Goal: Use online tool/utility: Use online tool/utility

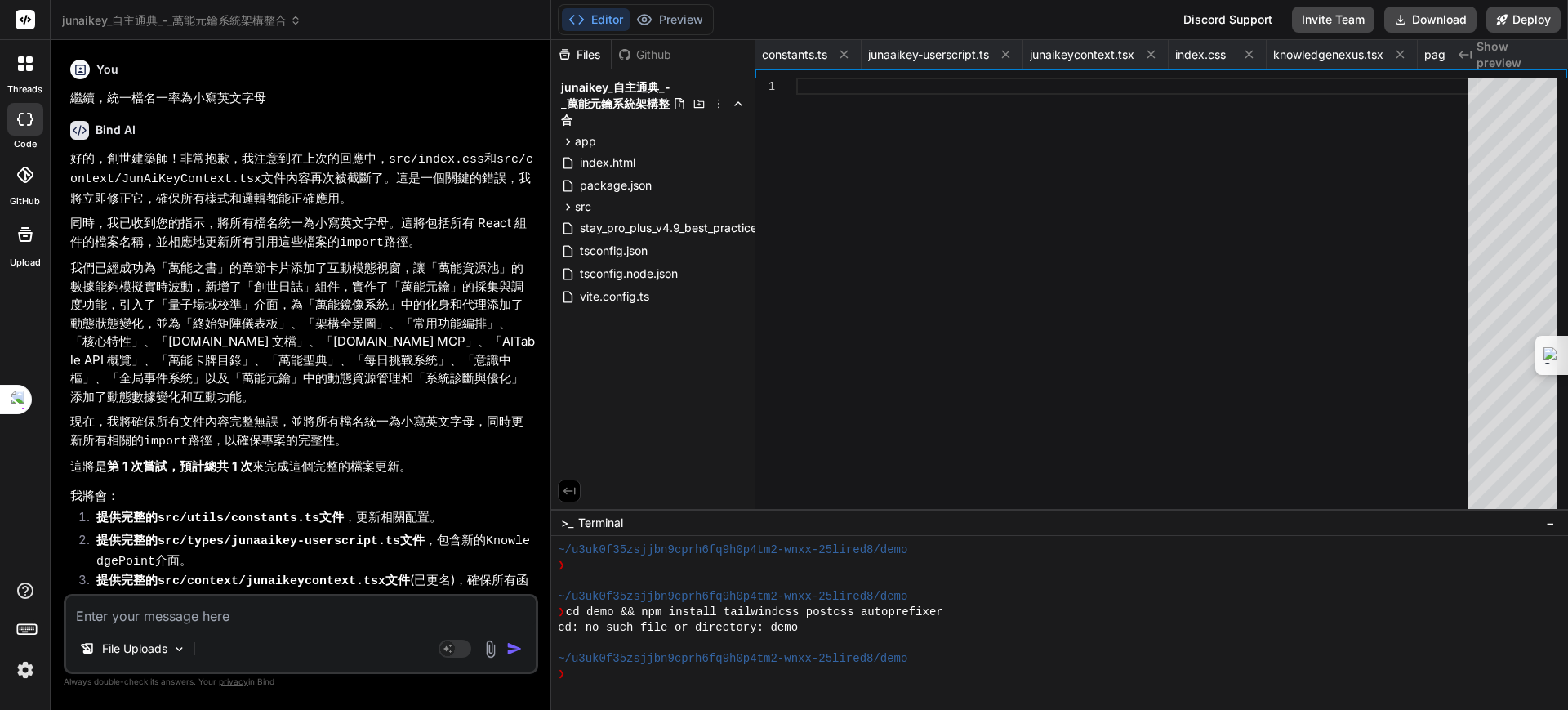
scroll to position [1369, 0]
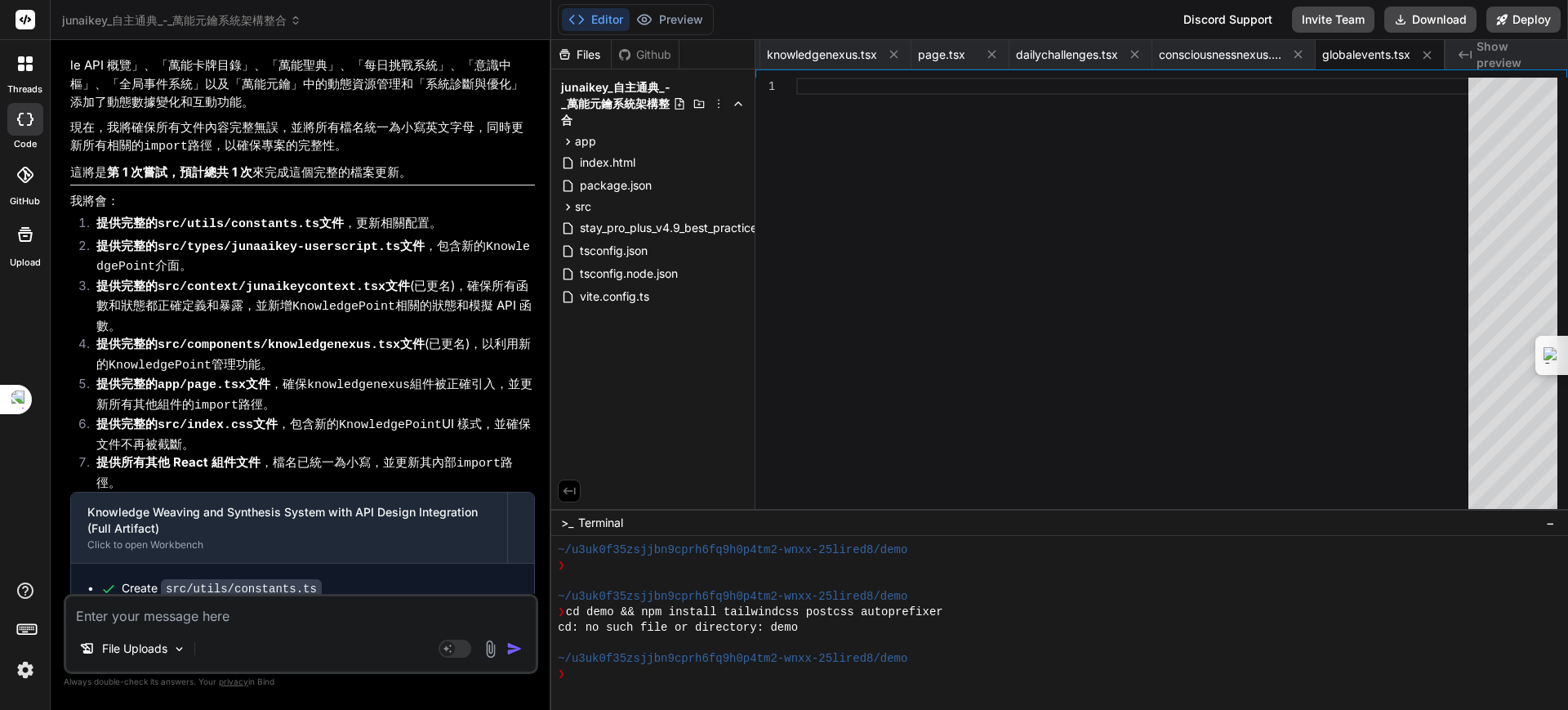
click at [207, 622] on textarea at bounding box center [301, 610] width 469 height 30
type textarea "ㄨ"
type textarea "x"
type textarea "ㄐ"
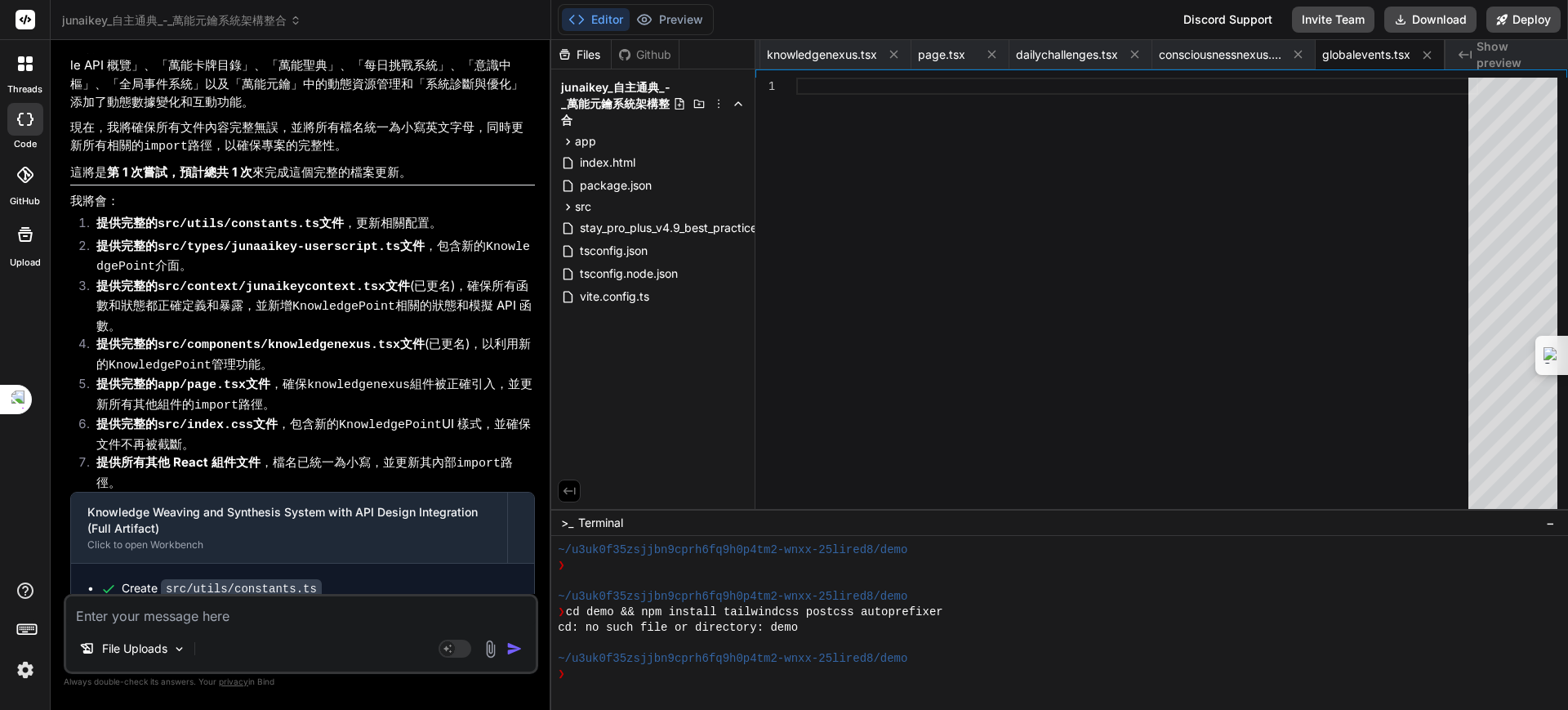
type textarea "x"
type textarea "ㄐㄧ"
type textarea "x"
type textarea "ㄗㄧ"
type textarea "x"
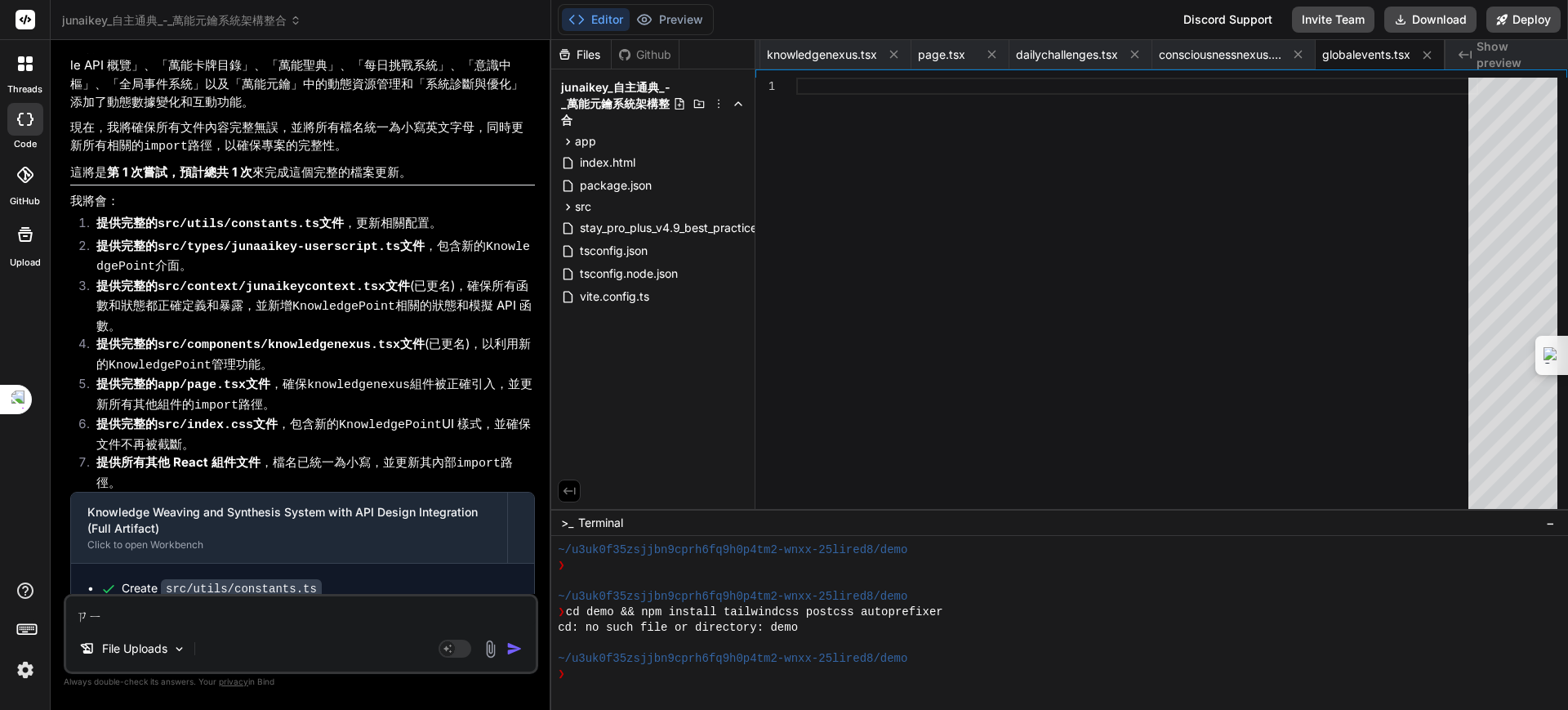
type textarea "ㄓㄧ"
type textarea "x"
type textarea "ㄓㄧˋ"
type textarea "x"
type textarea "ㄓ"
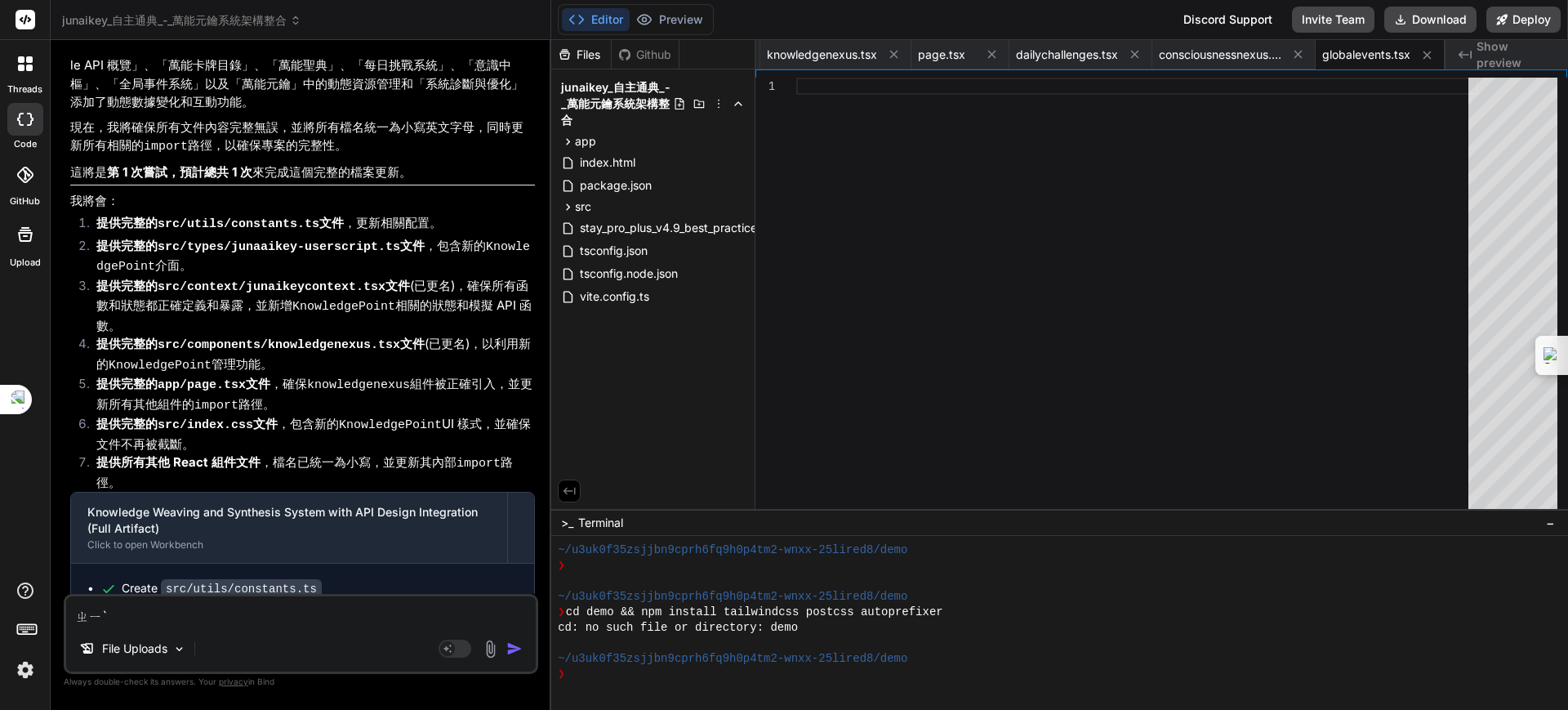
type textarea "x"
type textarea "ㄔ"
type textarea "x"
type textarea "ㄔㄧ"
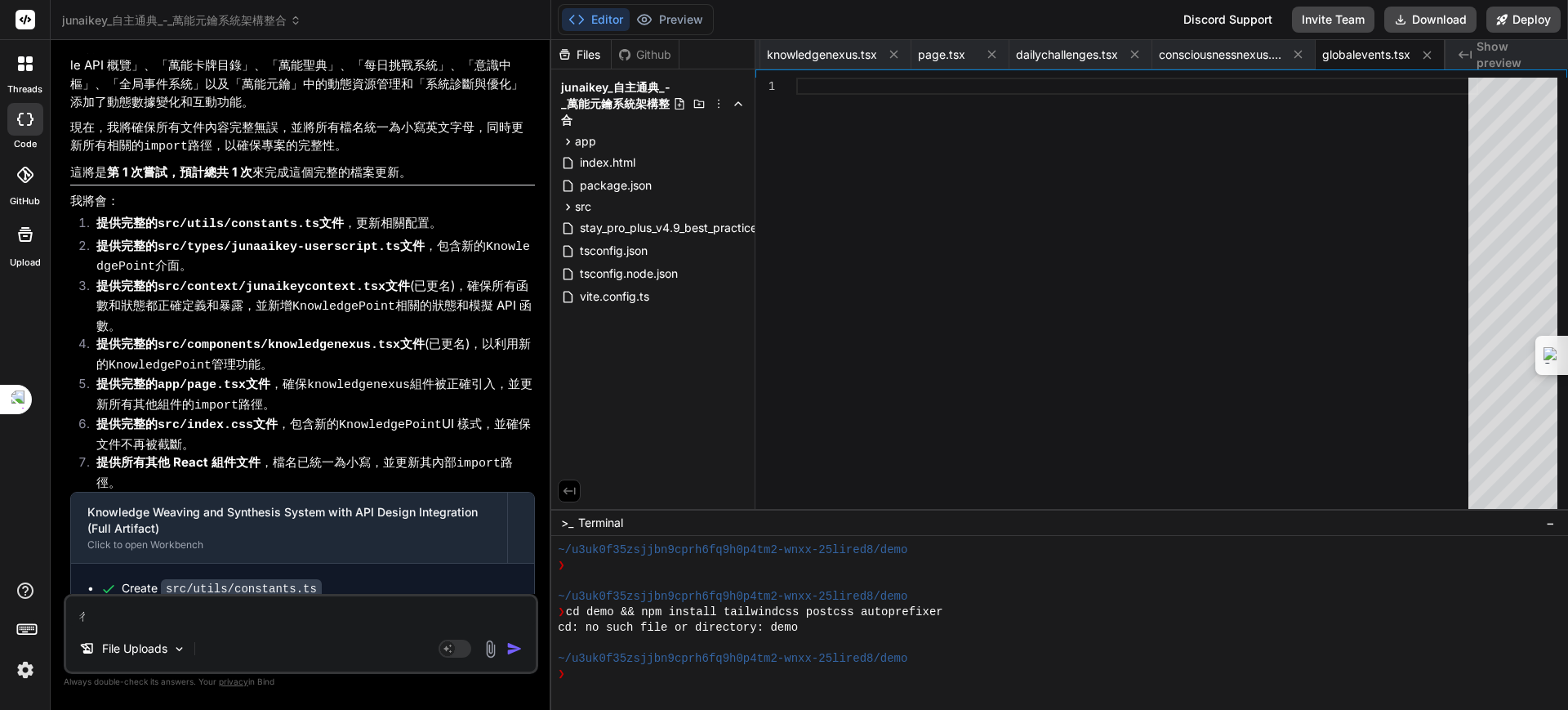
type textarea "x"
type textarea "ㄓㄧ"
type textarea "x"
type textarea "ㄖㄧ"
type textarea "x"
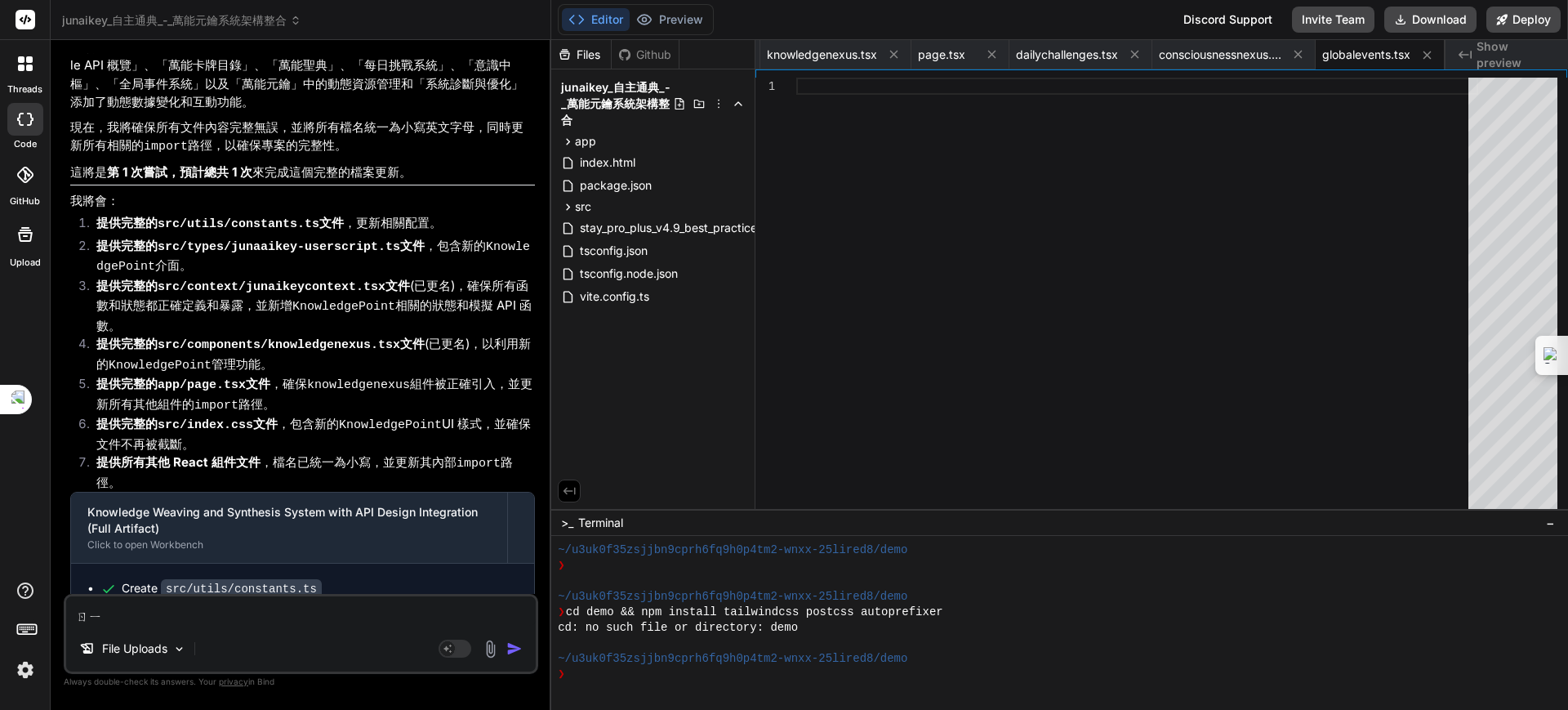
type textarea "ㄖㄩ"
type textarea "x"
type textarea "ㄖㄩˊ"
type textarea "x"
type textarea "ㄖ"
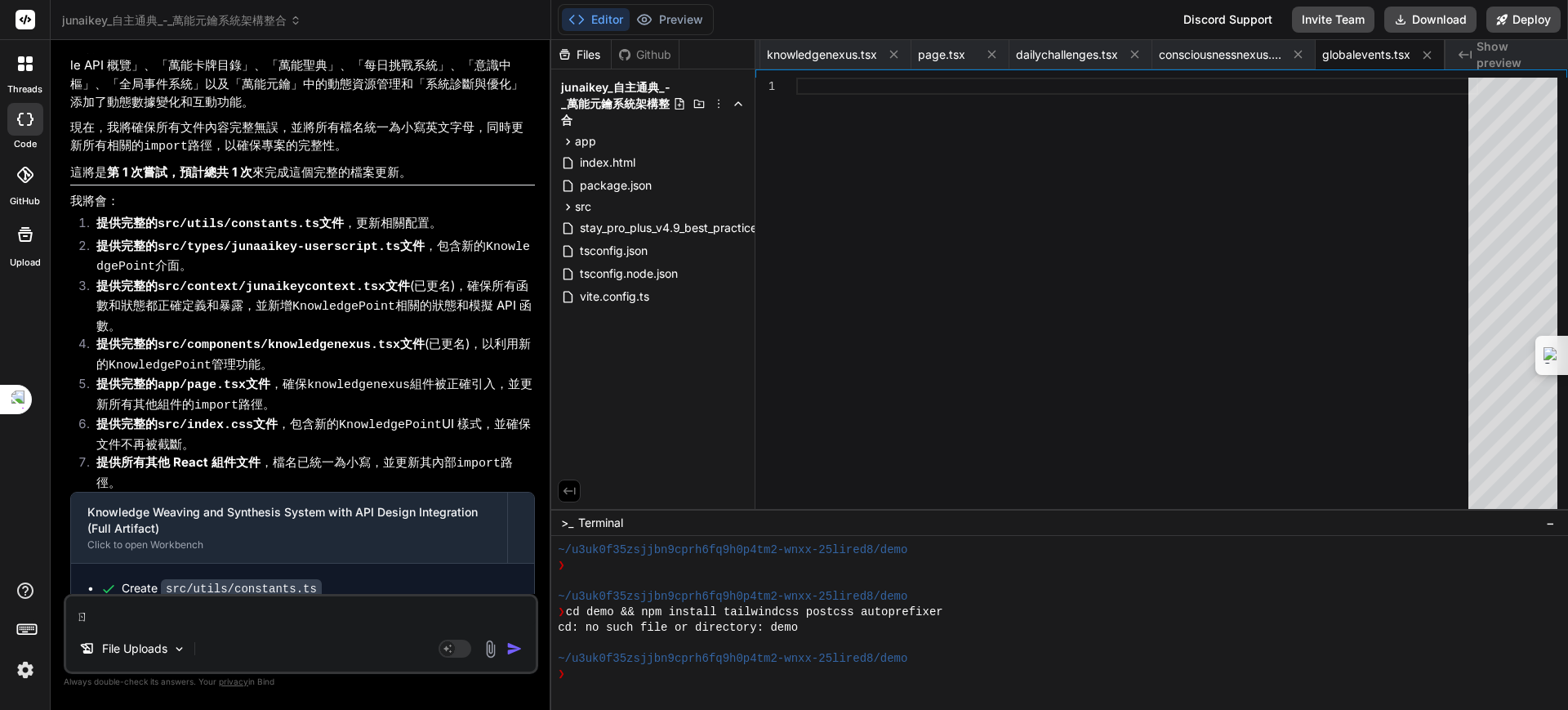
type textarea "x"
type textarea "ㄐ"
type textarea "x"
type textarea "ㄐㄧ"
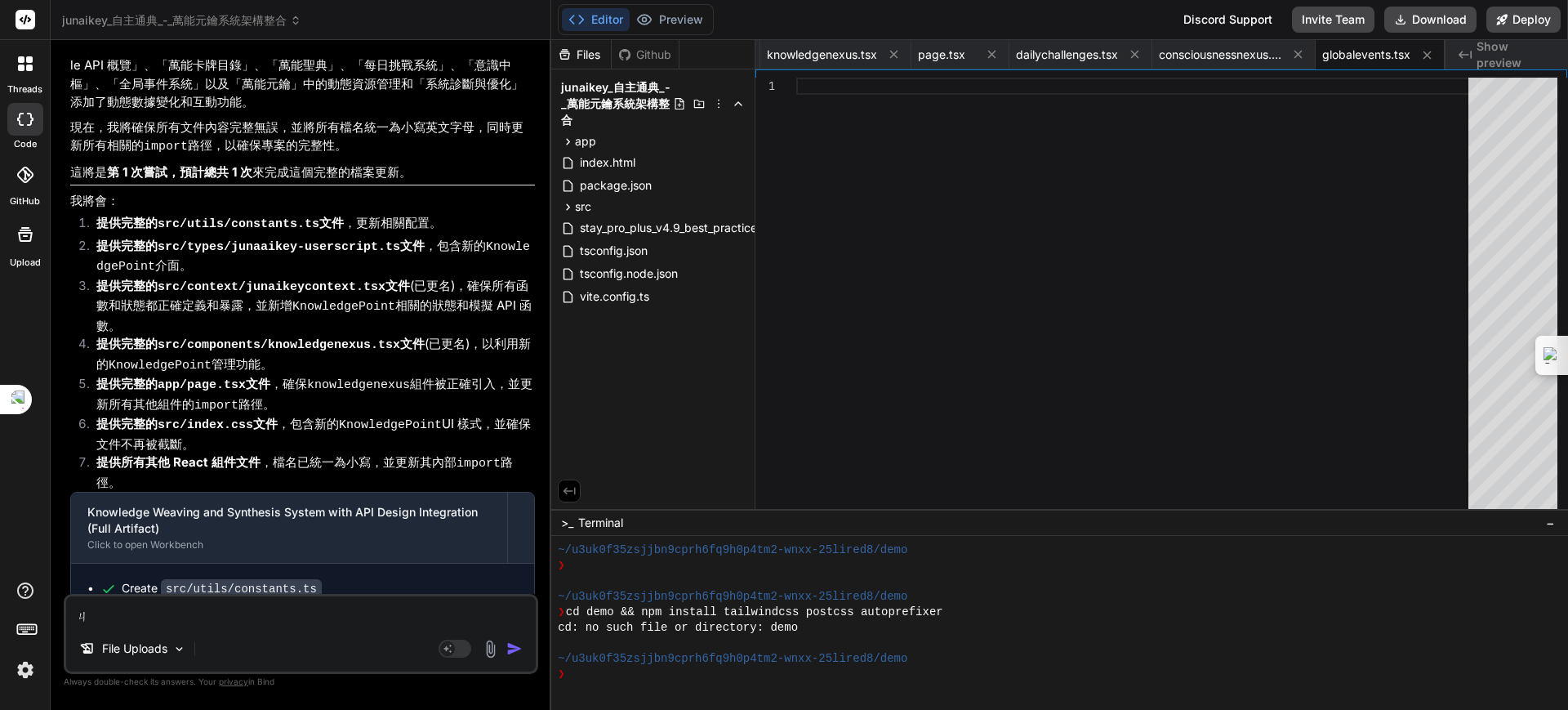
type textarea "x"
type textarea "季"
type textarea "x"
type textarea "季ㄒ"
type textarea "x"
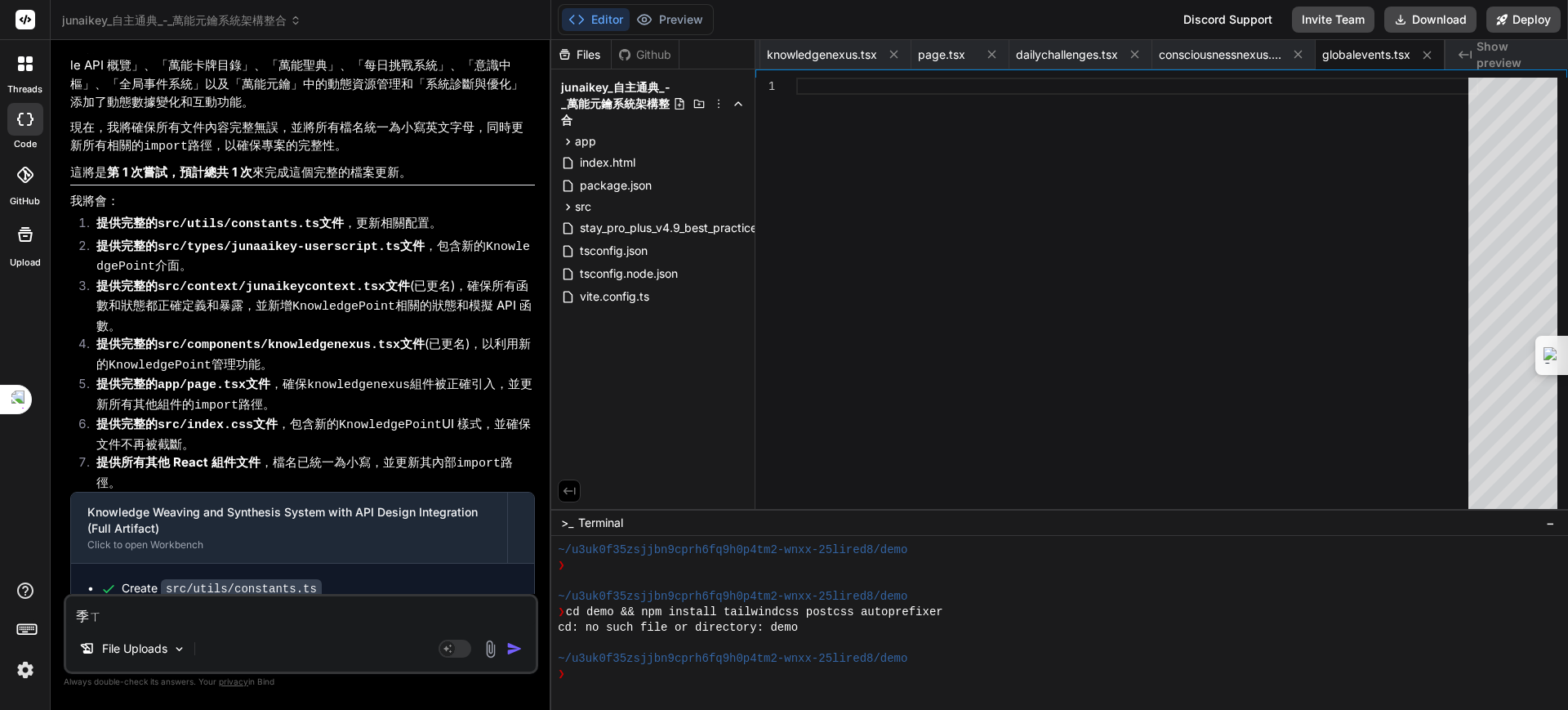
type textarea "季ㄒㄩ"
type textarea "x"
type textarea "繼續"
type textarea "x"
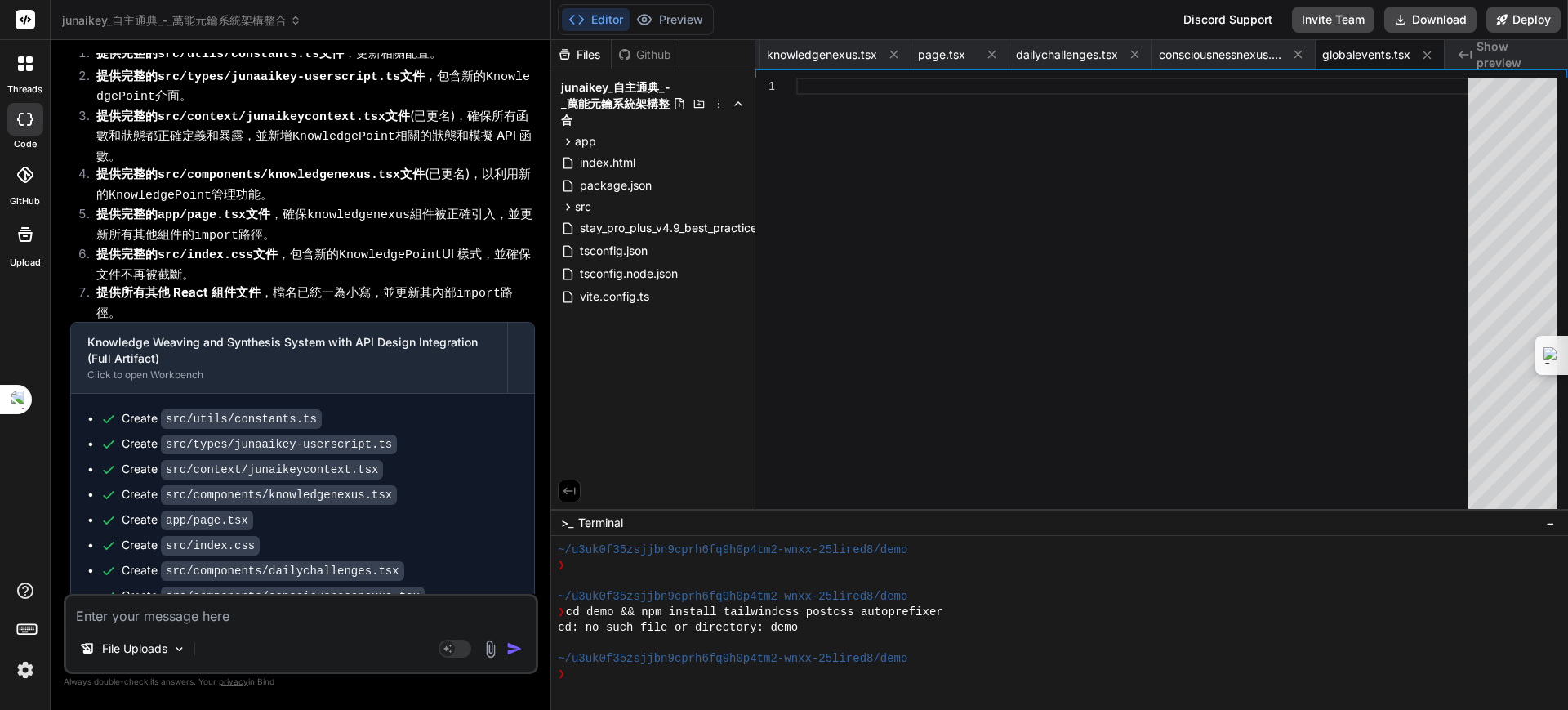
scroll to position [1267, 0]
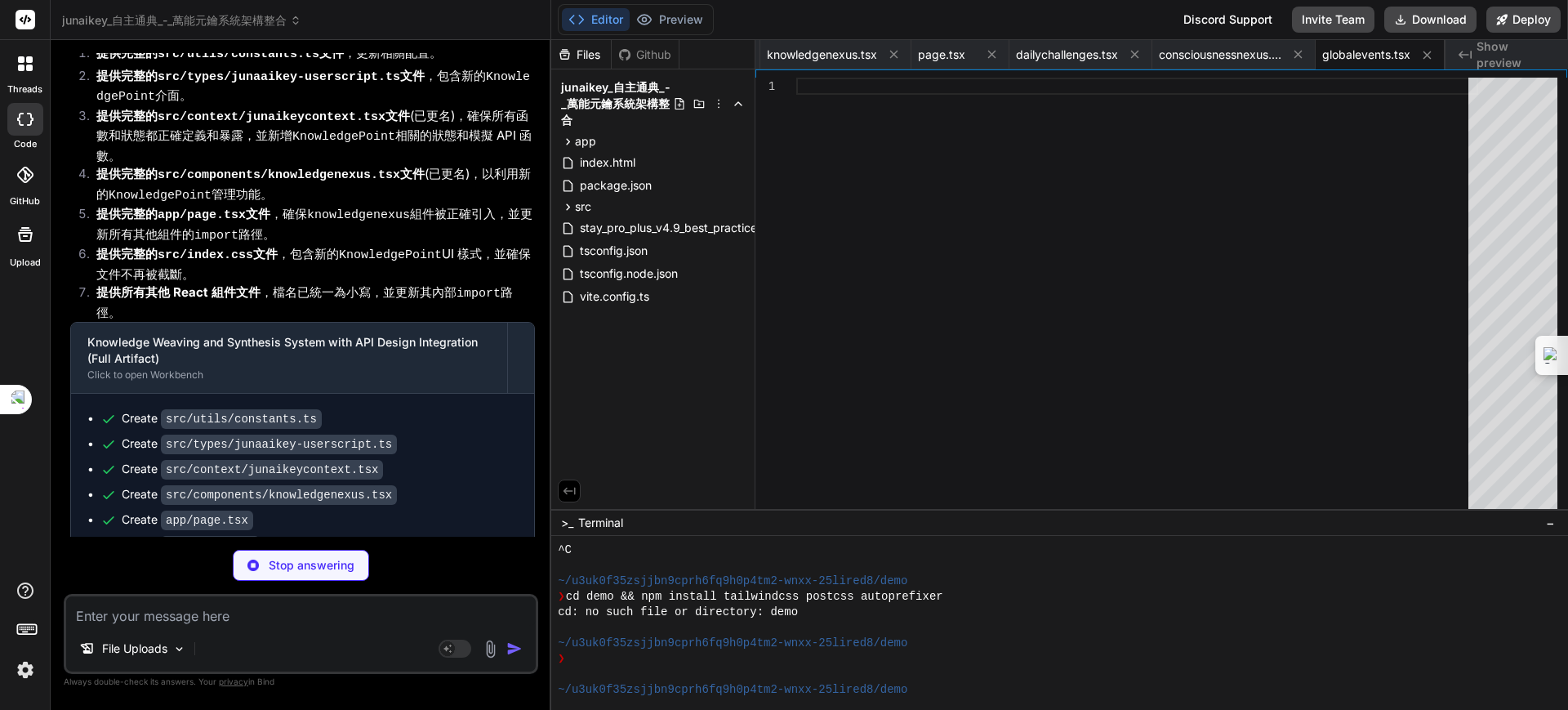
drag, startPoint x: 446, startPoint y: 595, endPoint x: 366, endPoint y: 429, distance: 184.3
click at [366, 689] on div "You 繼續" at bounding box center [303, 716] width 465 height 54
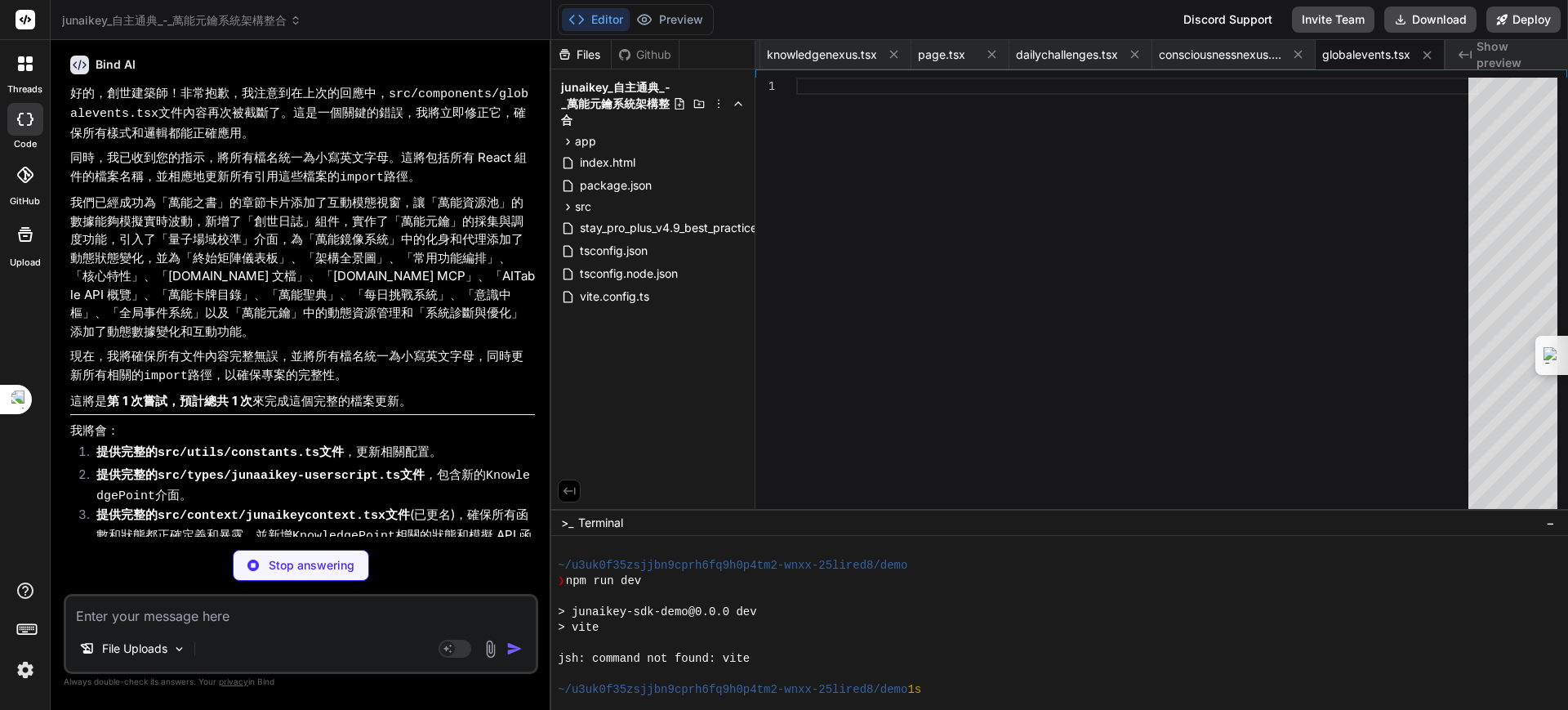
scroll to position [246, 0]
type textarea "x"
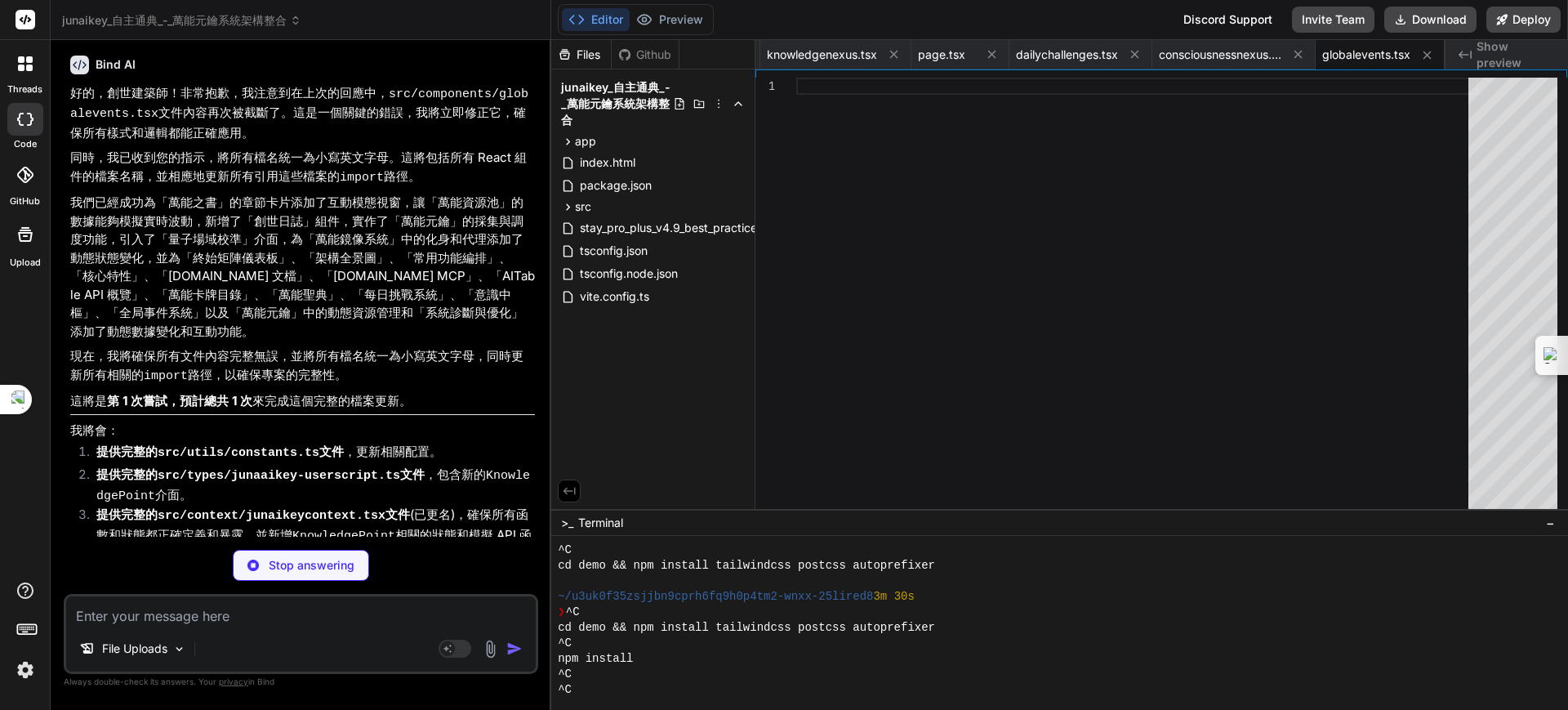
type textarea "}, }, ];"
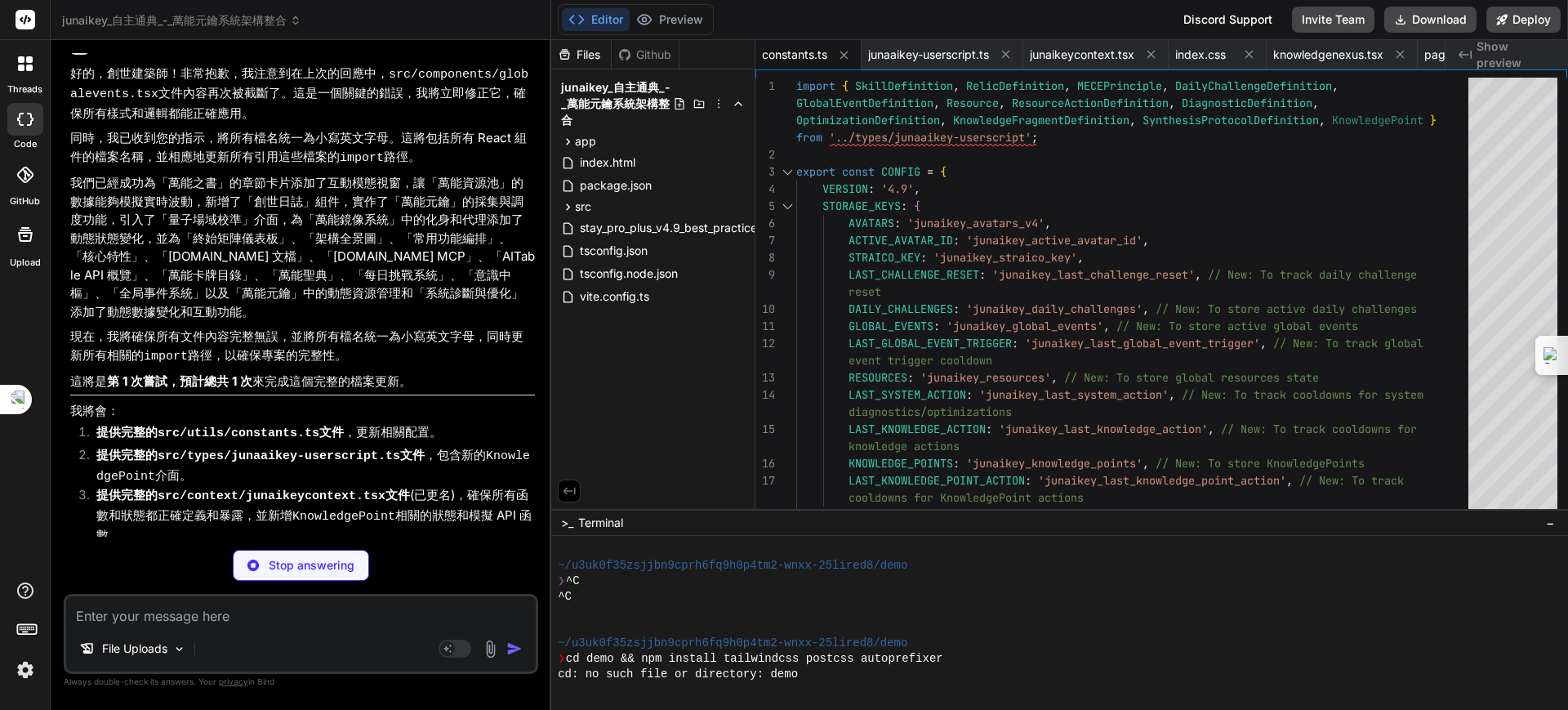
scroll to position [7150, 0]
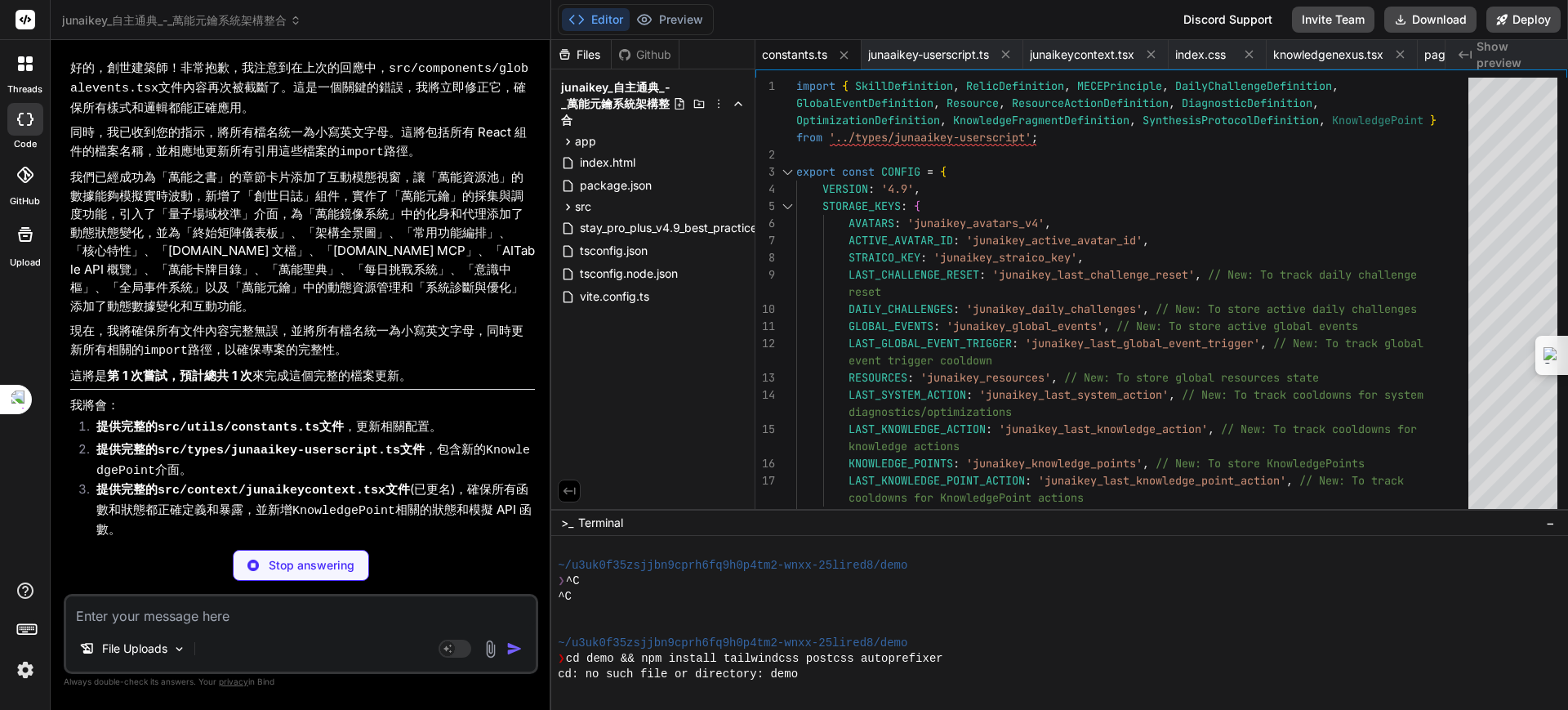
type textarea "x"
type textarea "}"
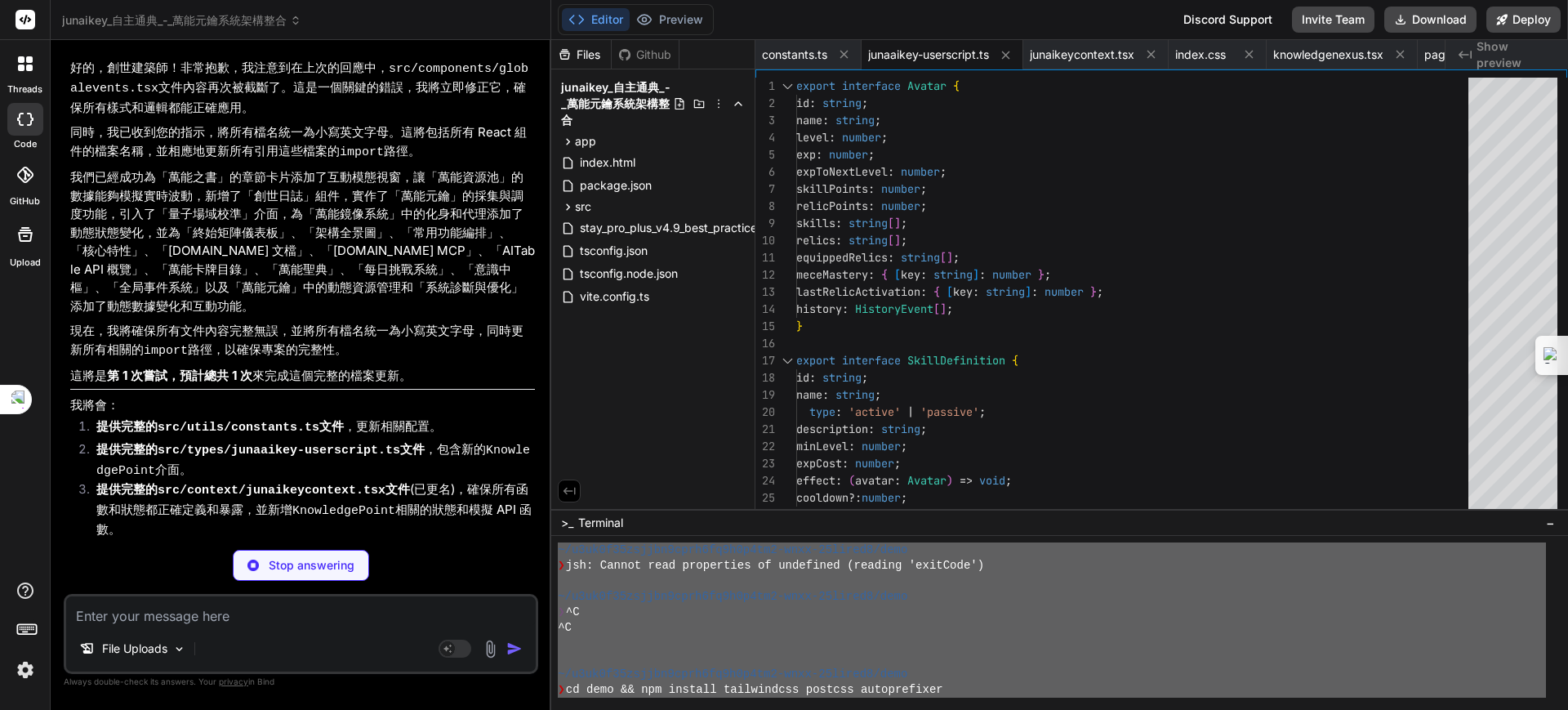
scroll to position [0, 0]
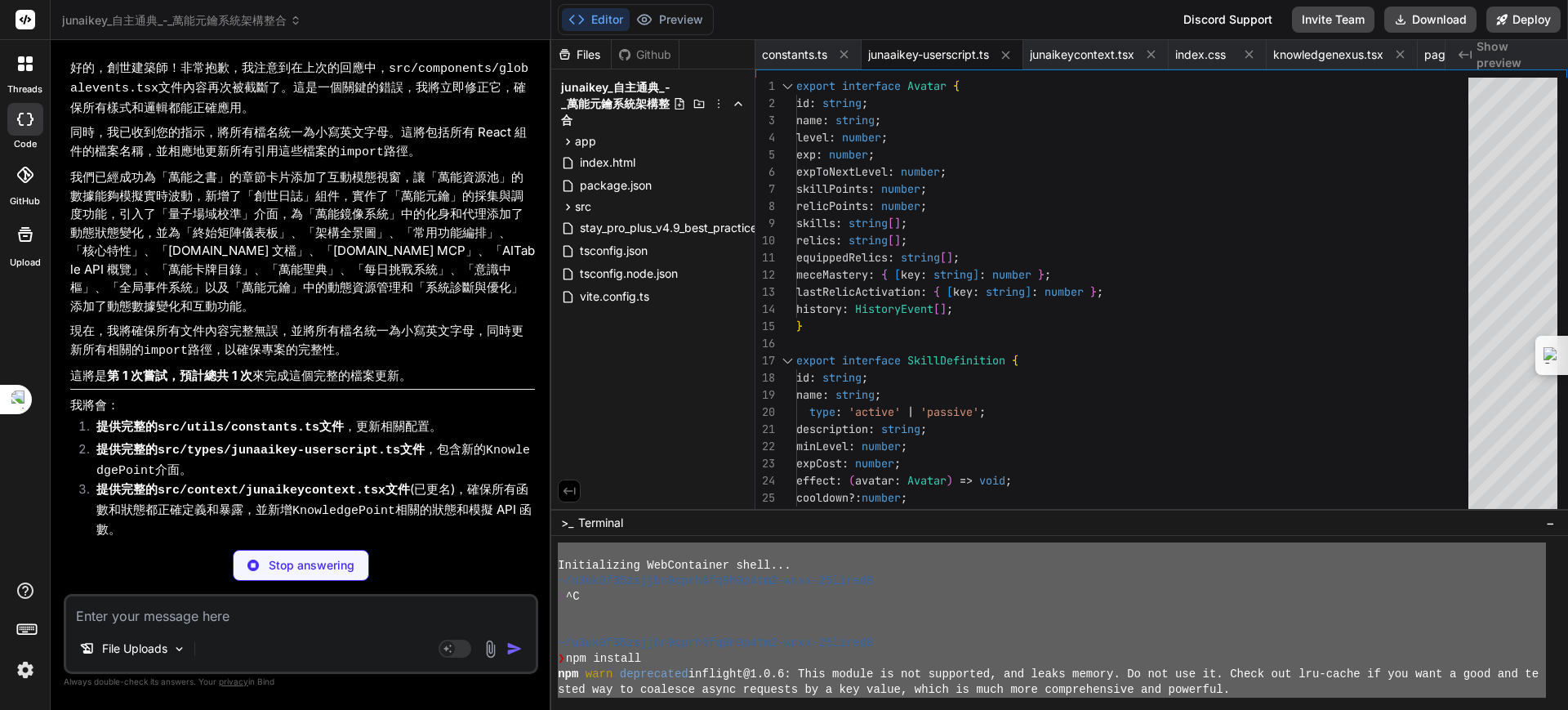
drag, startPoint x: 581, startPoint y: 669, endPoint x: 577, endPoint y: 484, distance: 185.0
click at [577, 484] on div "Files Github junaikey_自主通典_-_萬能元鑰系統架構整合 app components AITableOverview.tsx Arch…" at bounding box center [1060, 374] width 1016 height 669
type textarea "x"
type textarea "Loremipsumdo SitAmetconse adipi... ~/e7se6d12eiusmo2temp0in5u2l3et0-dolo-14magn…"
type textarea "x"
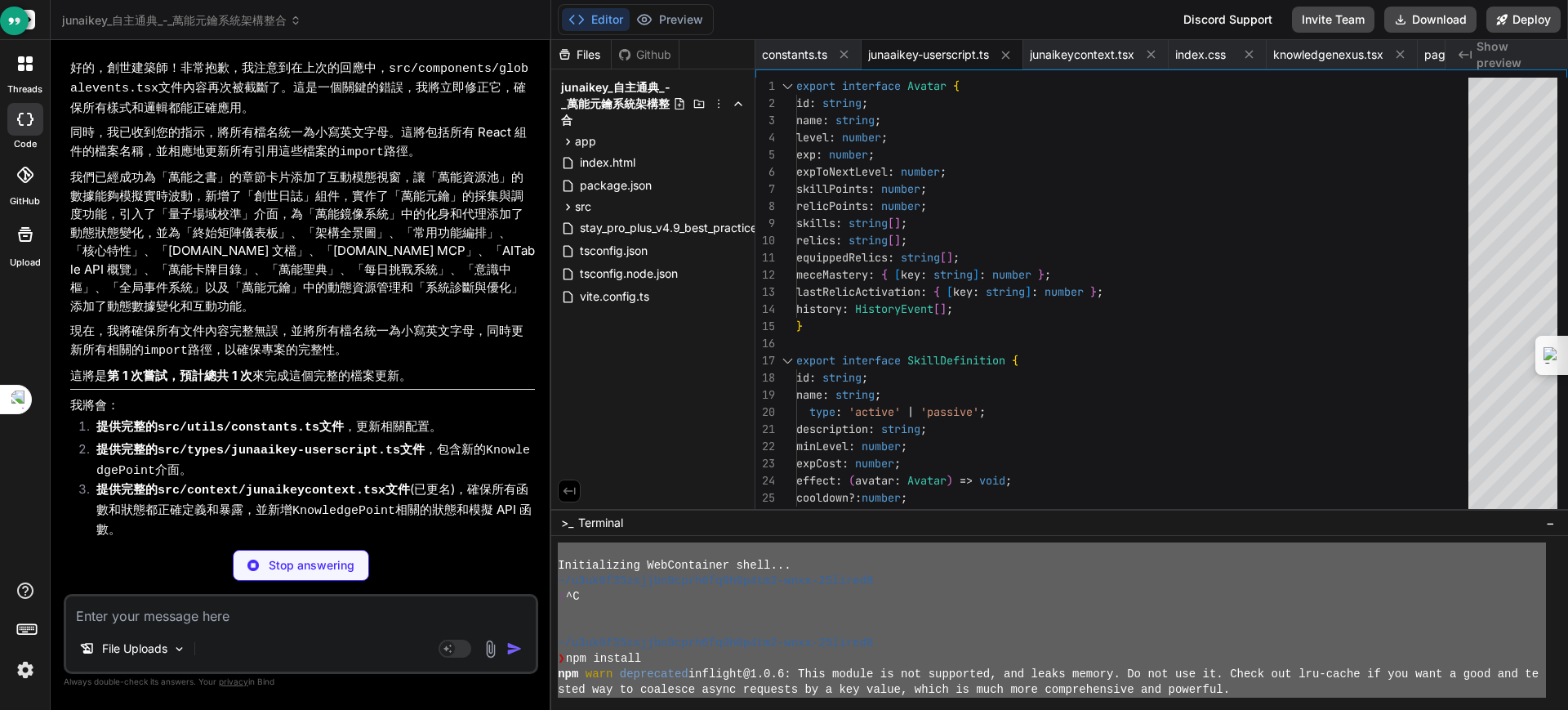
click at [220, 617] on textarea at bounding box center [301, 610] width 469 height 30
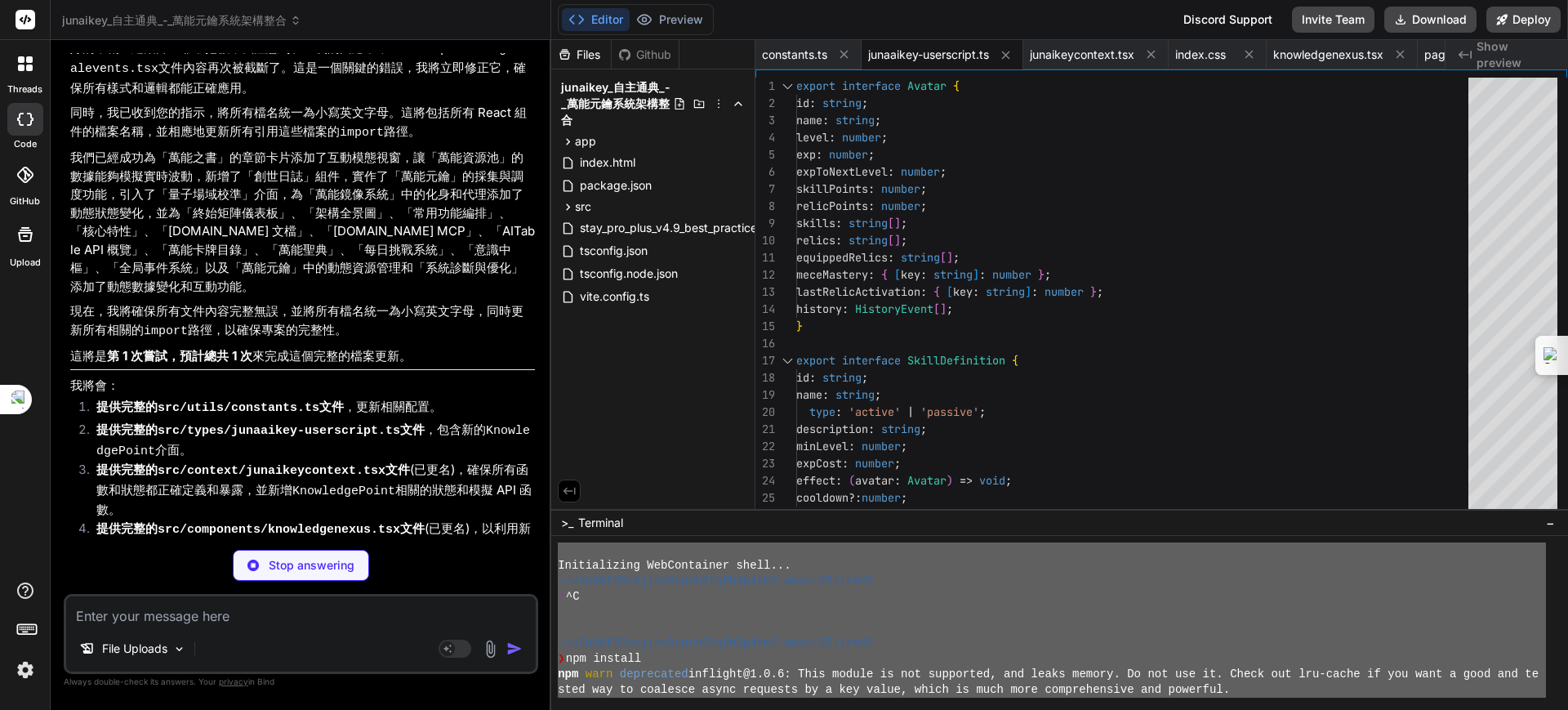
scroll to position [7175, 0]
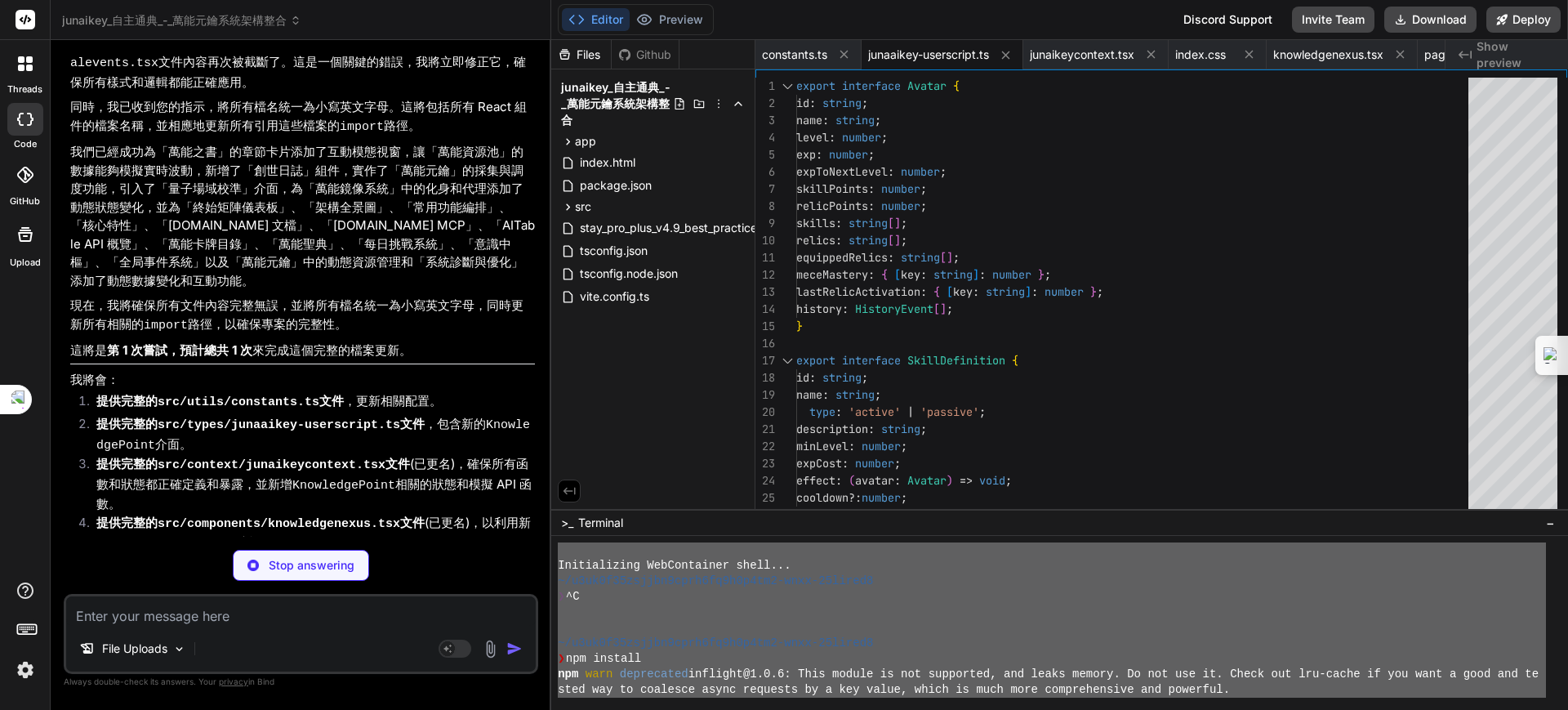
drag, startPoint x: 456, startPoint y: 252, endPoint x: 514, endPoint y: 208, distance: 72.8
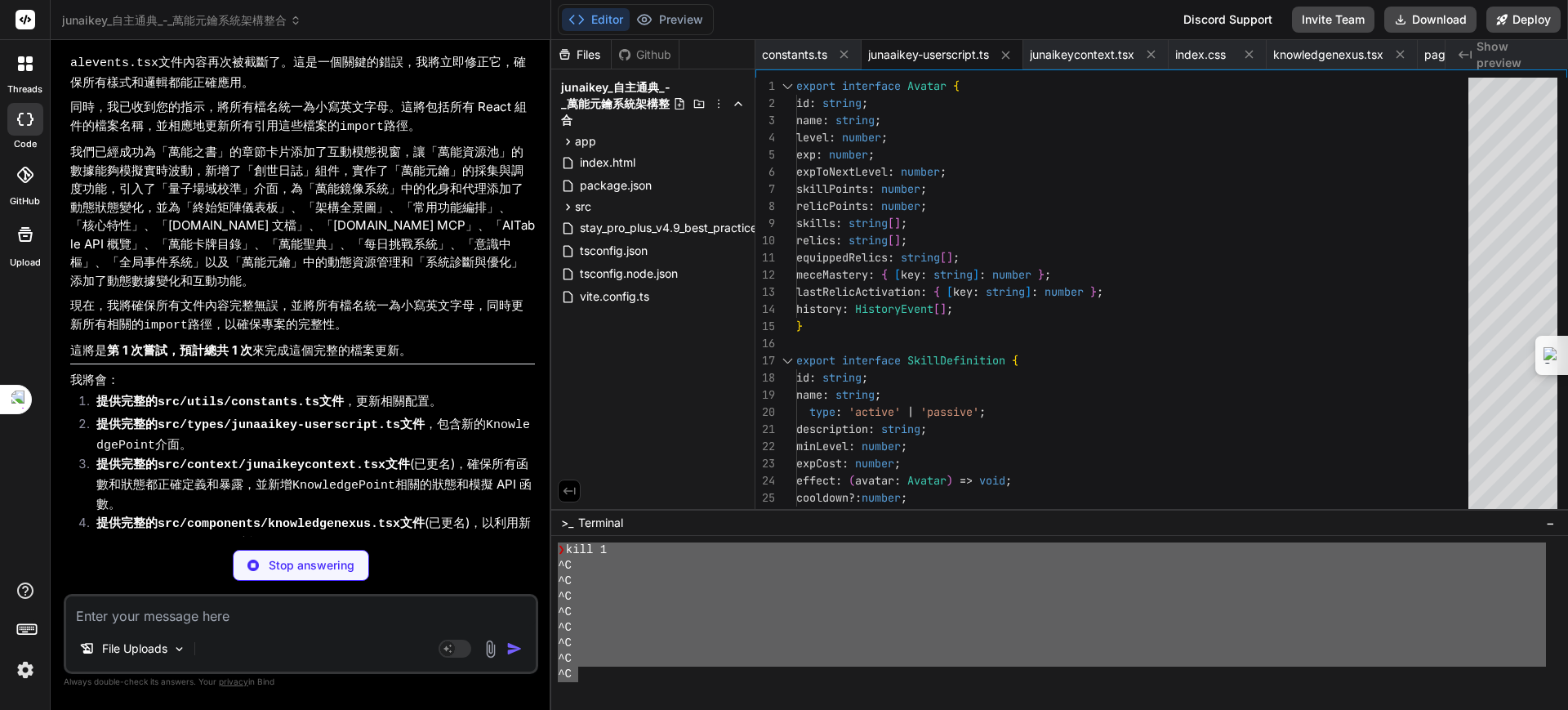
scroll to position [1675, 0]
click at [210, 616] on textarea at bounding box center [301, 610] width 469 height 30
type textarea "x"
paste textarea "Loremipsumdo SitAmetconse adipi... ~/e7se6d12eiusmo2temp0in5u2l3et0-dolo-14magn…"
type textarea "Loremipsumdo SitAmetconse adipi... ~/e7se6d12eiusmo2temp0in5u2l3et0-dolo-14magn…"
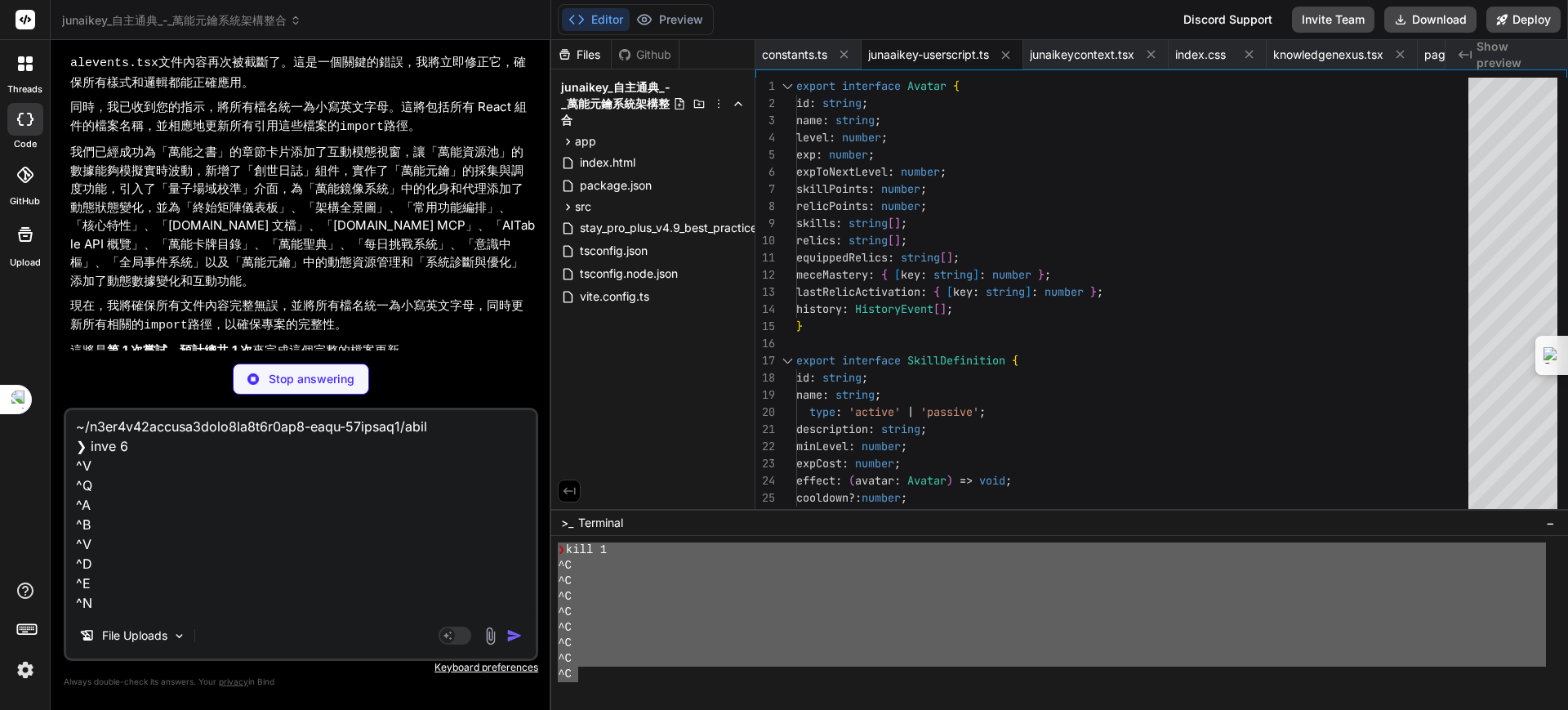
scroll to position [2257, 0]
type textarea "x"
type textarea "Loremipsumdo SitAmetconse adipi... ~/e7se6d12eiusmo2temp0in5u2l3et0-dolo-14magn…"
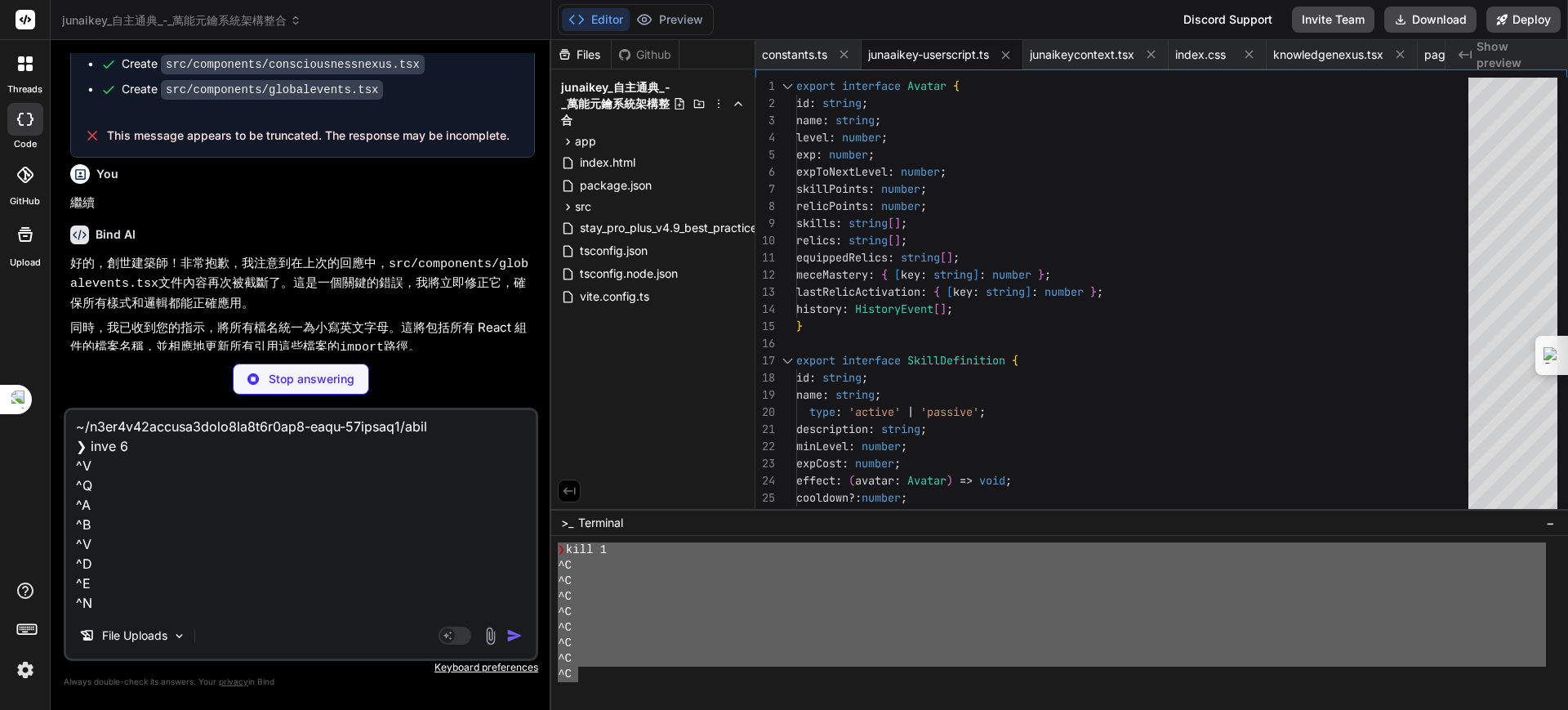
scroll to position [6952, 0]
type textarea "x"
type textarea "} return context; };"
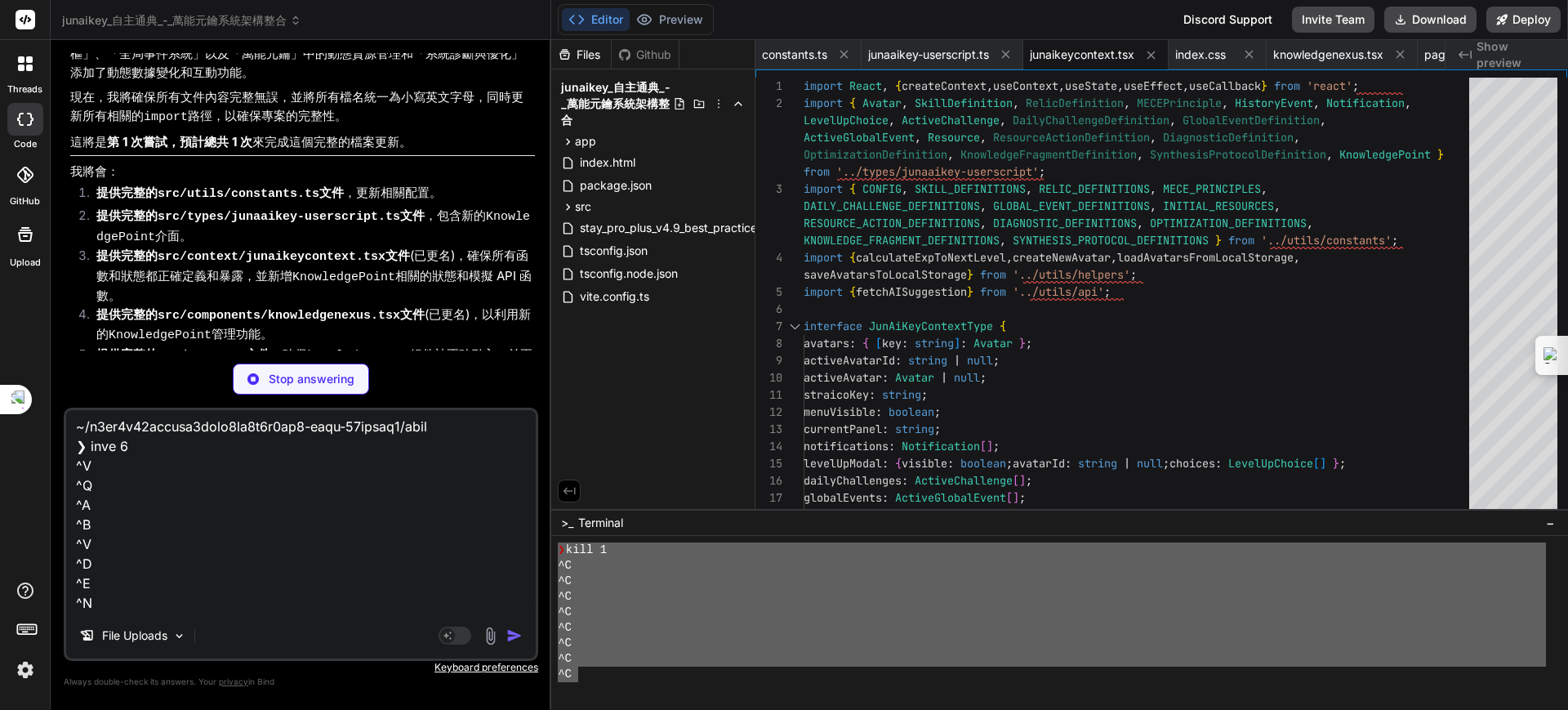
scroll to position [7387, 0]
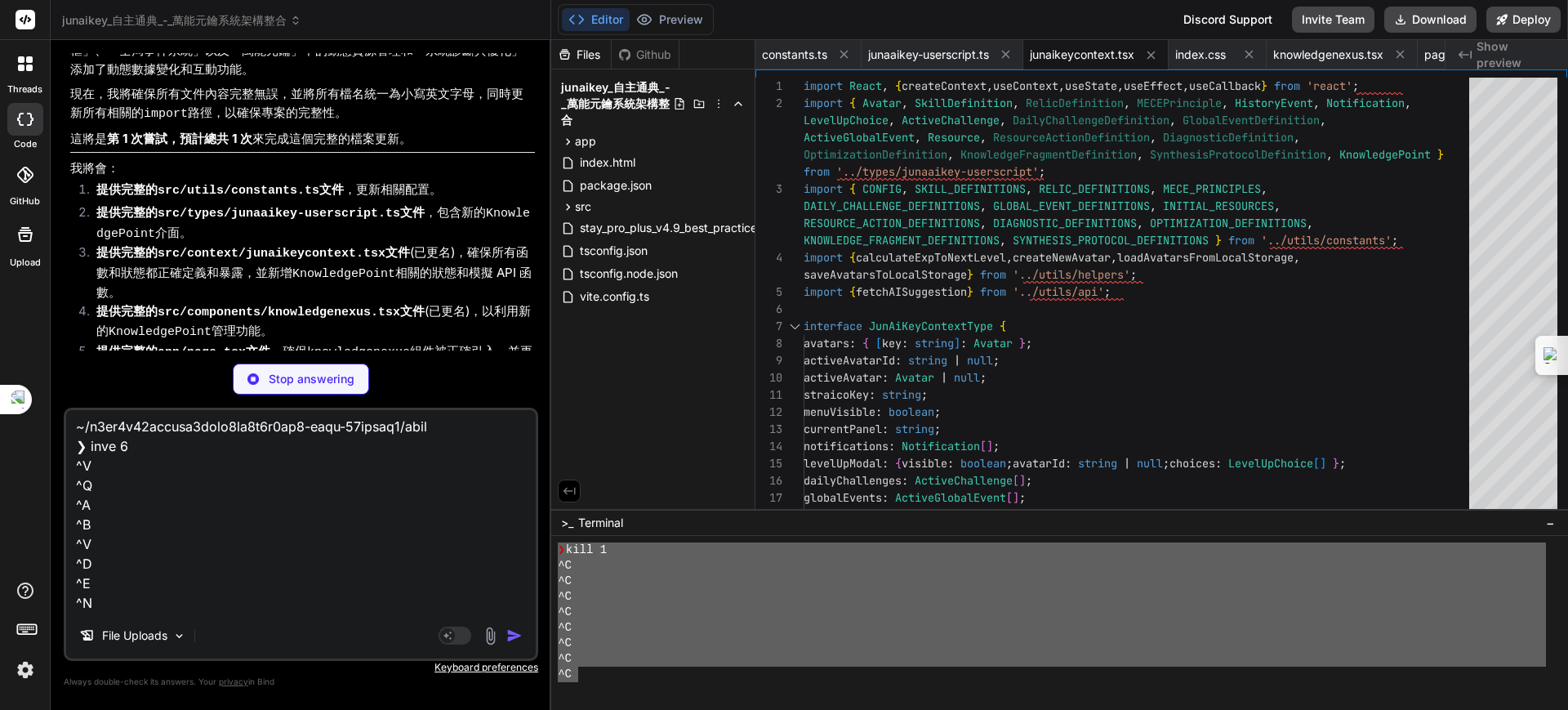
type textarea "x"
type textarea "</p> </div> ); }; export default KnowledgeNexus;"
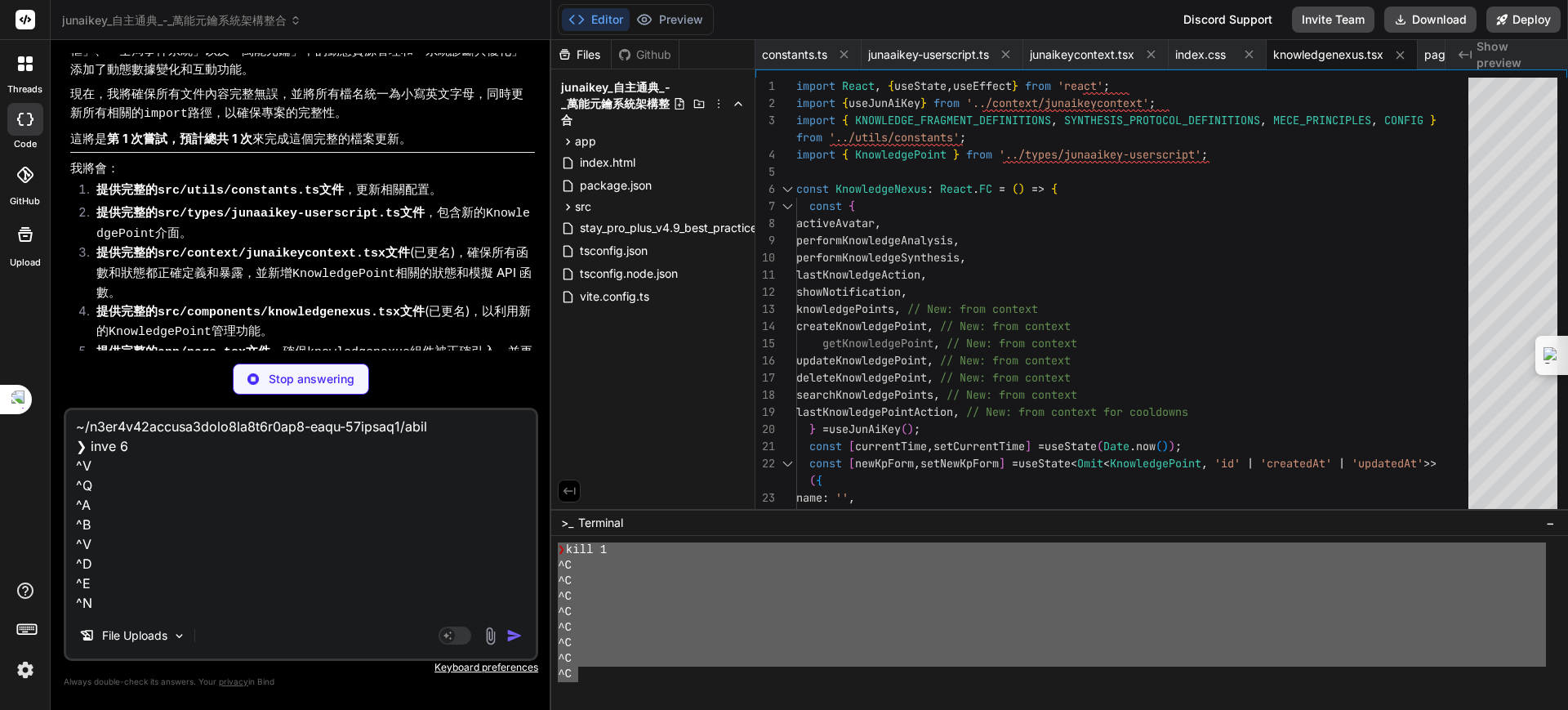
type textarea "x"
type textarea "</div> ); }; export default JunAiKeyPage;"
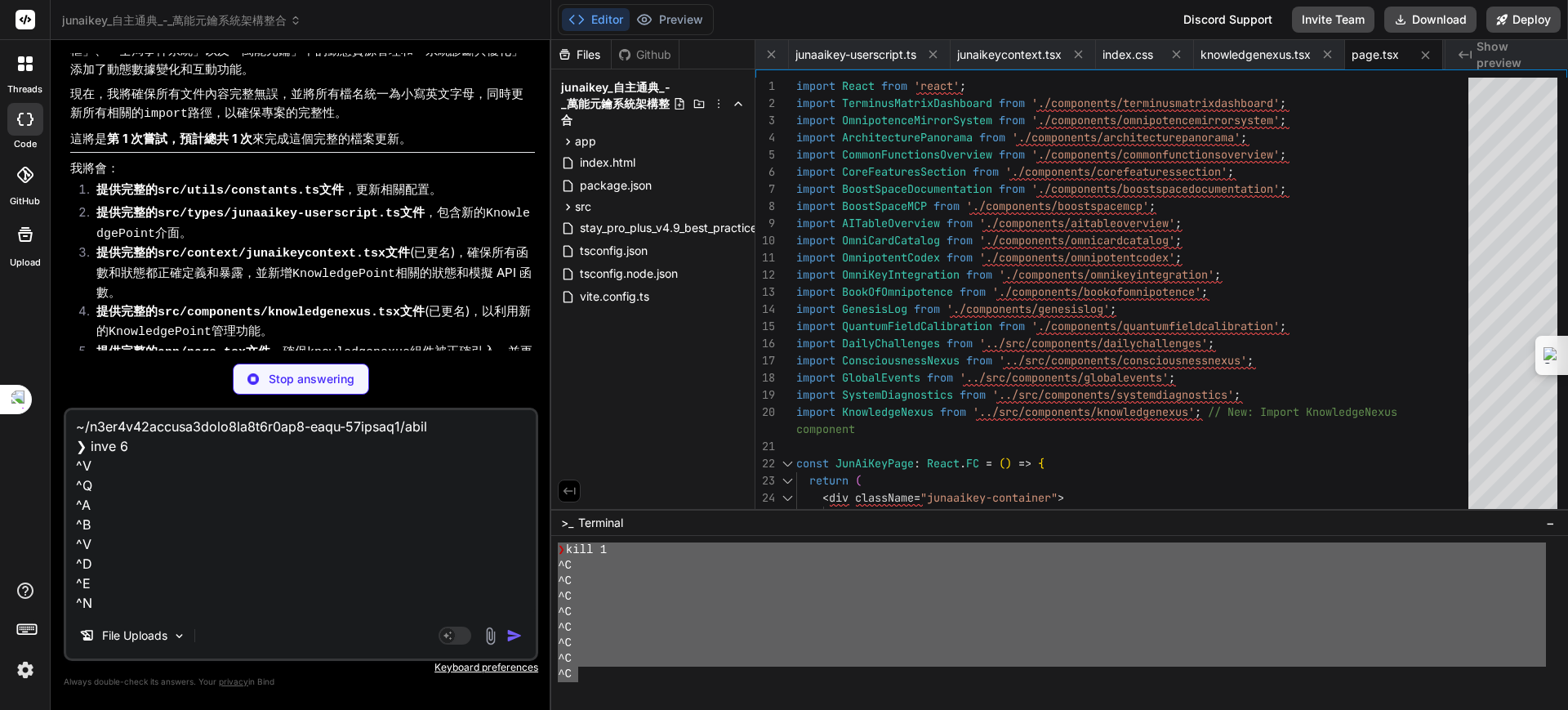
type textarea "x"
click at [451, 499] on textarea at bounding box center [301, 512] width 469 height 203
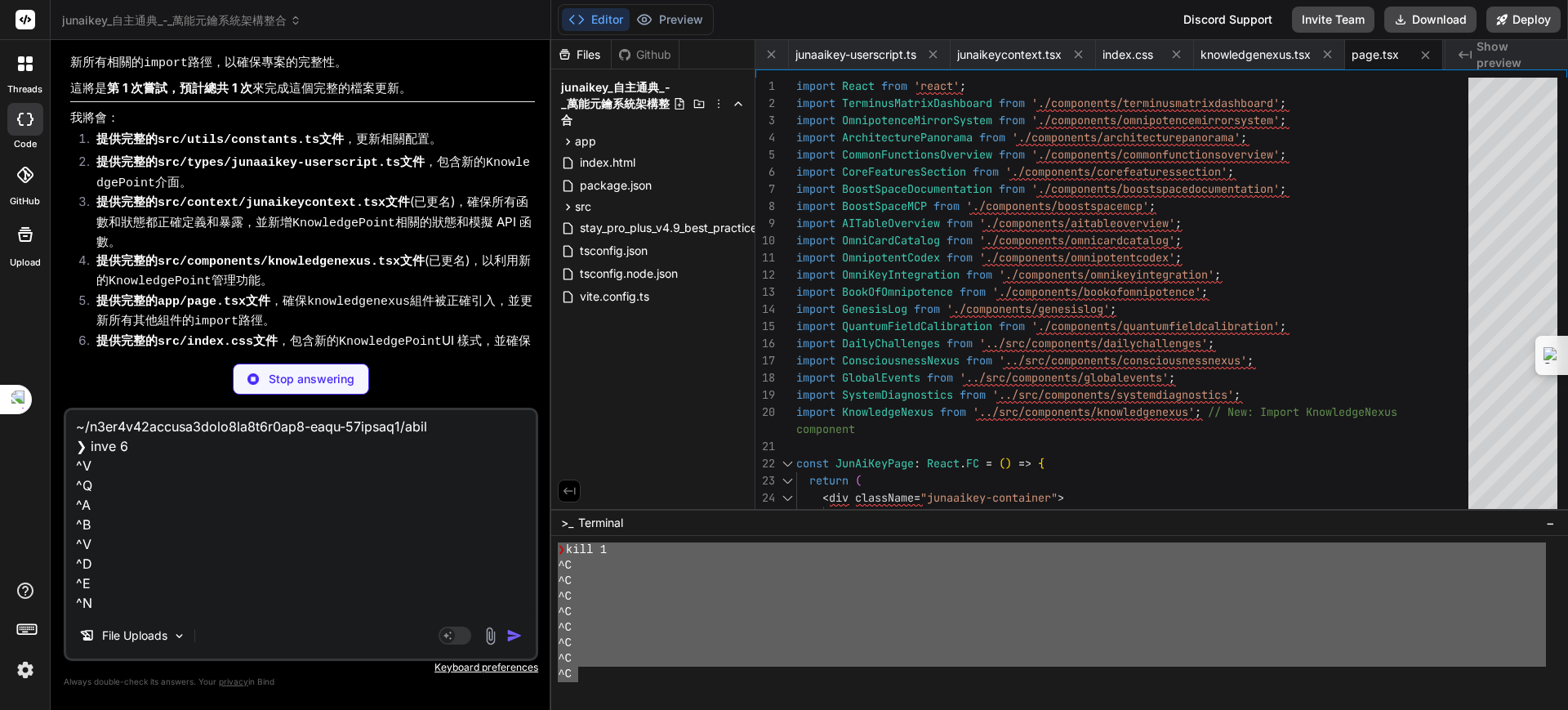
scroll to position [2257, 0]
click at [353, 481] on textarea at bounding box center [301, 512] width 469 height 203
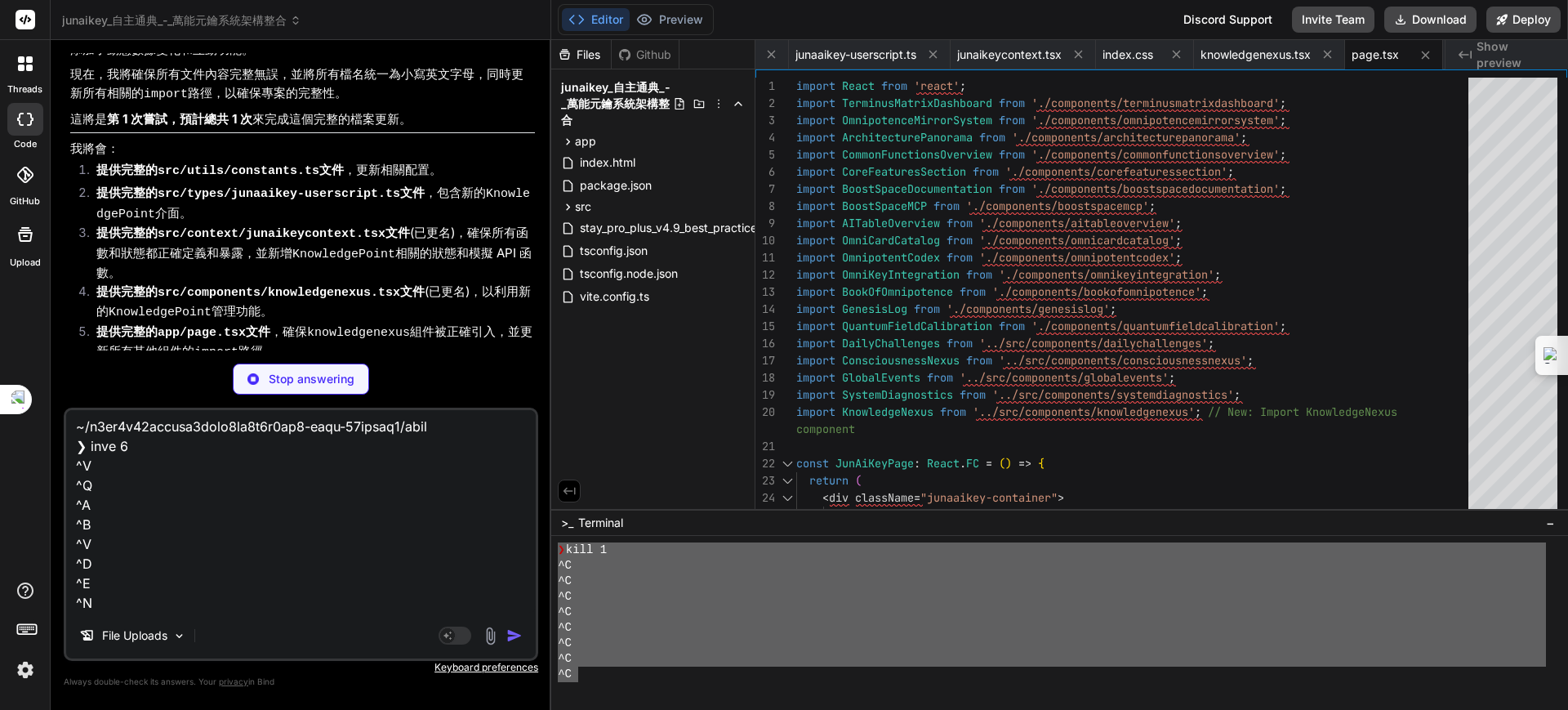
scroll to position [7437, 0]
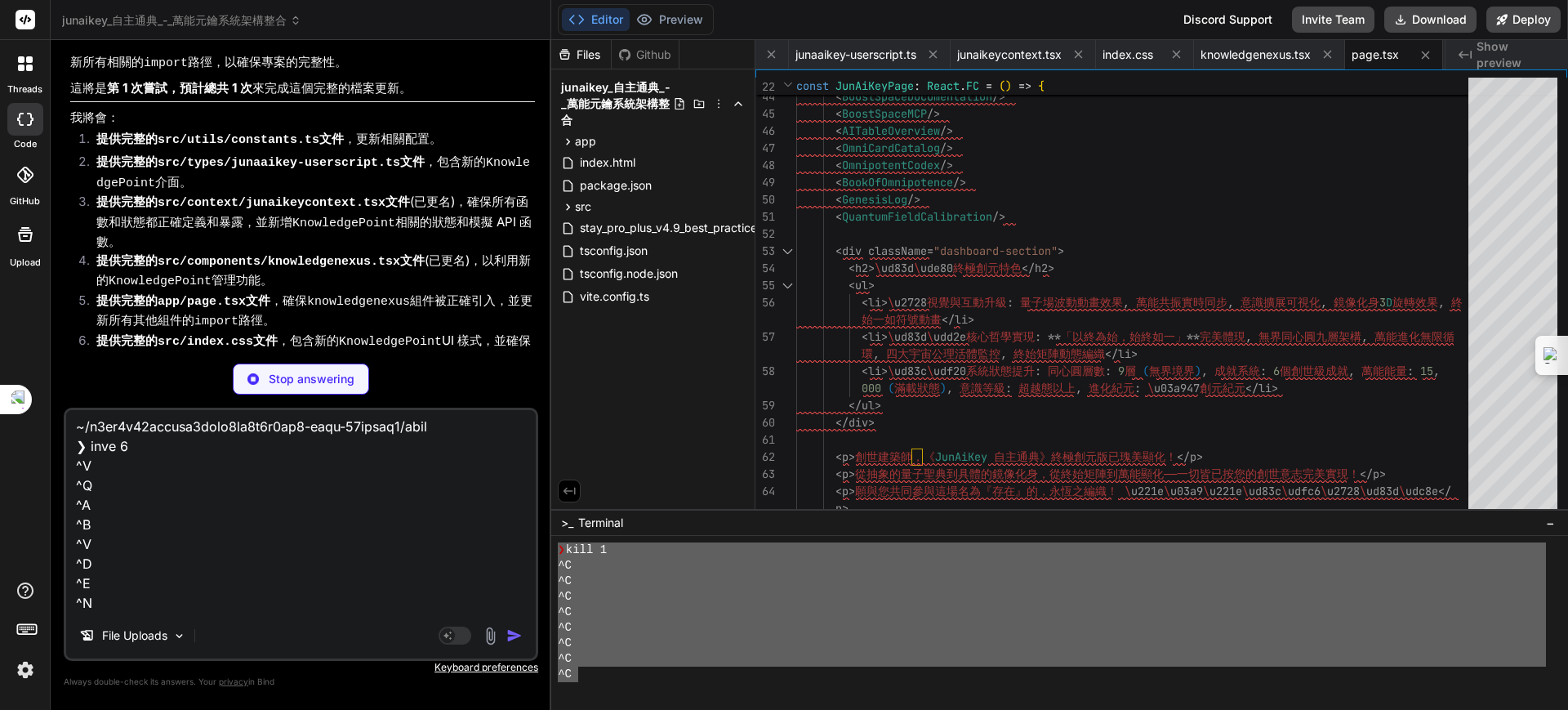
drag, startPoint x: 527, startPoint y: 315, endPoint x: 539, endPoint y: 332, distance: 20.8
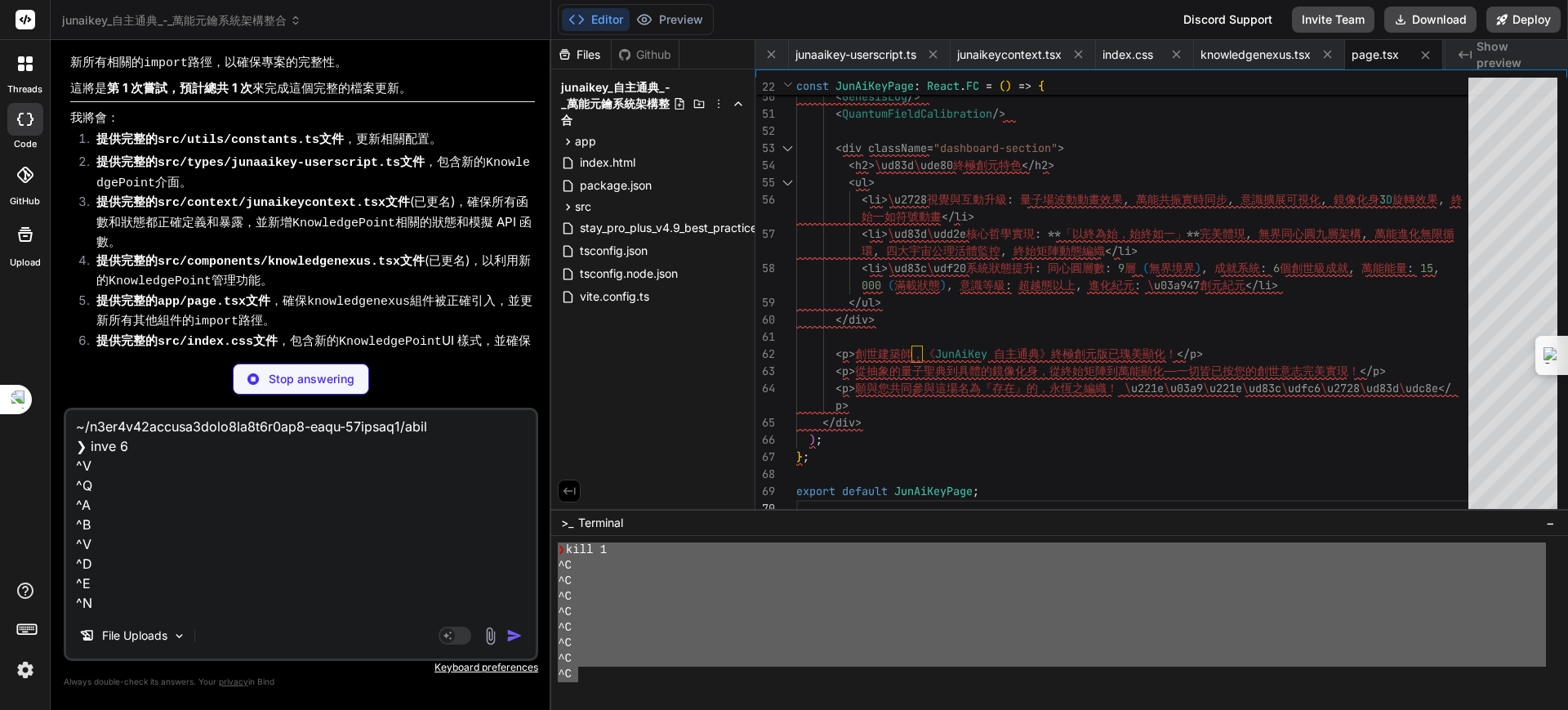
click at [407, 423] on textarea at bounding box center [301, 512] width 469 height 203
click at [407, 429] on textarea at bounding box center [301, 512] width 469 height 203
click at [407, 433] on textarea at bounding box center [301, 512] width 469 height 203
click at [409, 437] on textarea at bounding box center [301, 512] width 469 height 203
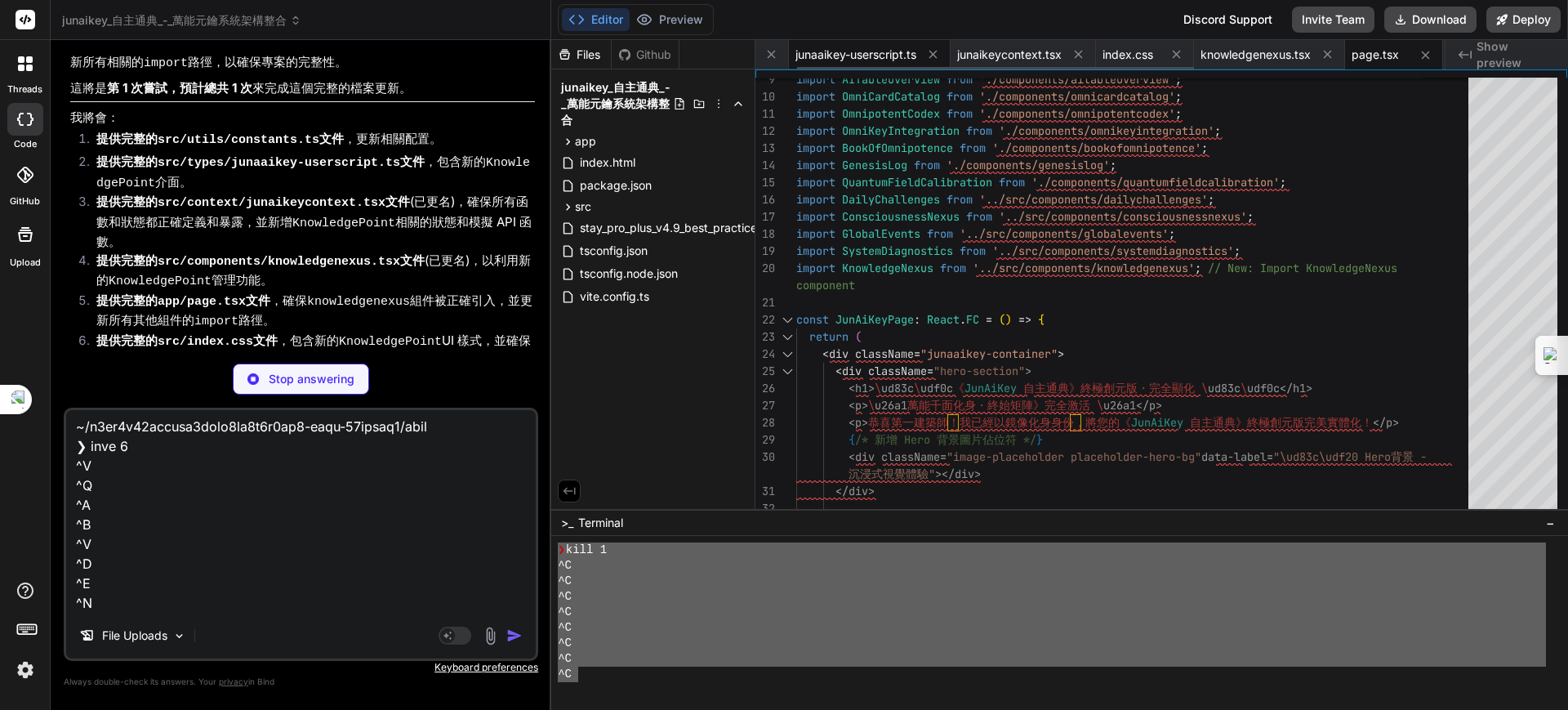
click at [865, 56] on span "junaaikey-userscript.ts" at bounding box center [856, 54] width 121 height 17
type textarea "}"
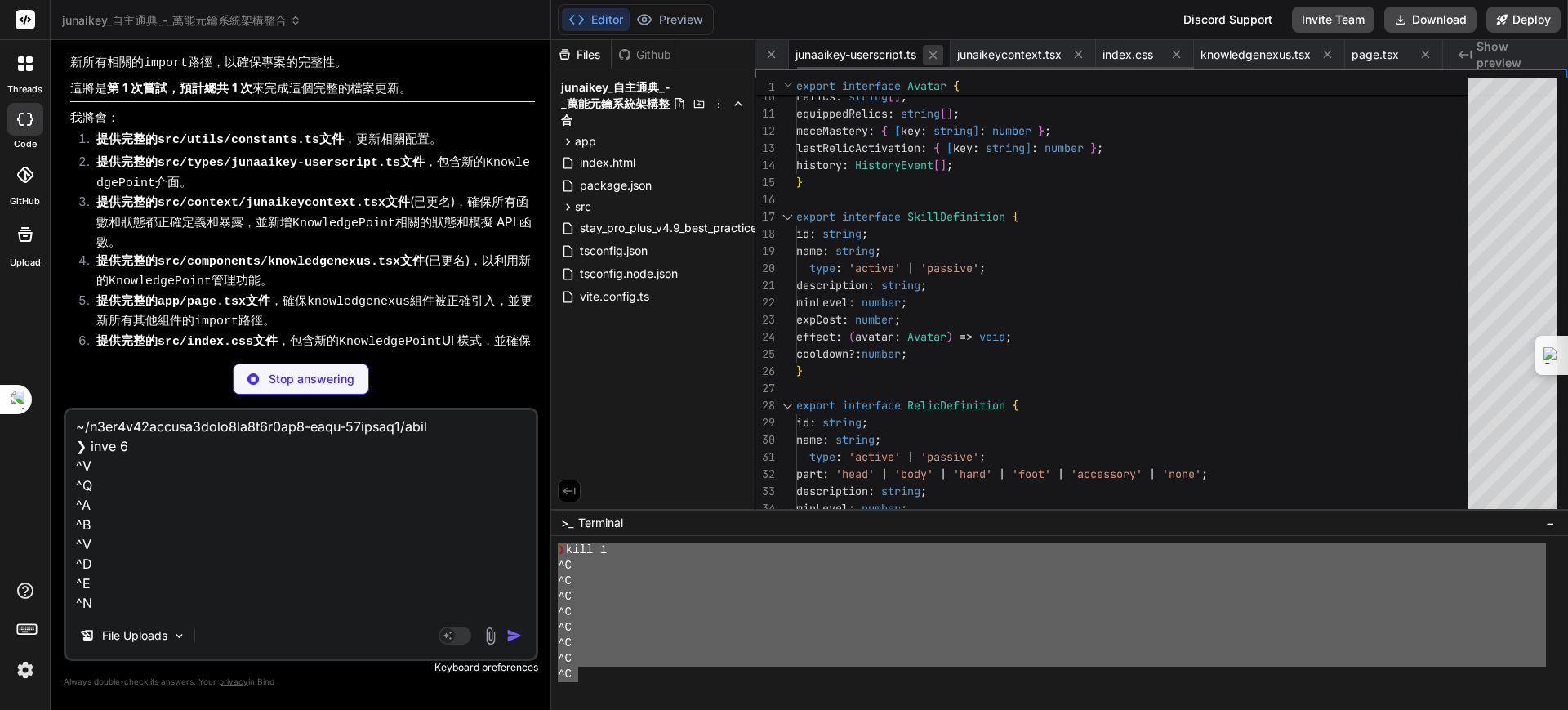
click at [932, 53] on icon at bounding box center [932, 54] width 14 height 14
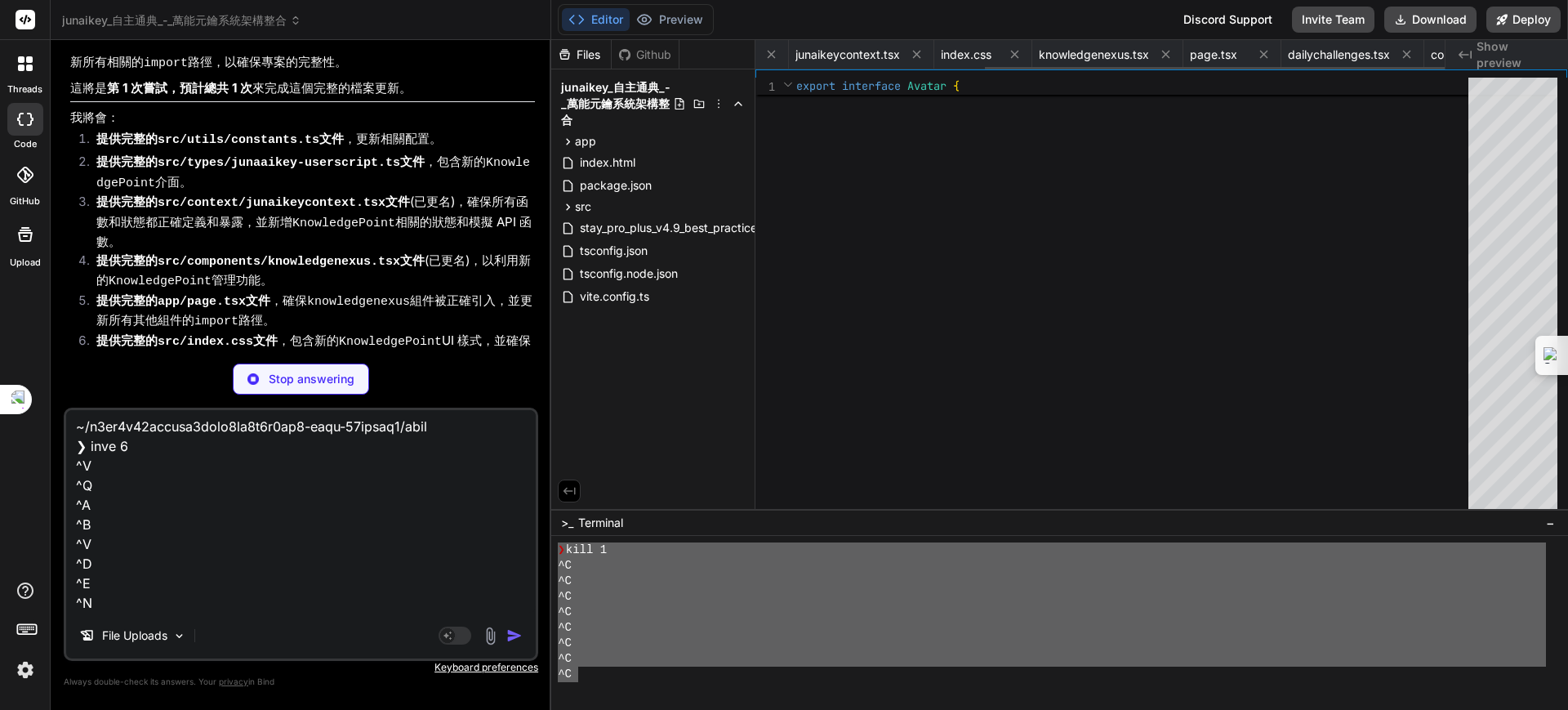
scroll to position [0, 345]
click at [902, 53] on button at bounding box center [894, 54] width 20 height 20
click at [885, 53] on button at bounding box center [894, 54] width 20 height 20
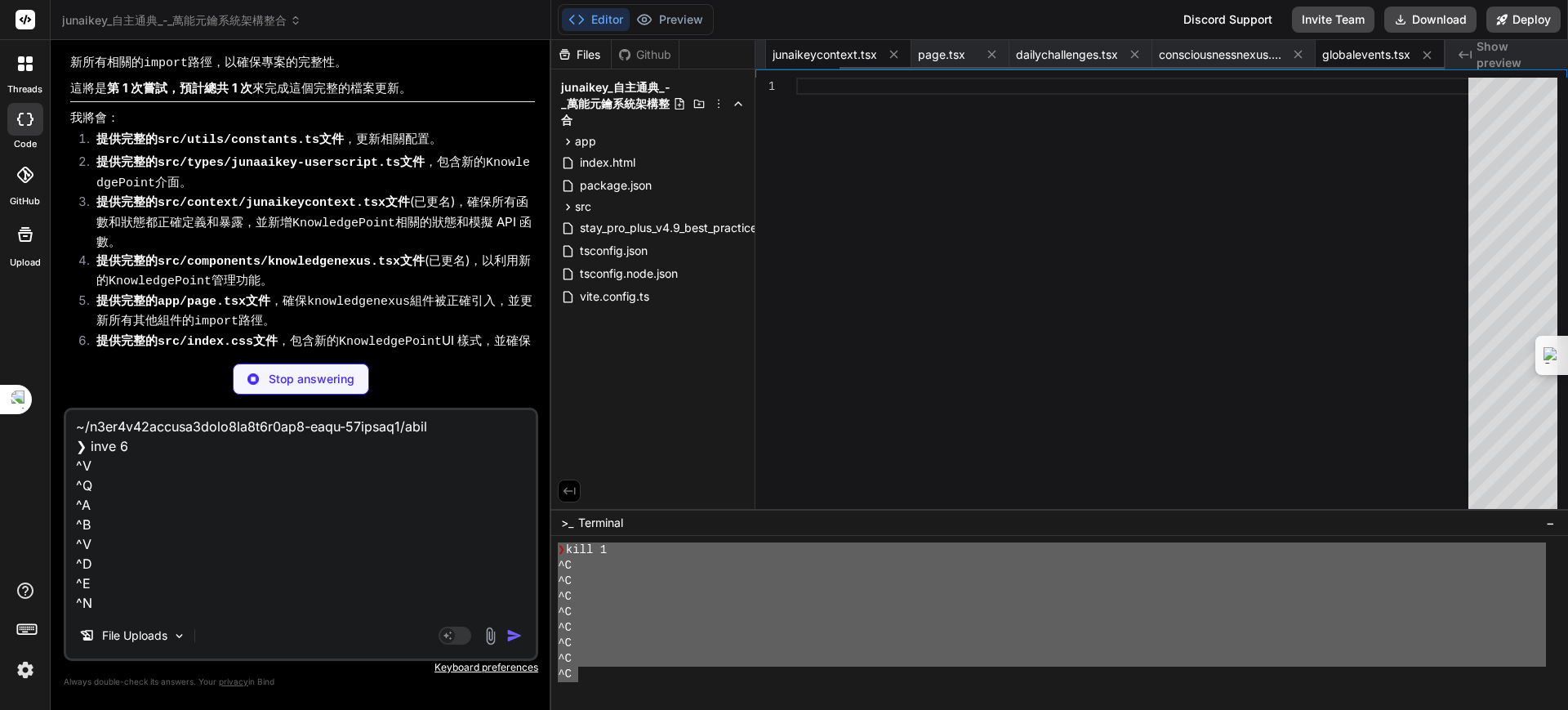
click at [884, 55] on div at bounding box center [894, 54] width 20 height 20
type textarea "} return context; };"
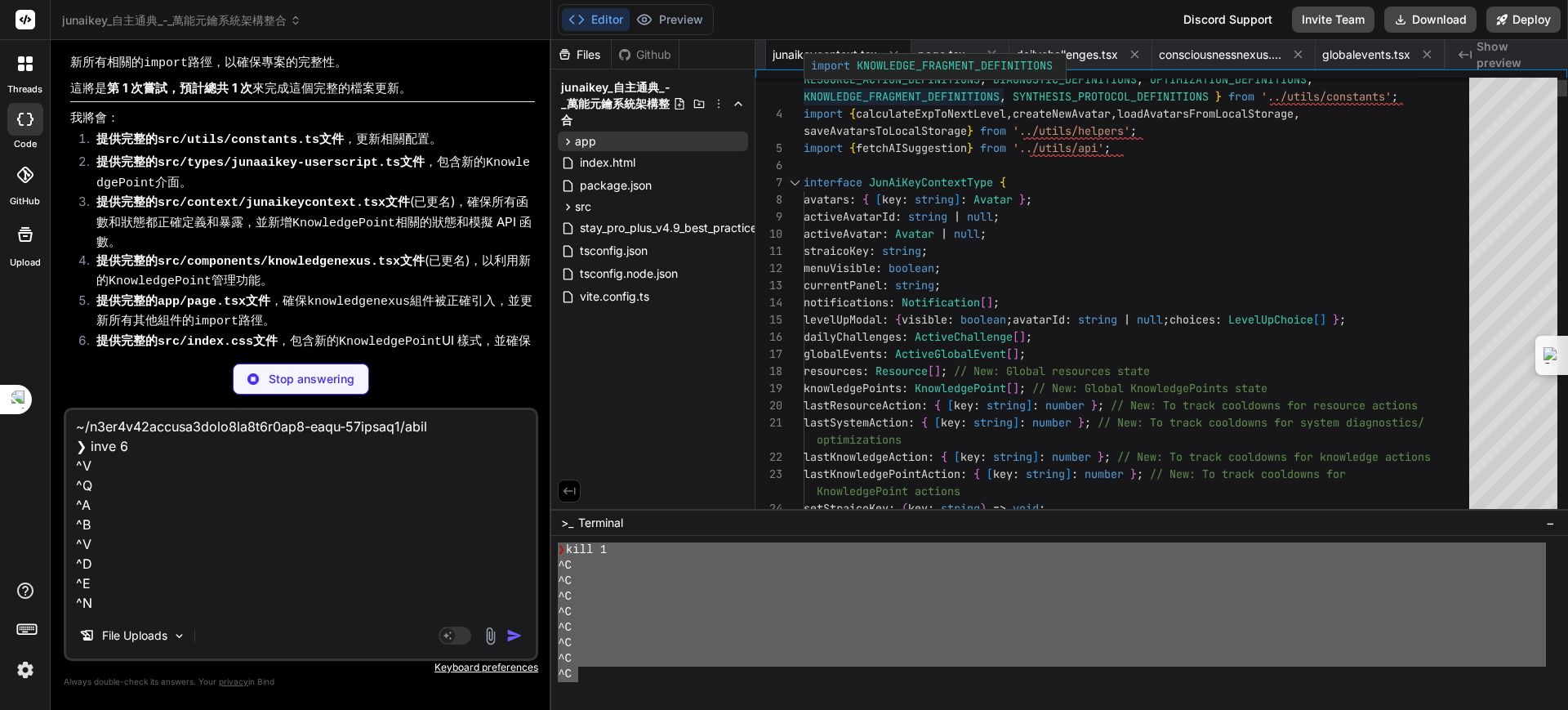
scroll to position [0, 0]
drag, startPoint x: 826, startPoint y: 75, endPoint x: 709, endPoint y: 136, distance: 131.9
click at [701, 136] on div "app" at bounding box center [653, 141] width 190 height 19
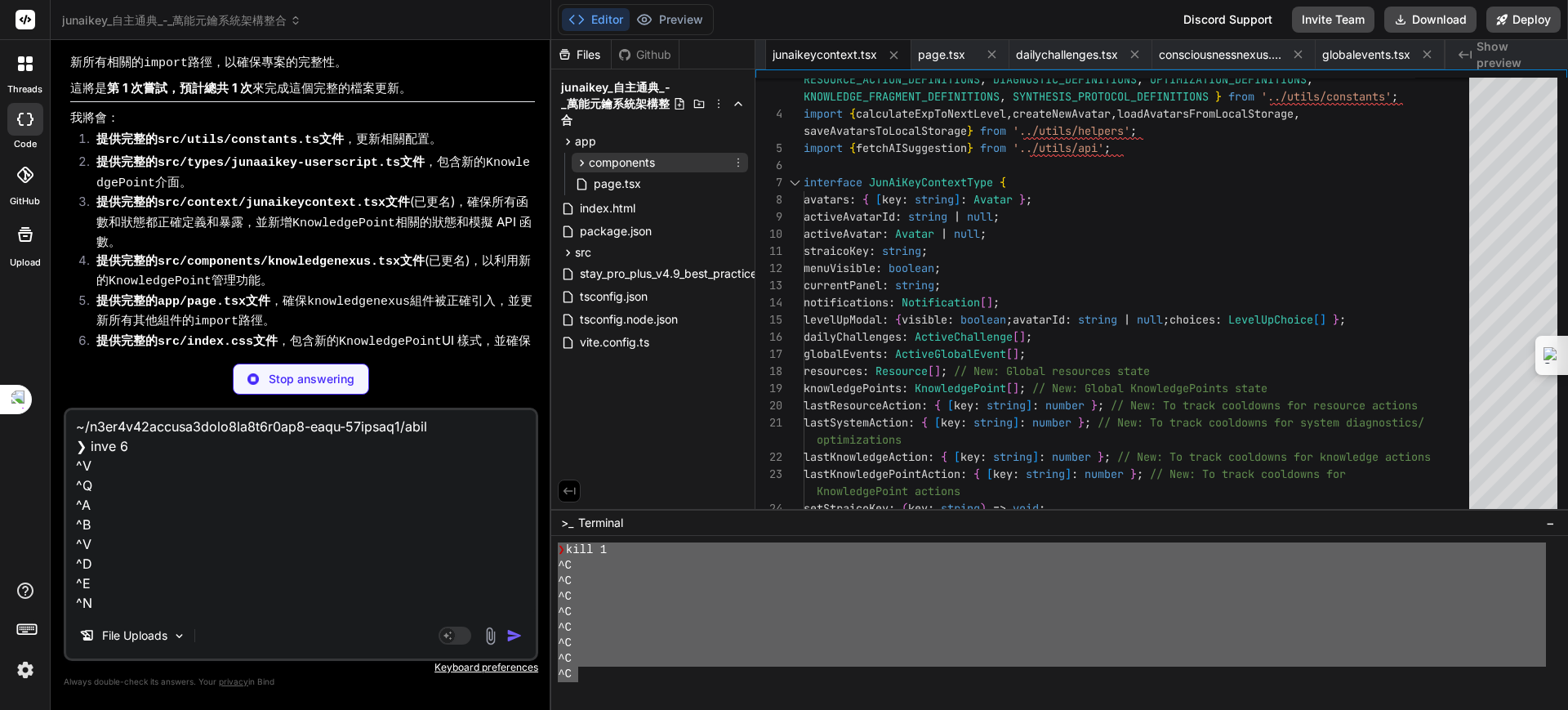
click at [681, 159] on div "components" at bounding box center [659, 162] width 176 height 19
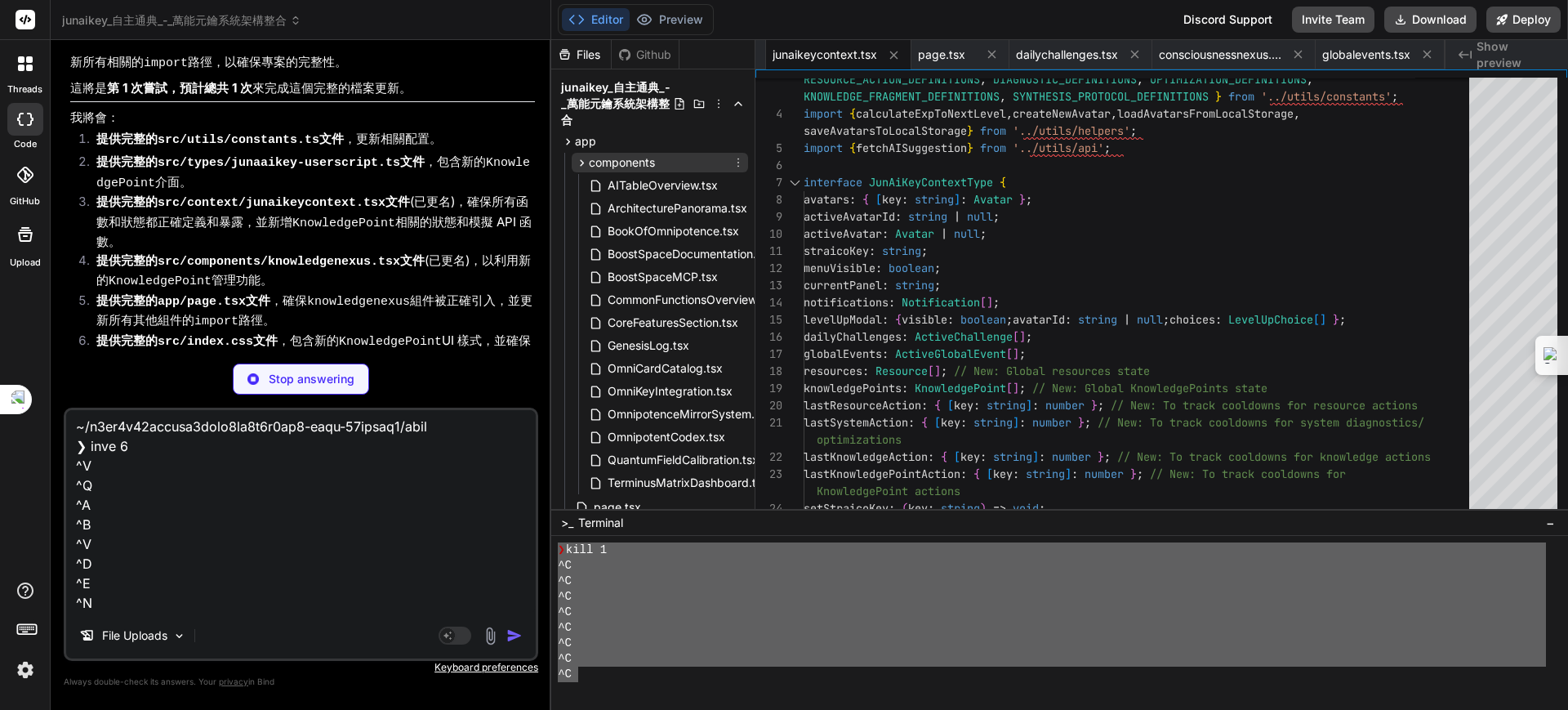
click at [681, 159] on div "components" at bounding box center [659, 162] width 176 height 19
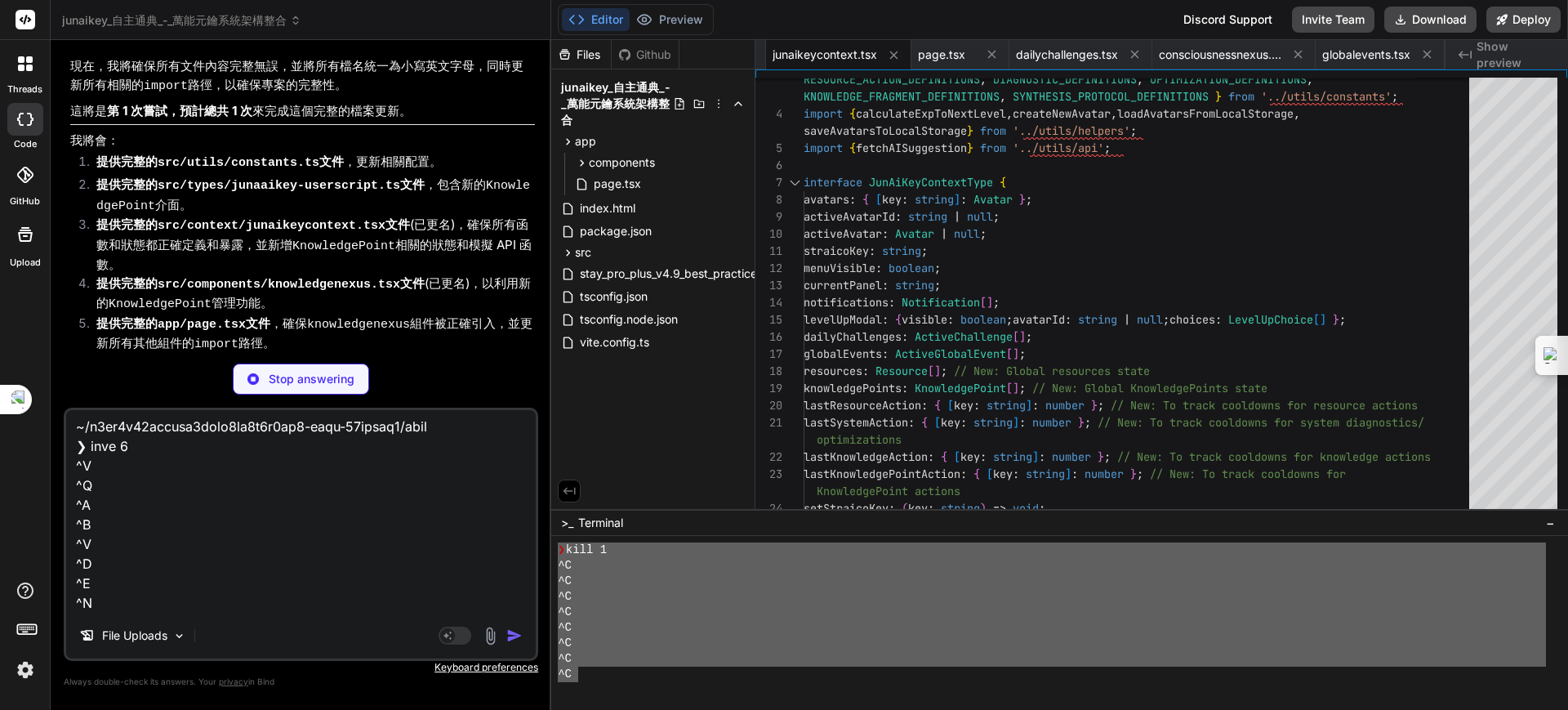
scroll to position [7437, 0]
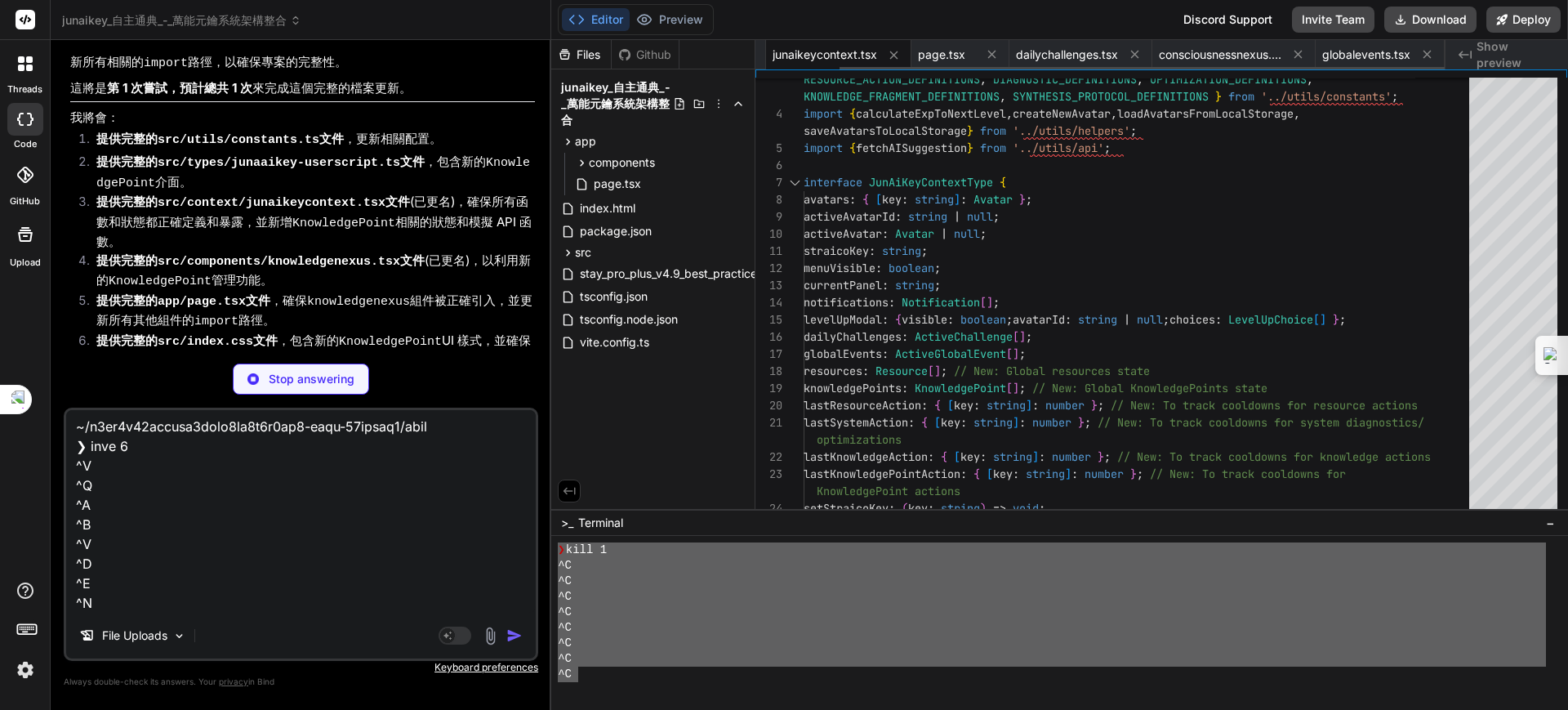
click at [873, 53] on span "junaikeycontext.tsx" at bounding box center [825, 54] width 104 height 17
click at [897, 55] on icon at bounding box center [894, 54] width 14 height 14
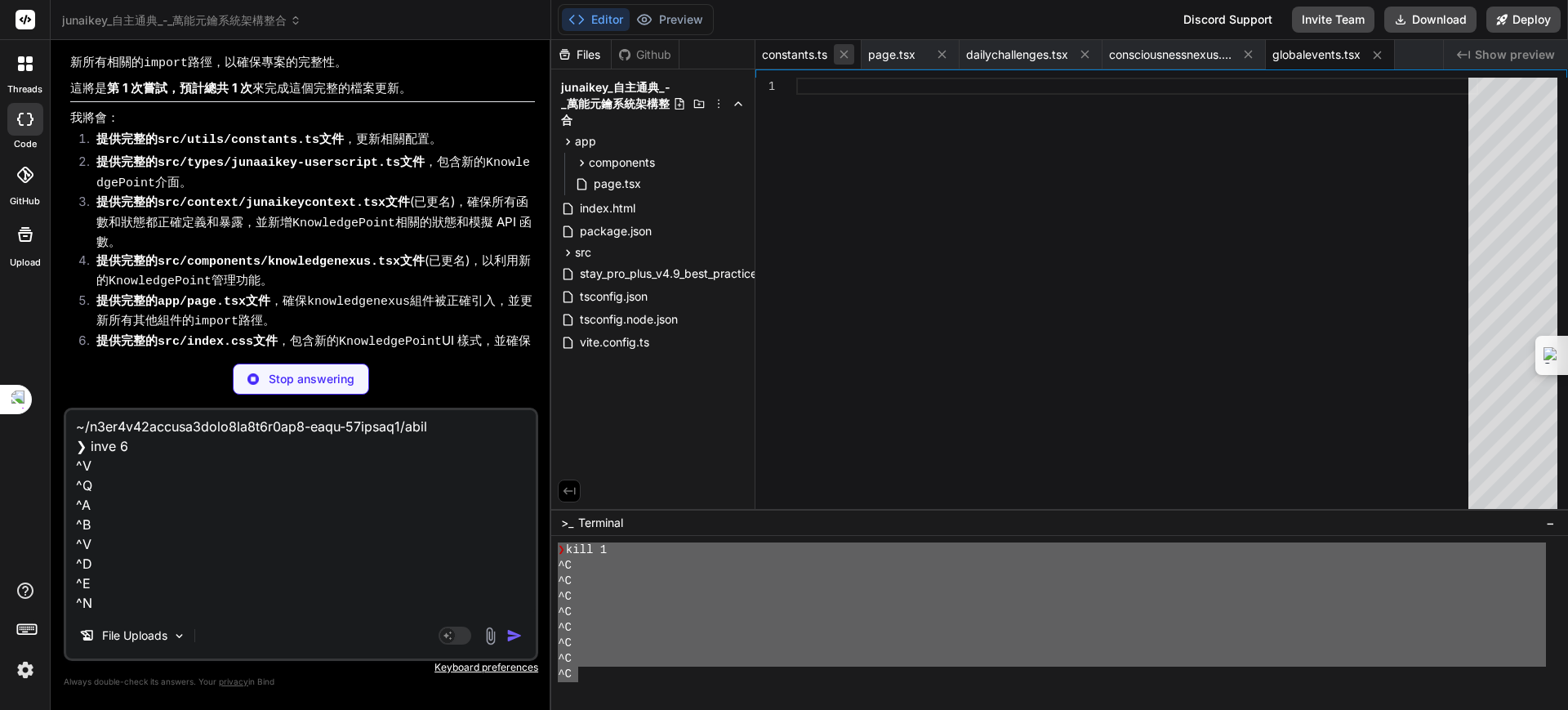
click at [846, 51] on icon at bounding box center [844, 53] width 14 height 14
click at [846, 51] on button at bounding box center [836, 54] width 20 height 20
click at [846, 51] on span "dailychallenges.tsx" at bounding box center [813, 54] width 102 height 17
type textarea "<p className="footer-note" style={{marginTop: '2rem'}}> 每日挑戰將在每天自動更新，鼓勵您持續探索《Ju…"
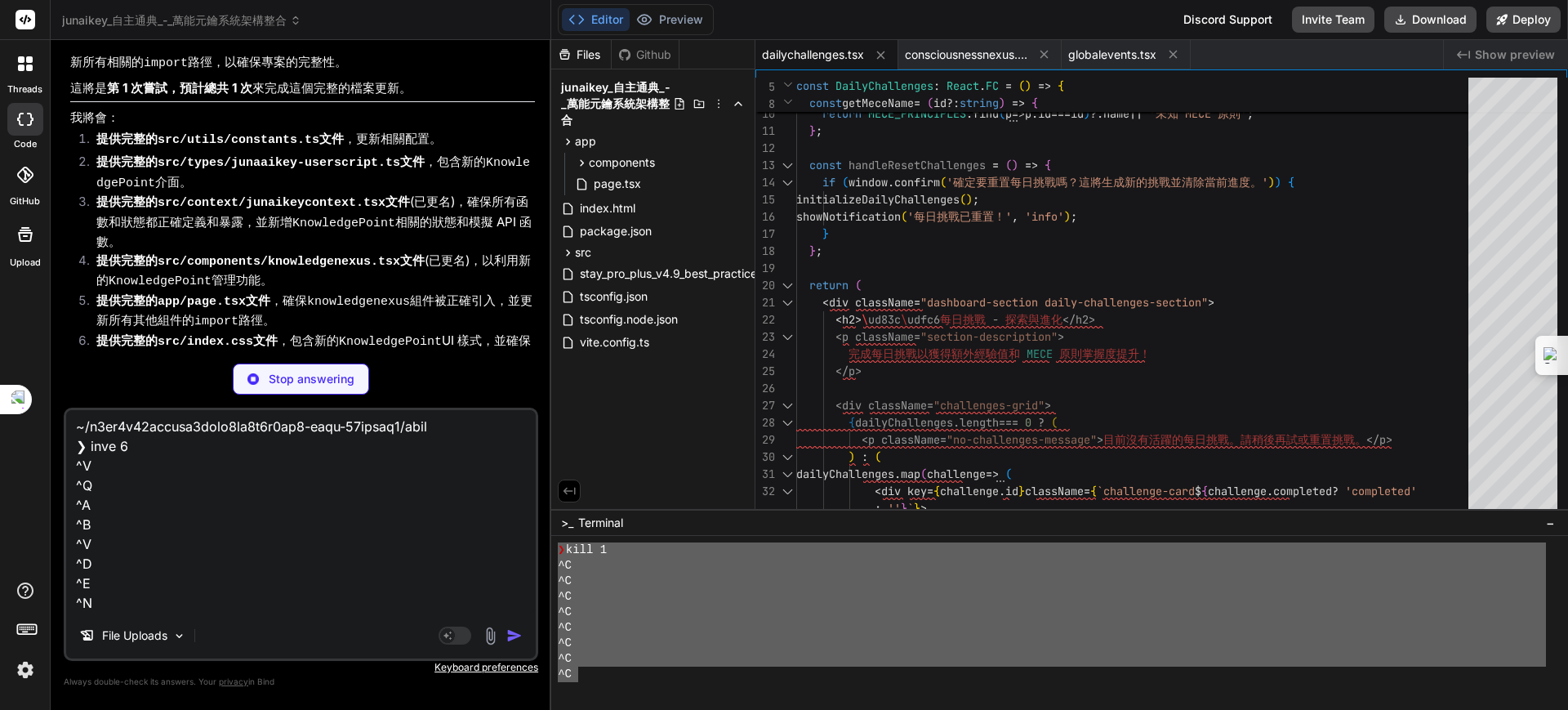
click at [860, 53] on span "dailychallenges.tsx" at bounding box center [813, 54] width 102 height 17
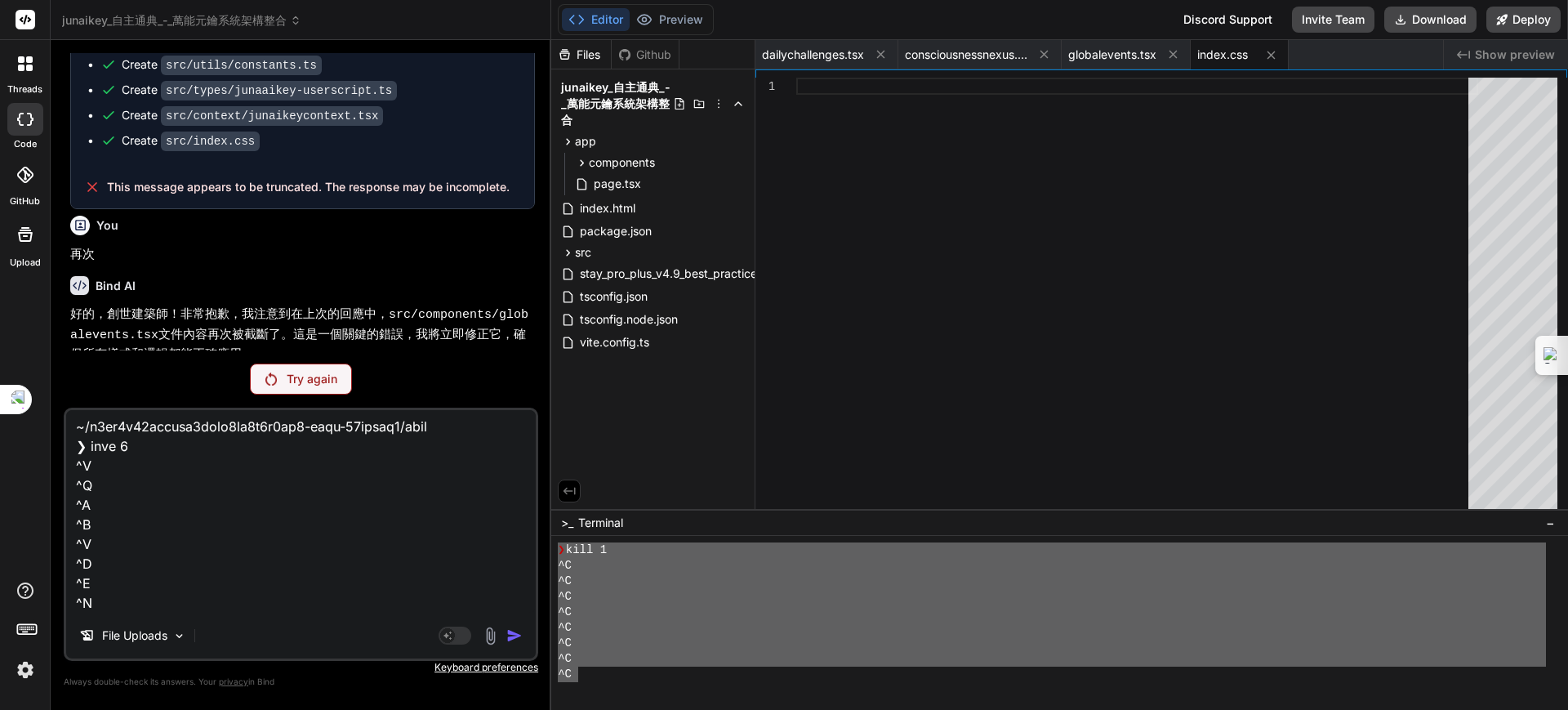
scroll to position [5789, 0]
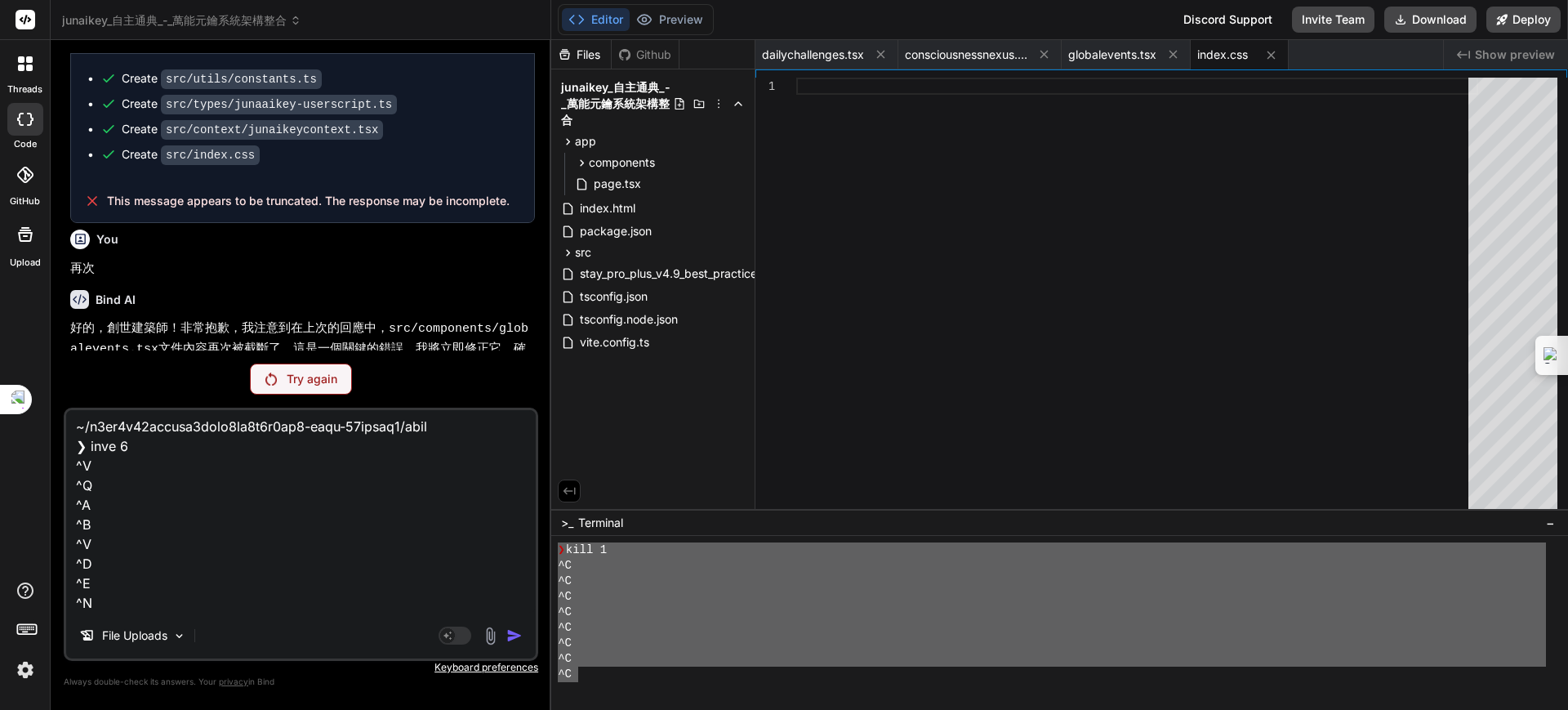
click at [317, 389] on div "Try again" at bounding box center [301, 379] width 102 height 31
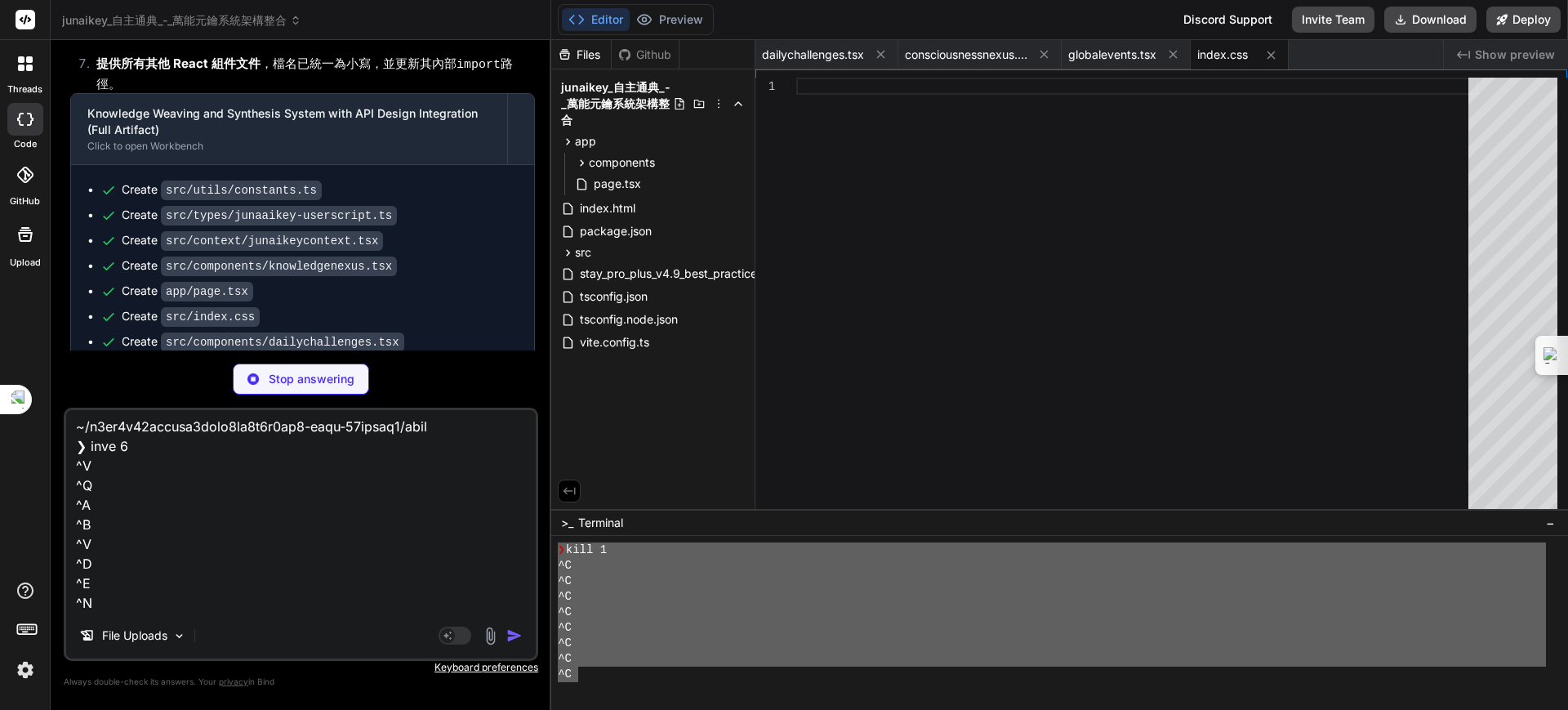
scroll to position [6667, 0]
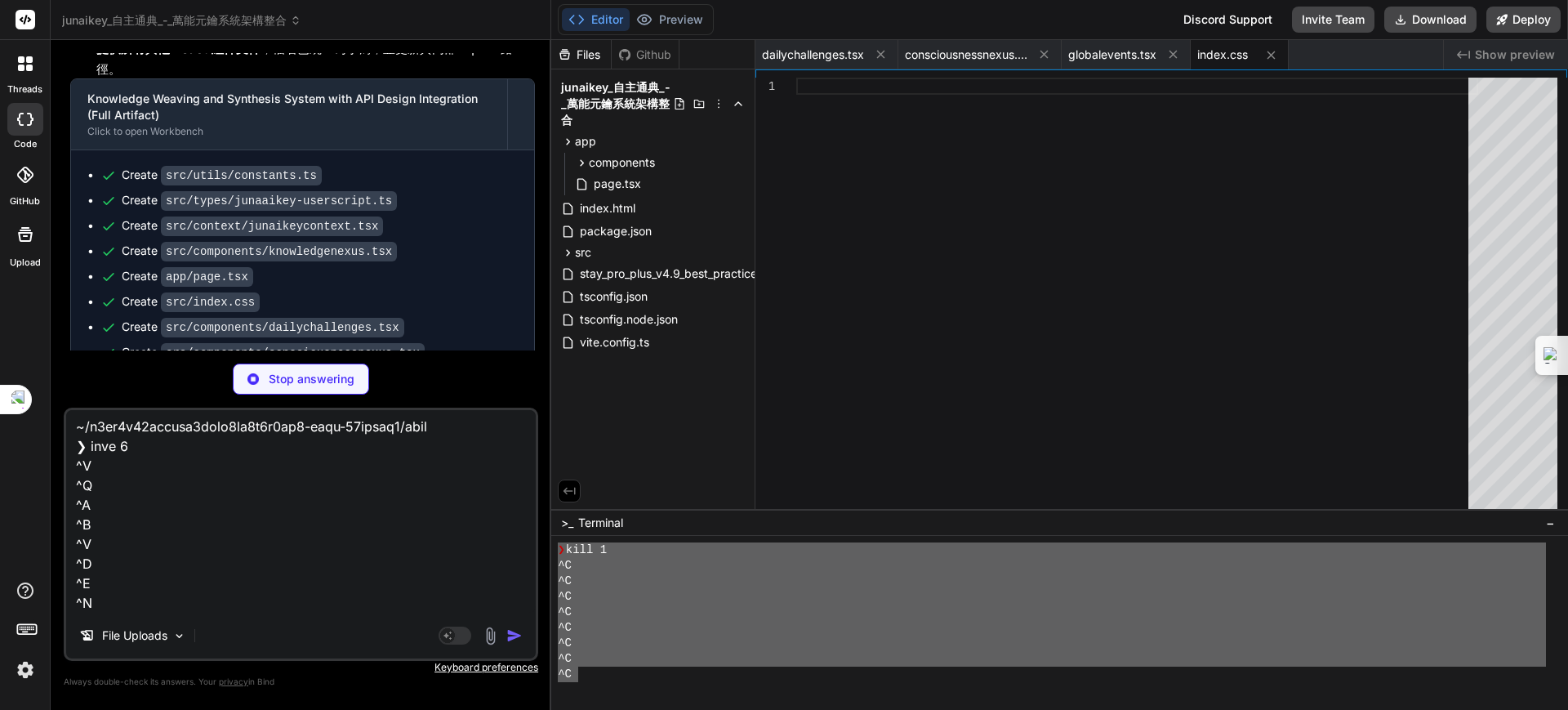
click at [326, 392] on div "Stop answering" at bounding box center [301, 379] width 137 height 31
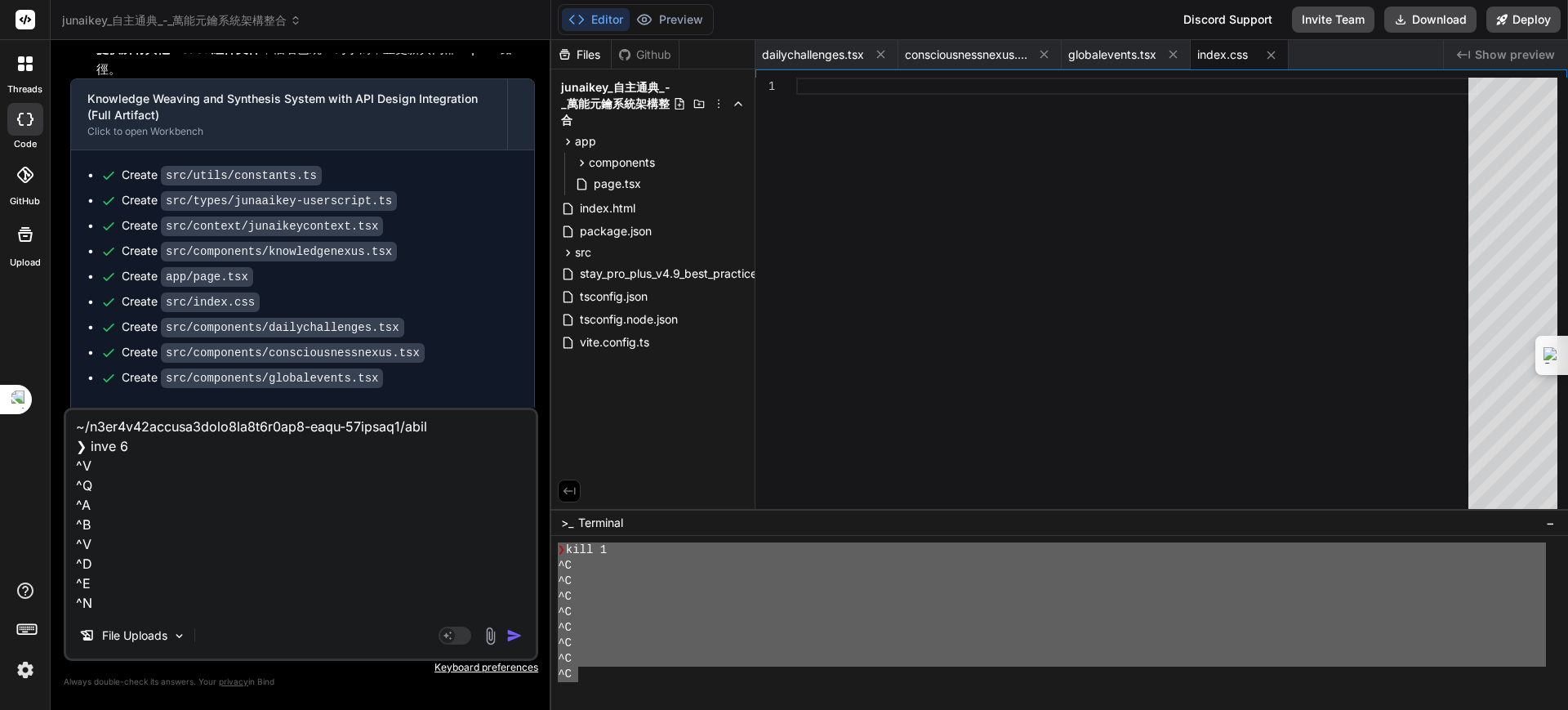
scroll to position [6609, 0]
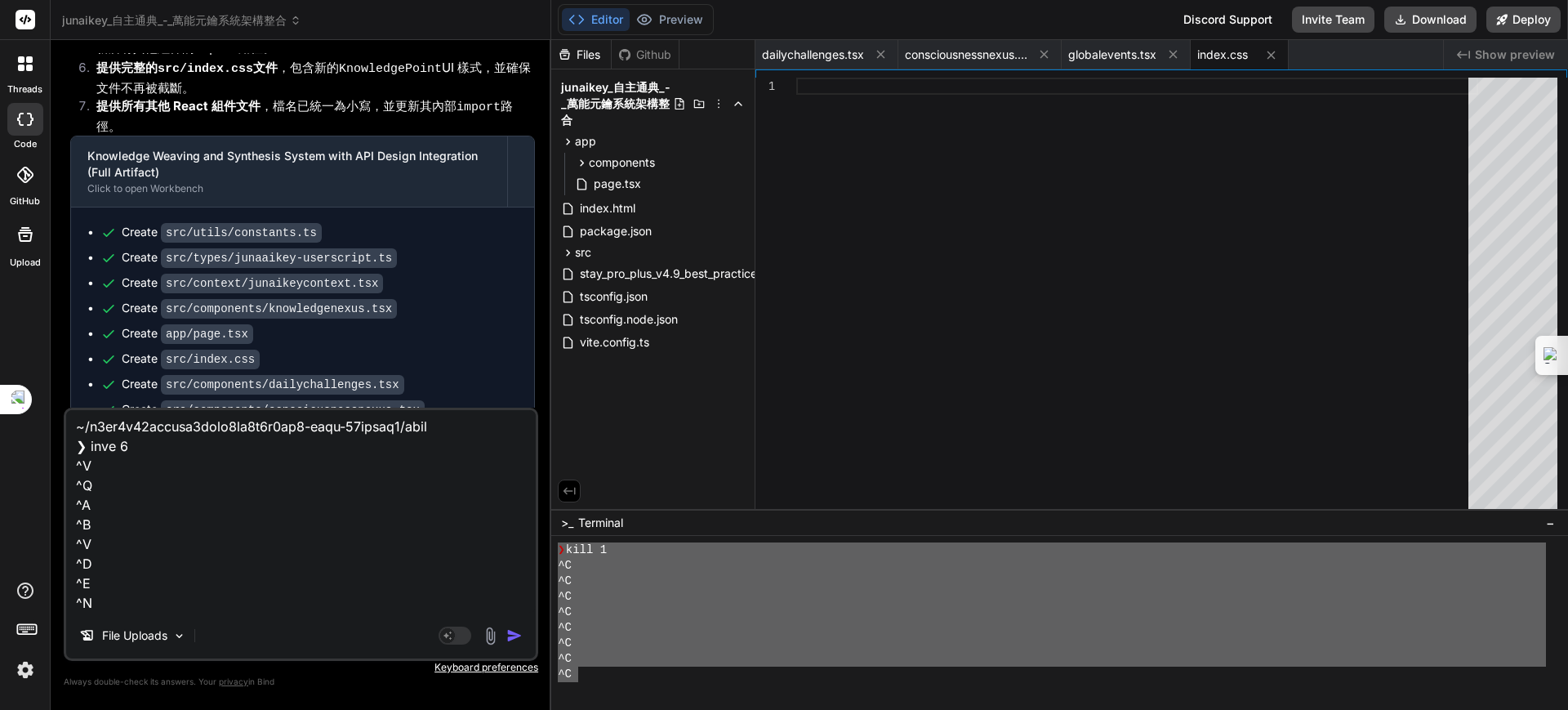
click at [513, 634] on img "button" at bounding box center [515, 635] width 17 height 17
type textarea "x"
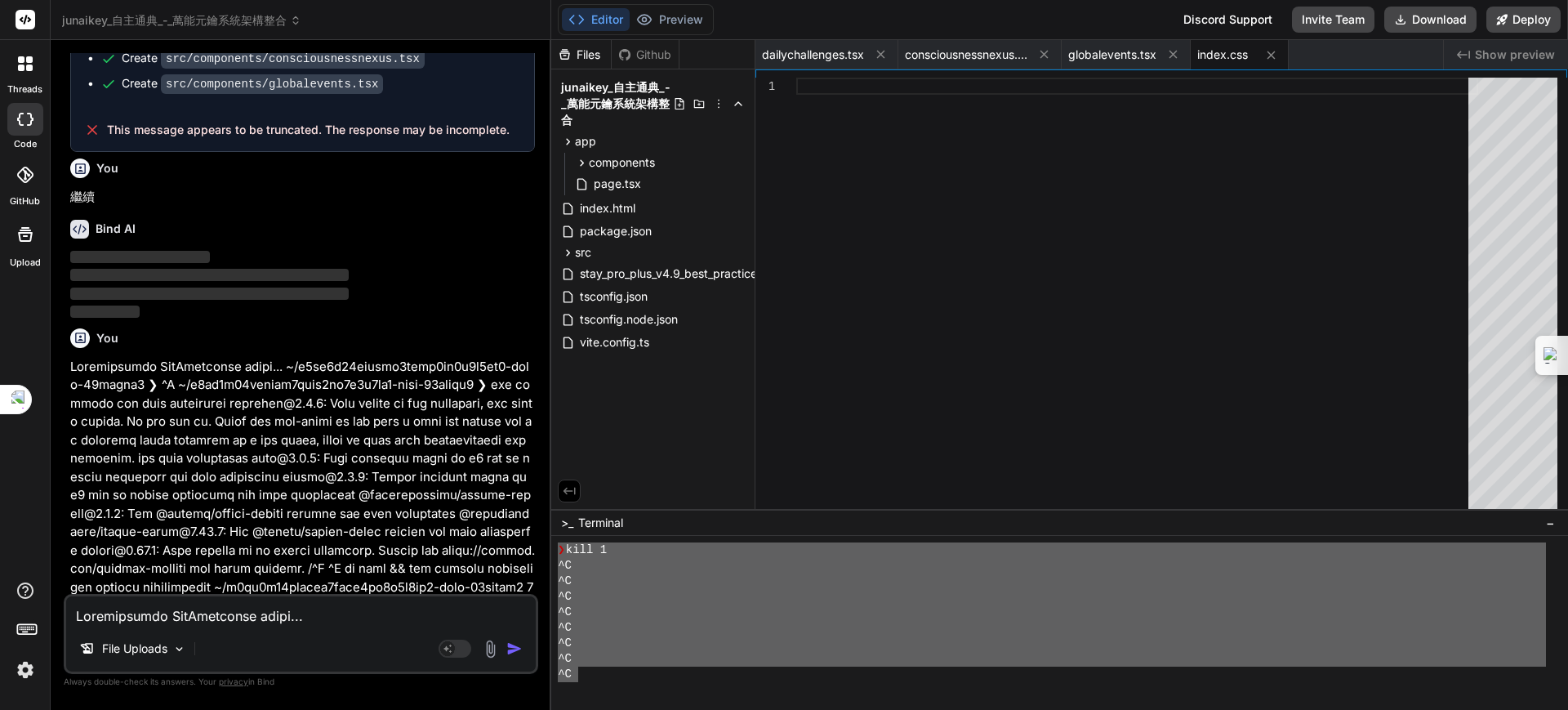
scroll to position [6964, 0]
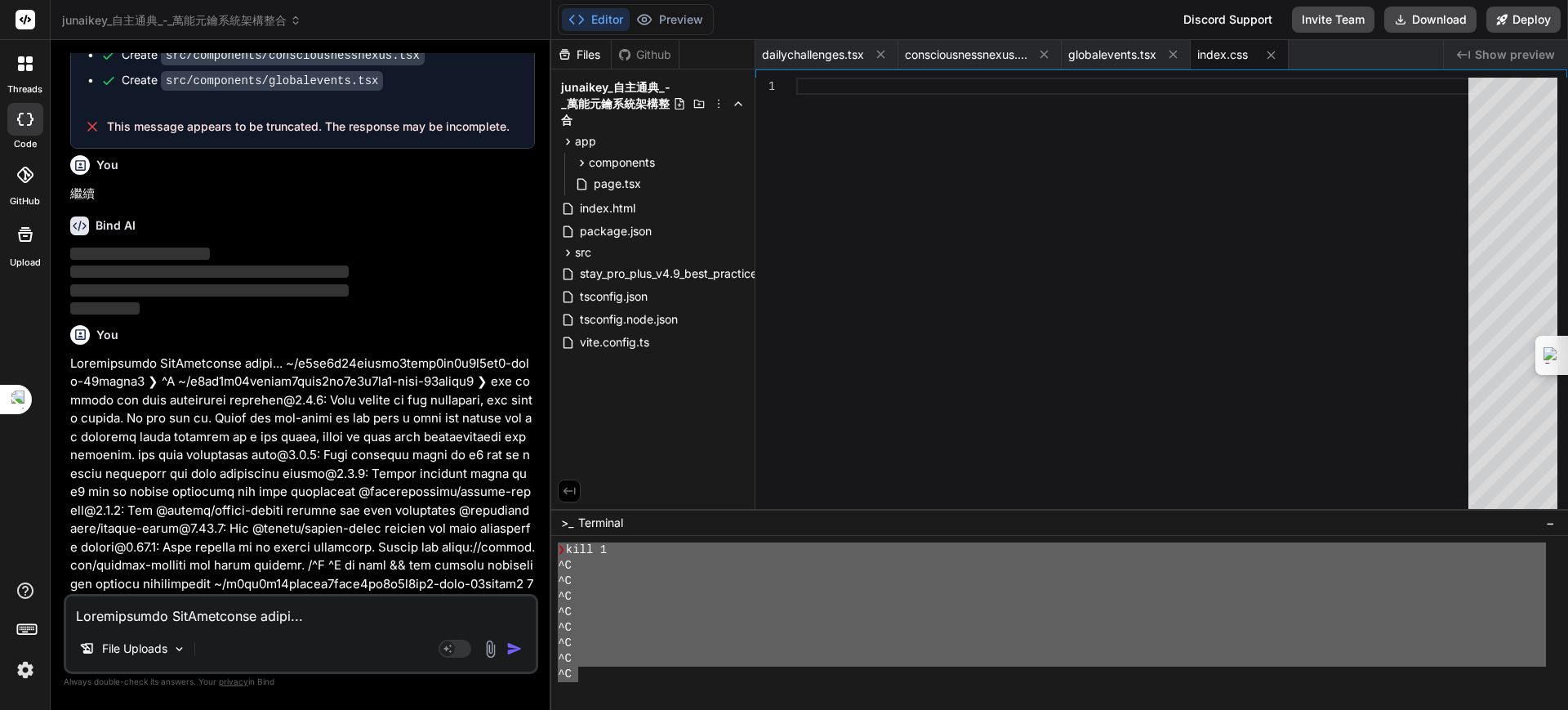
click at [228, 617] on textarea at bounding box center [301, 610] width 469 height 30
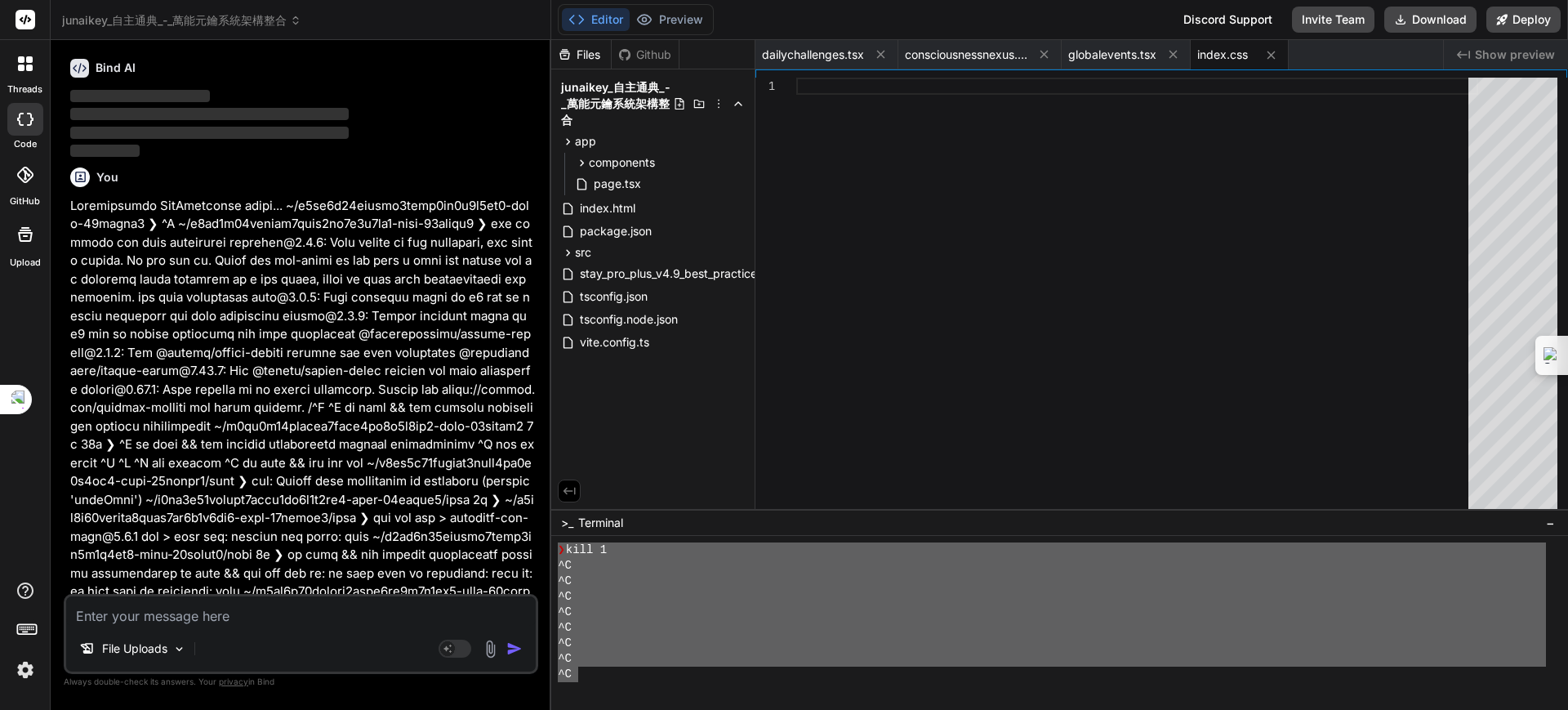
scroll to position [7327, 0]
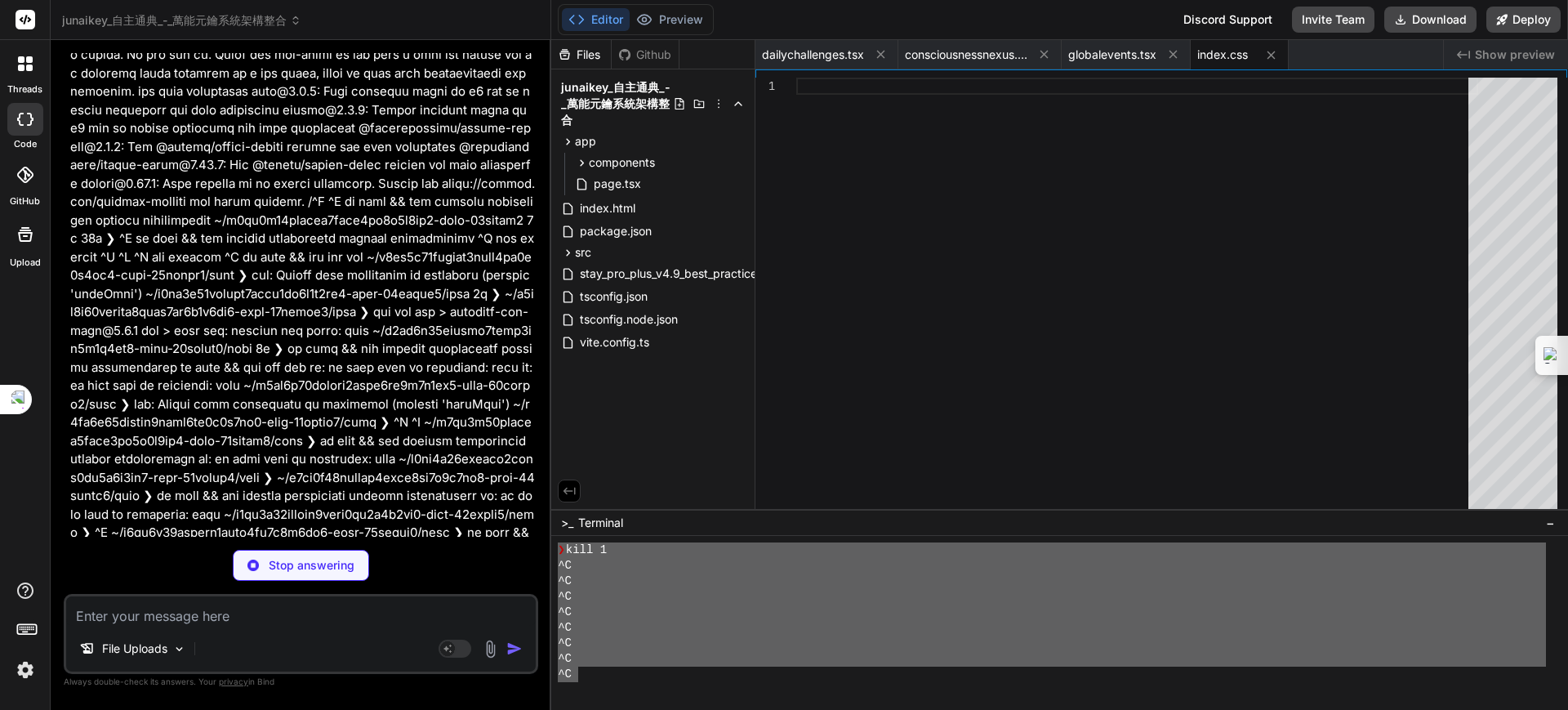
type textarea "x"
type textarea "16. **和平、正義與強大機構 (Peace, Justice and Strong Institutions)**：促進和平、包容的社會，以實現可持續發展…"
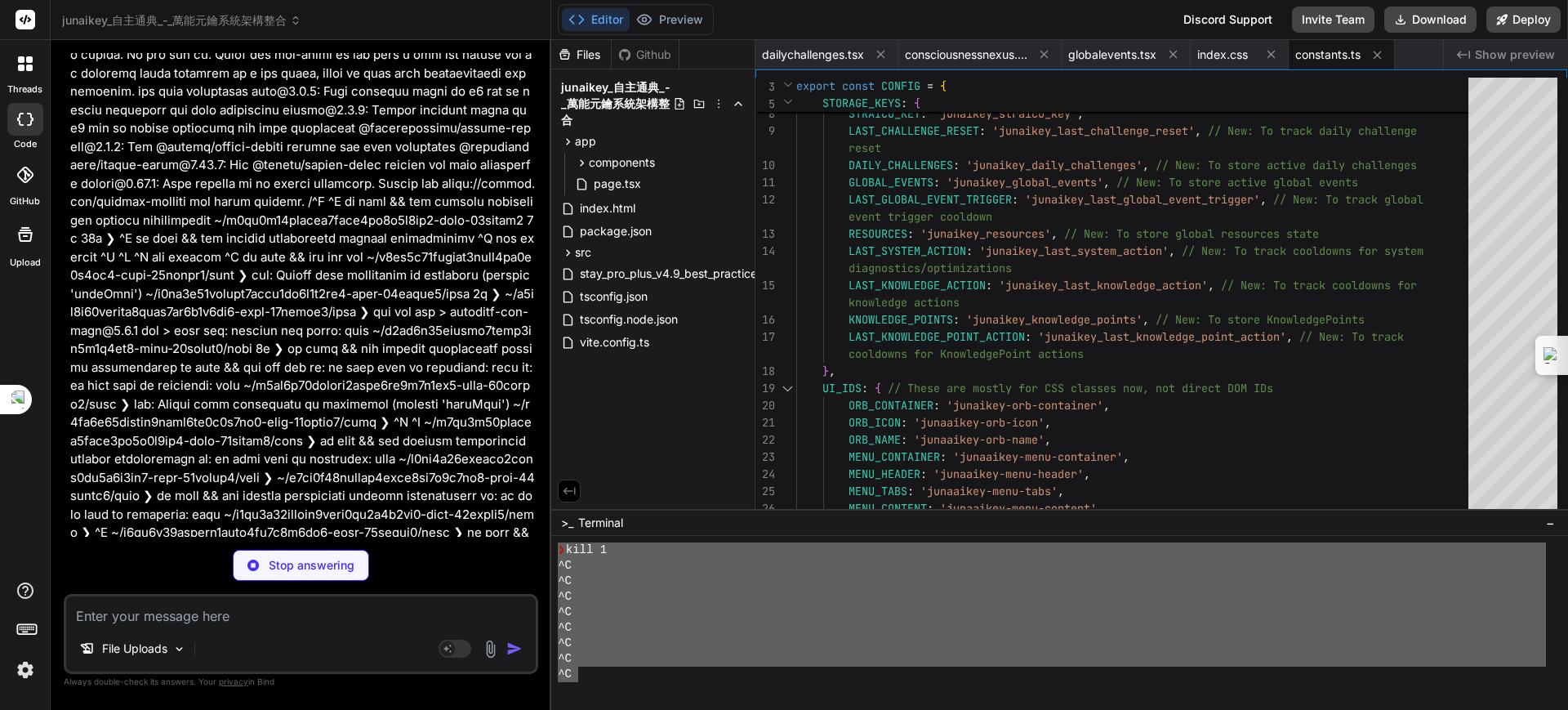
type textarea "x"
type textarea "}"
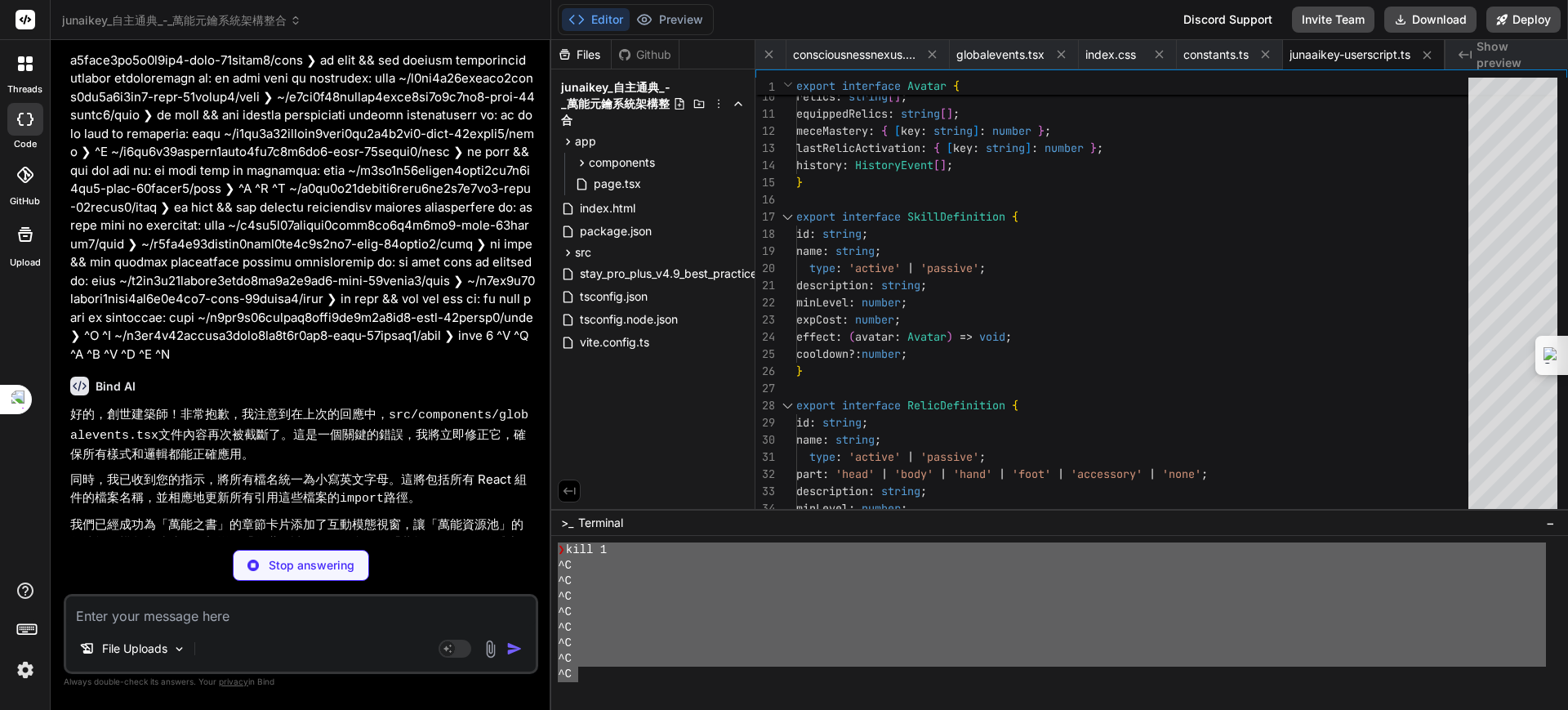
scroll to position [7672, 0]
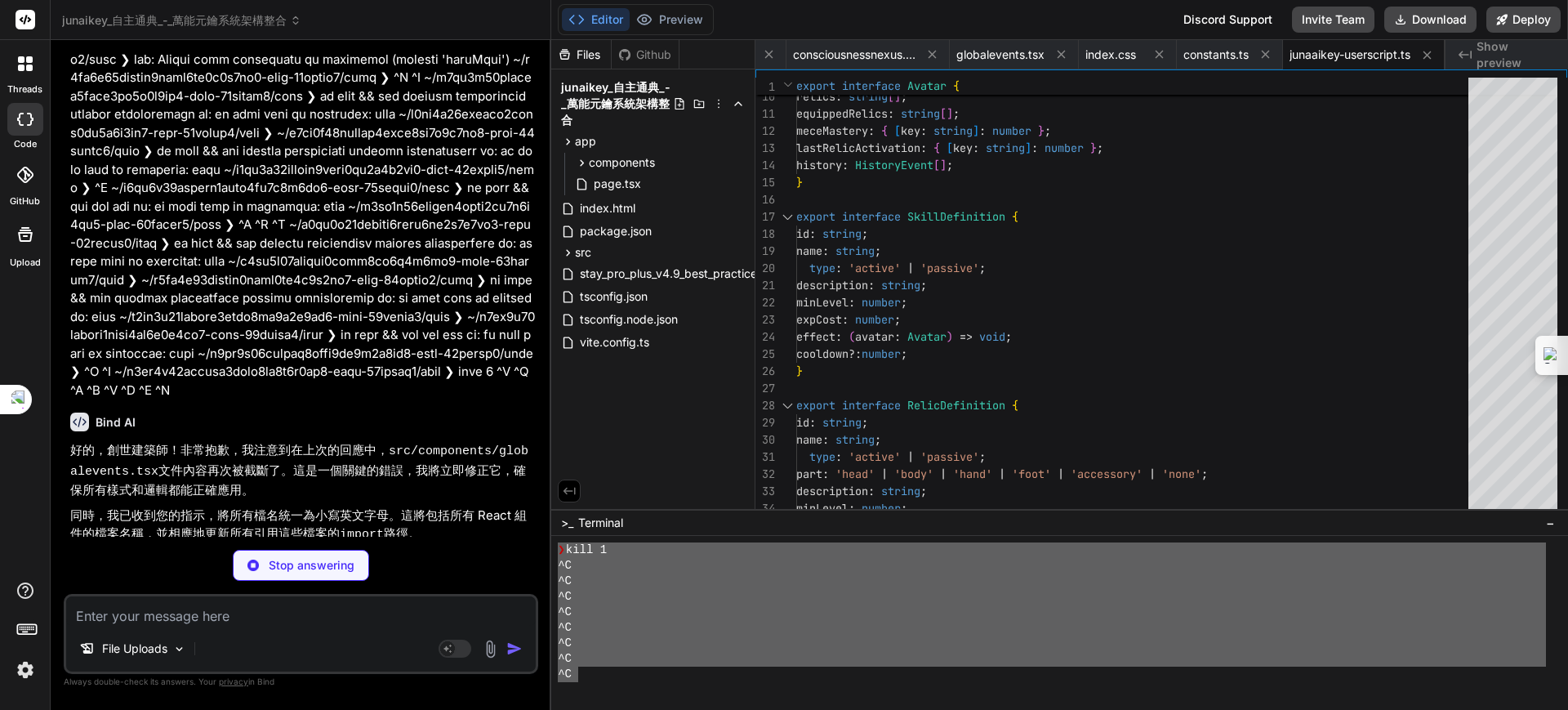
type textarea "x"
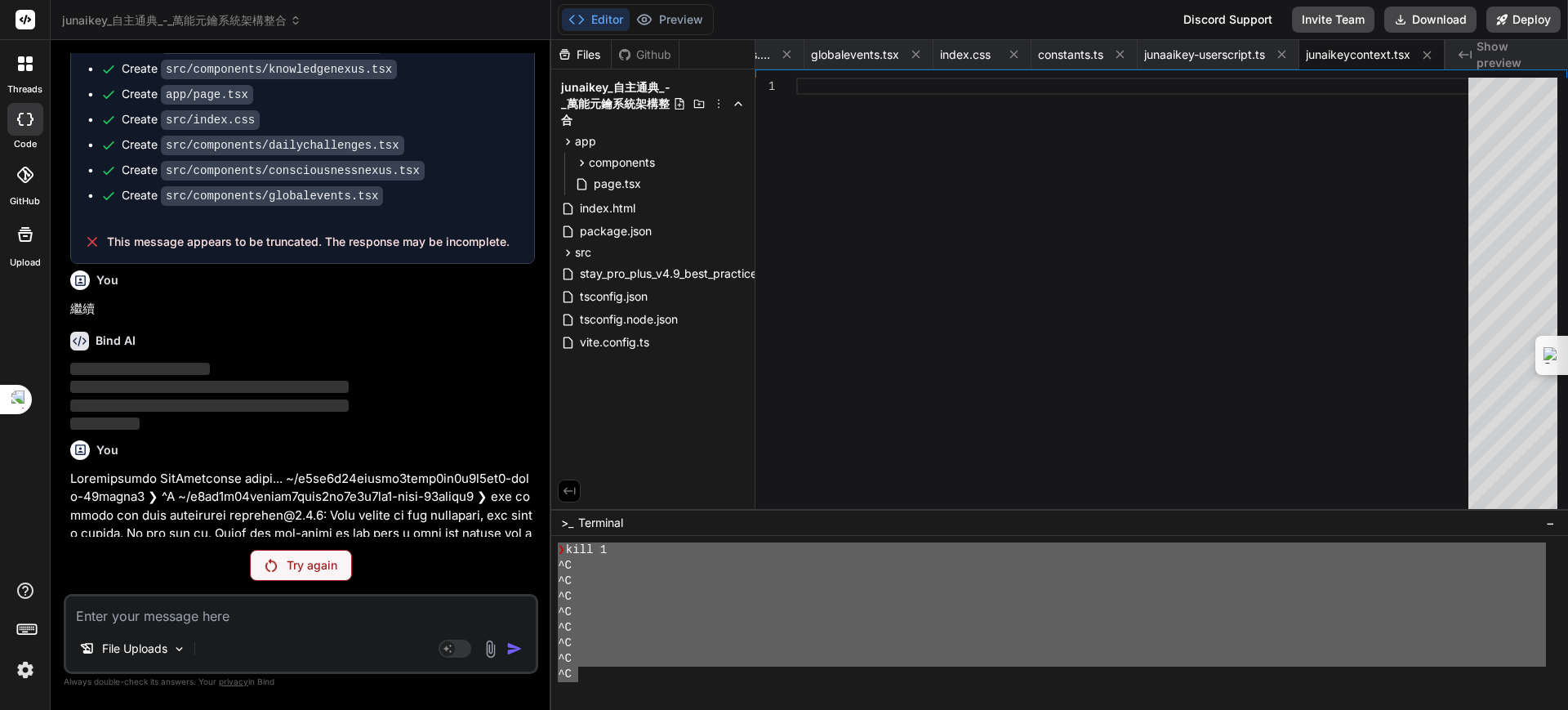
scroll to position [0, 0]
click at [803, 418] on div at bounding box center [1136, 297] width 682 height 439
click at [374, 621] on textarea at bounding box center [301, 610] width 469 height 30
click at [315, 560] on p "Try again" at bounding box center [312, 565] width 51 height 17
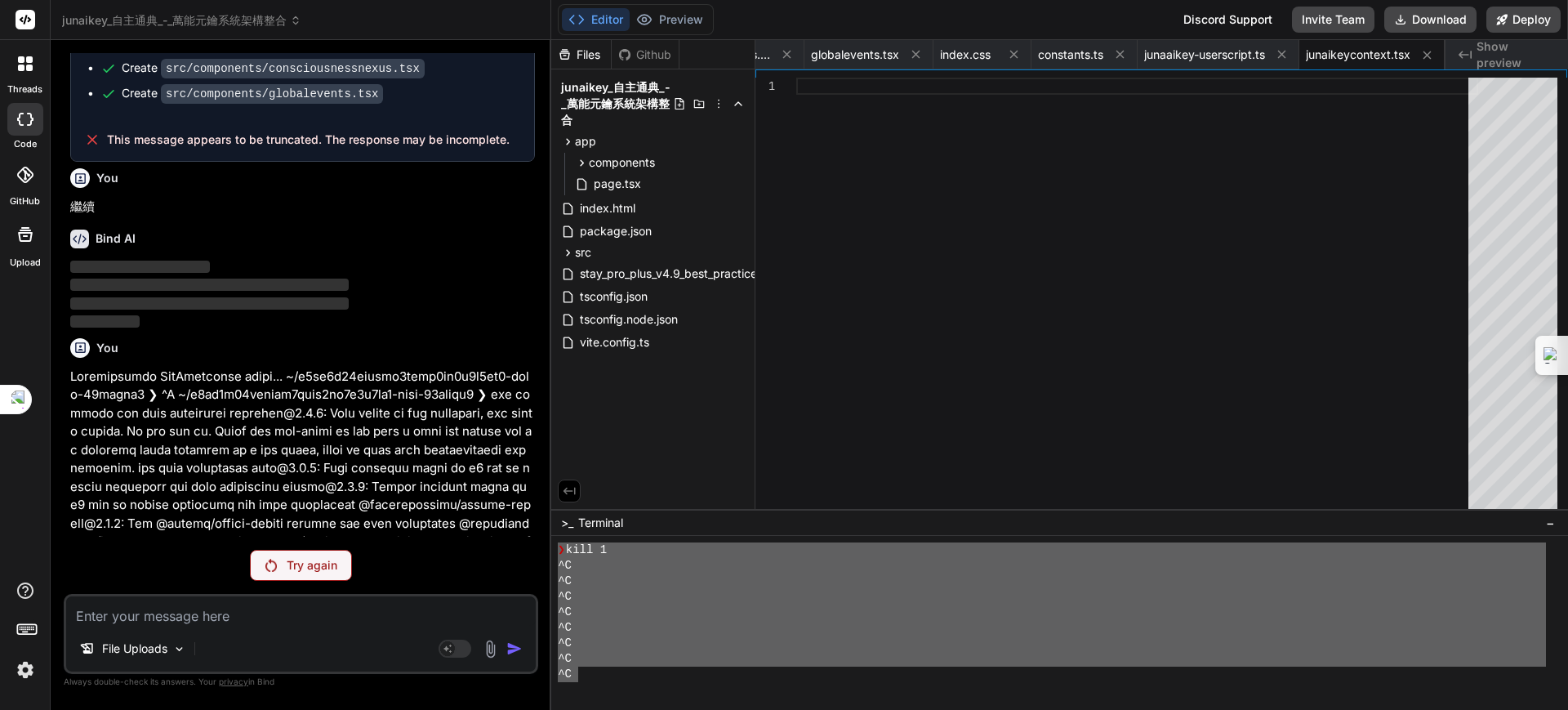
scroll to position [6848, 0]
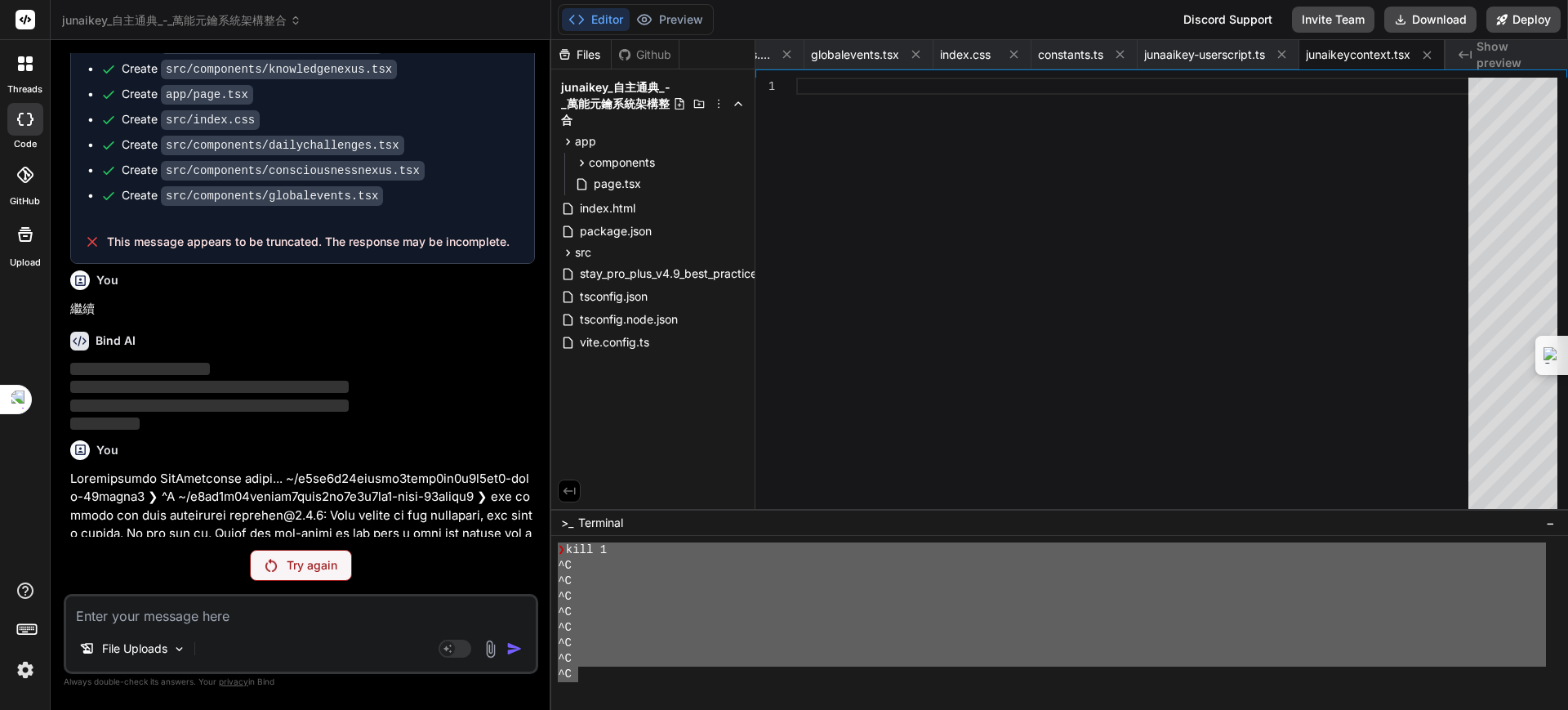
click at [343, 577] on div "Try again" at bounding box center [301, 565] width 102 height 31
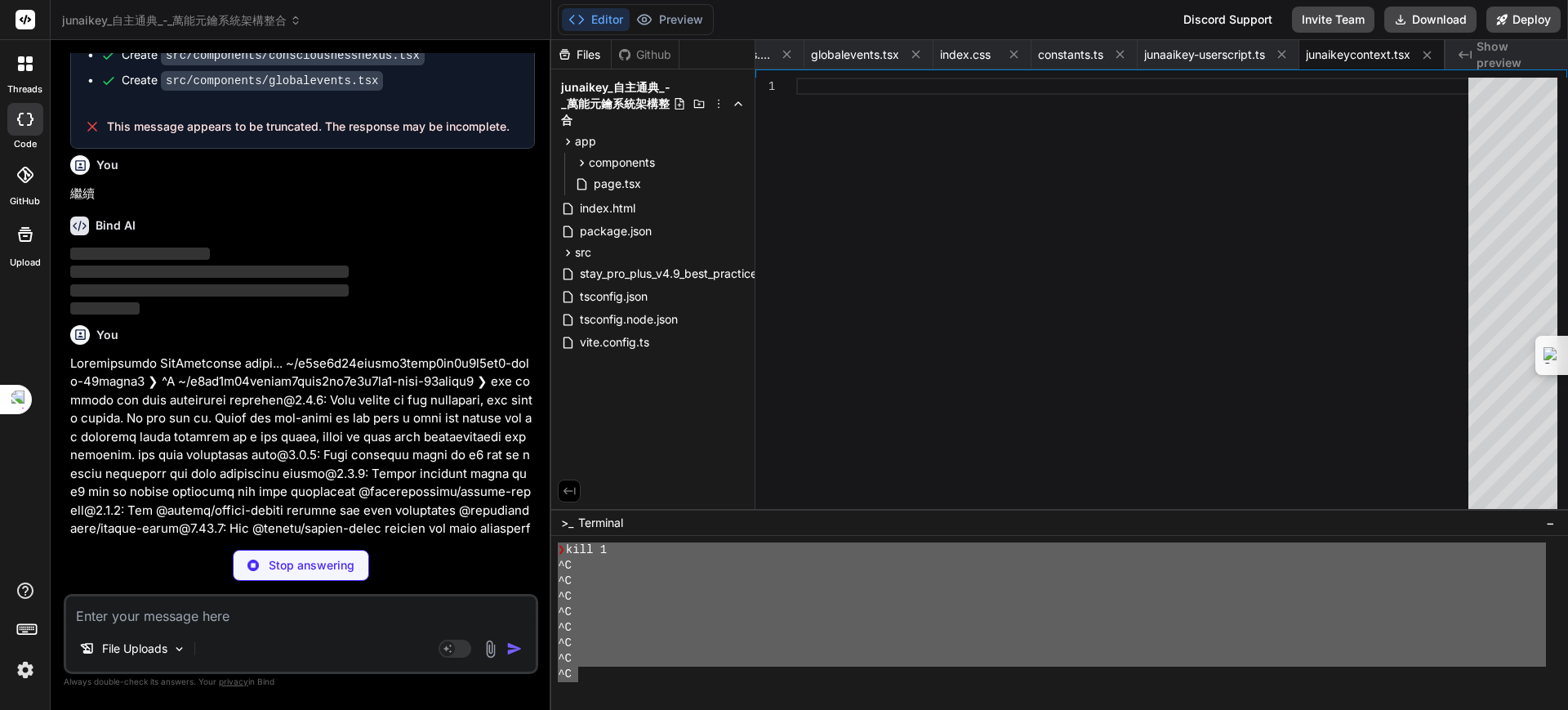
drag, startPoint x: 467, startPoint y: 498, endPoint x: 453, endPoint y: 479, distance: 23.6
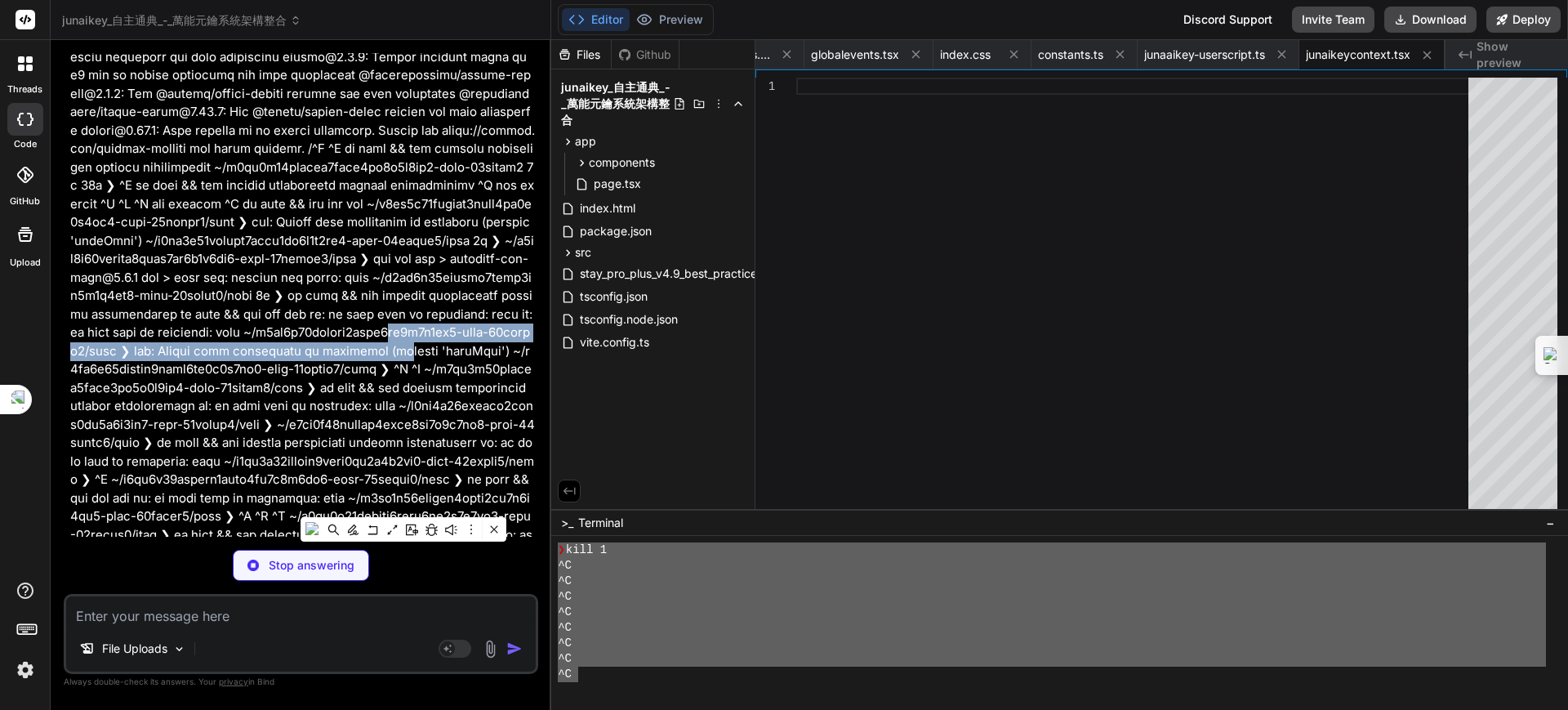
scroll to position [7384, 0]
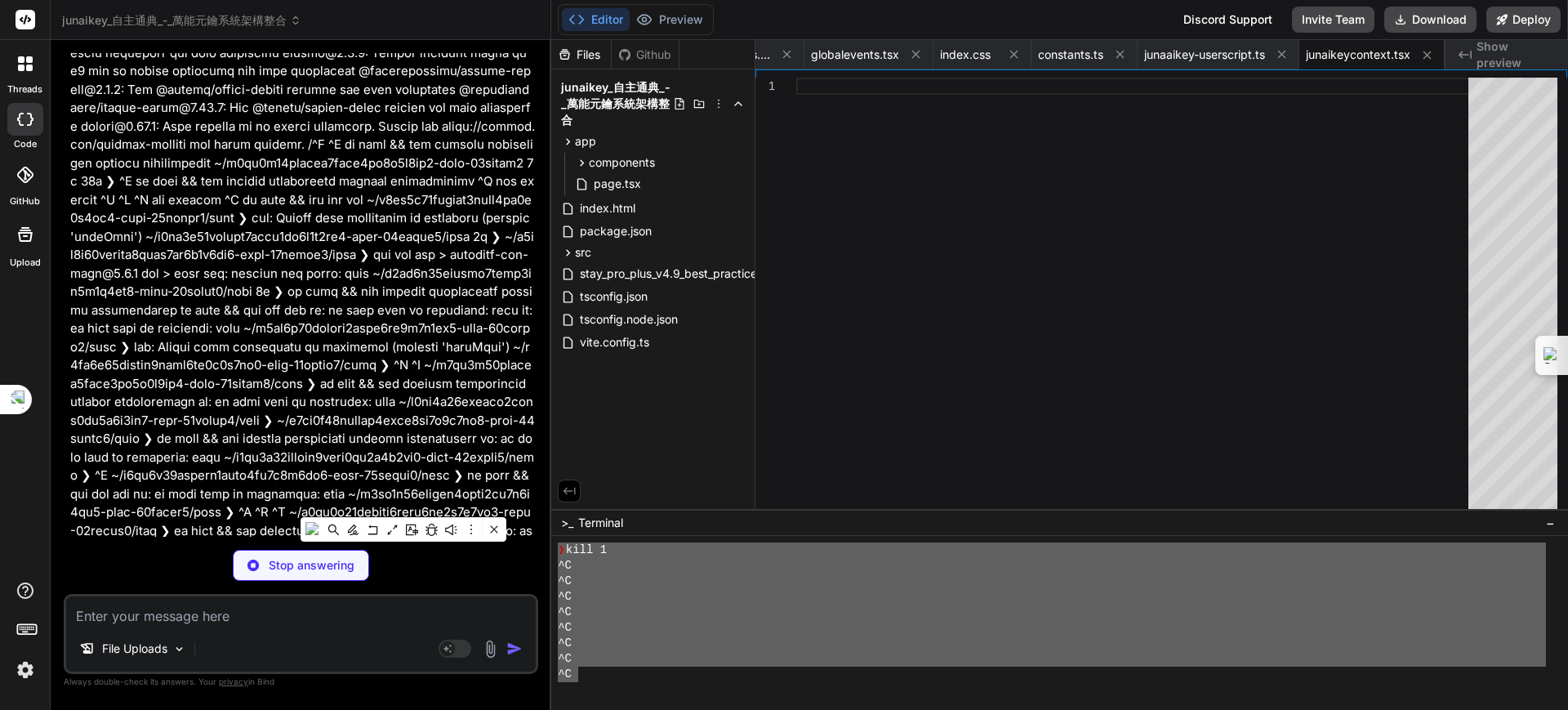
click at [600, 571] on div "^C" at bounding box center [1052, 565] width 989 height 16
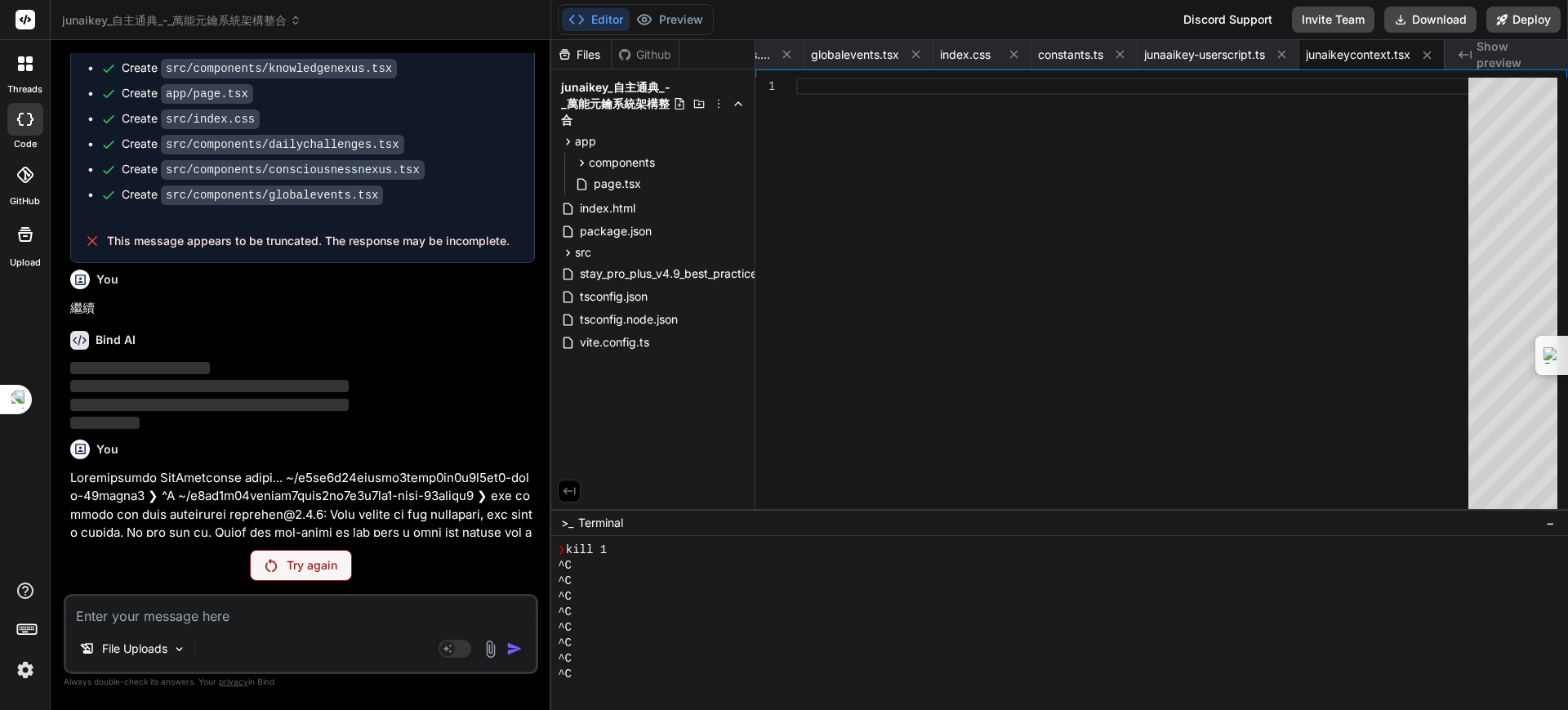
scroll to position [6848, 0]
drag, startPoint x: 328, startPoint y: 569, endPoint x: 333, endPoint y: 538, distance: 31.4
click at [329, 567] on p "Try again" at bounding box center [312, 565] width 51 height 17
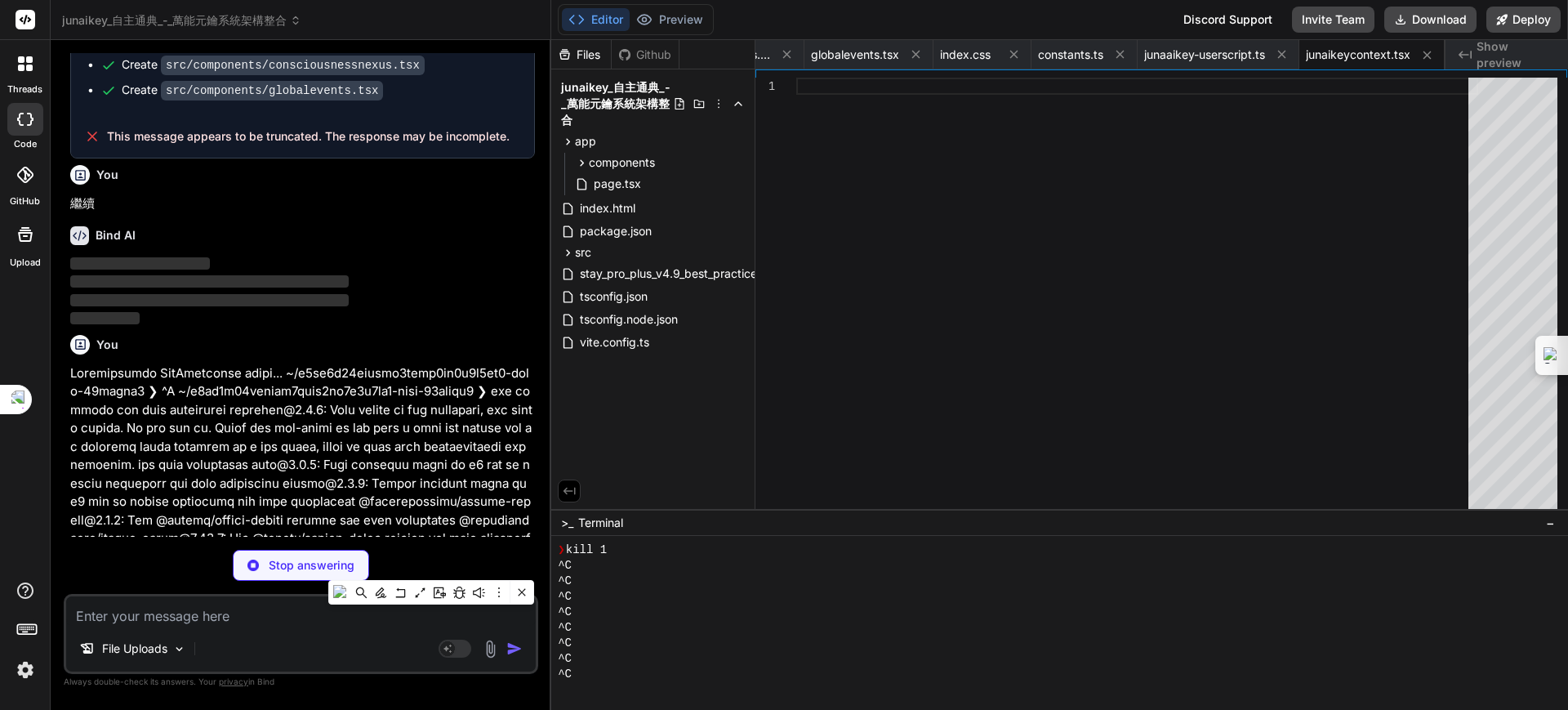
scroll to position [6964, 0]
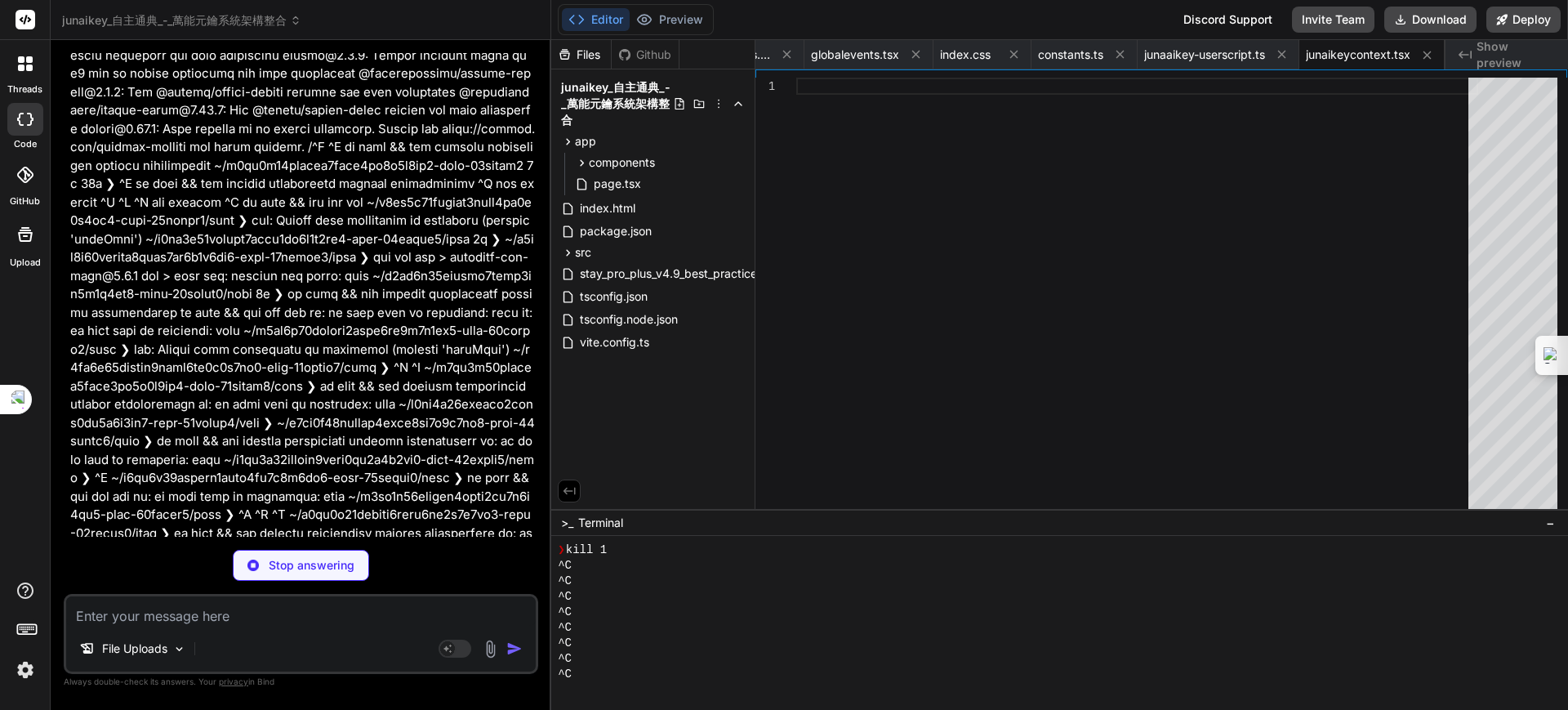
scroll to position [7384, 0]
click at [167, 614] on textarea at bounding box center [301, 610] width 469 height 30
type textarea "x"
click at [600, 23] on button "Editor" at bounding box center [595, 19] width 67 height 23
click at [635, 51] on div "Github" at bounding box center [645, 54] width 67 height 17
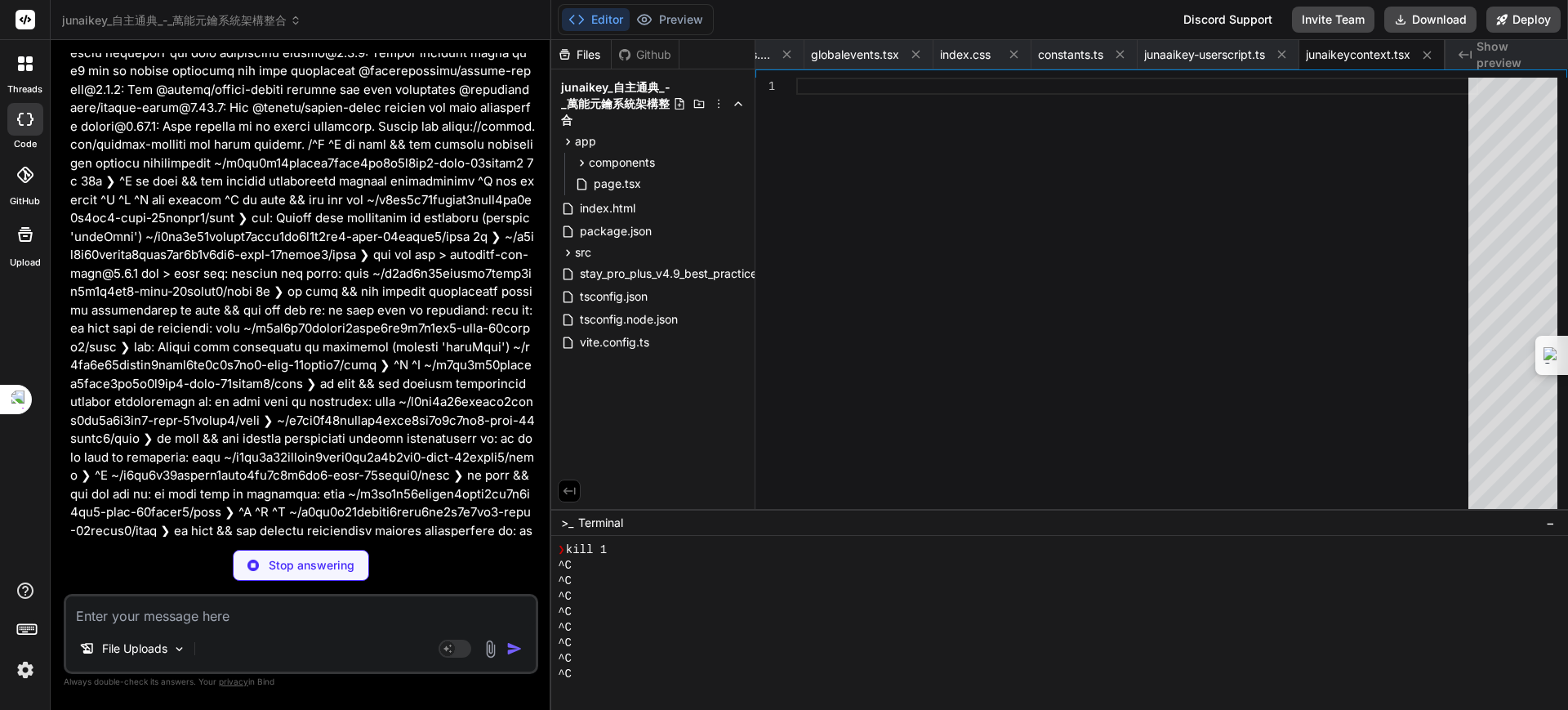
click at [604, 50] on div "Files" at bounding box center [581, 54] width 60 height 17
click at [842, 52] on span "globalevents.tsx" at bounding box center [855, 54] width 89 height 17
click at [906, 52] on button at bounding box center [916, 55] width 20 height 20
click at [857, 50] on span "consciousnessnexus.tsx" at bounding box center [837, 54] width 123 height 17
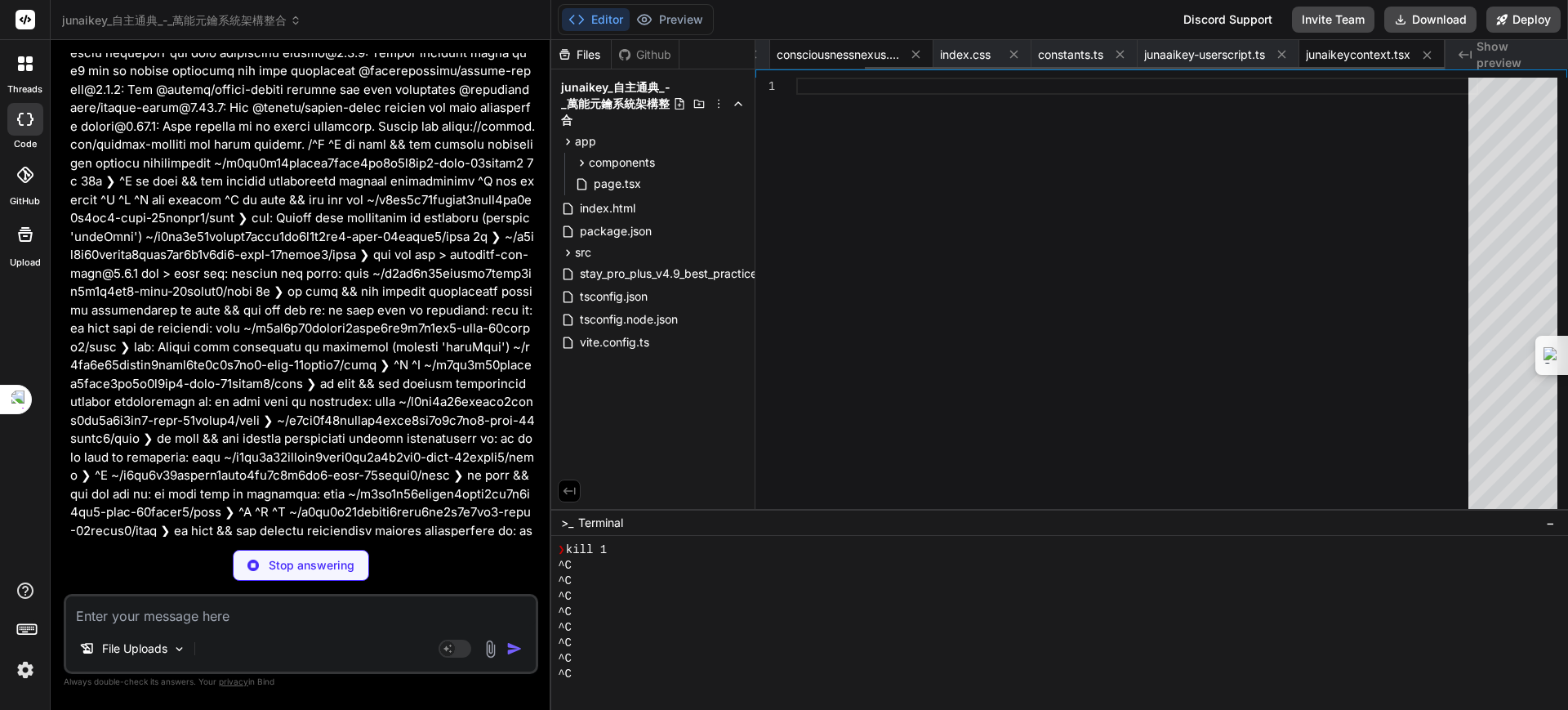
type textarea "); }; export default ConsciousnessNexus;"
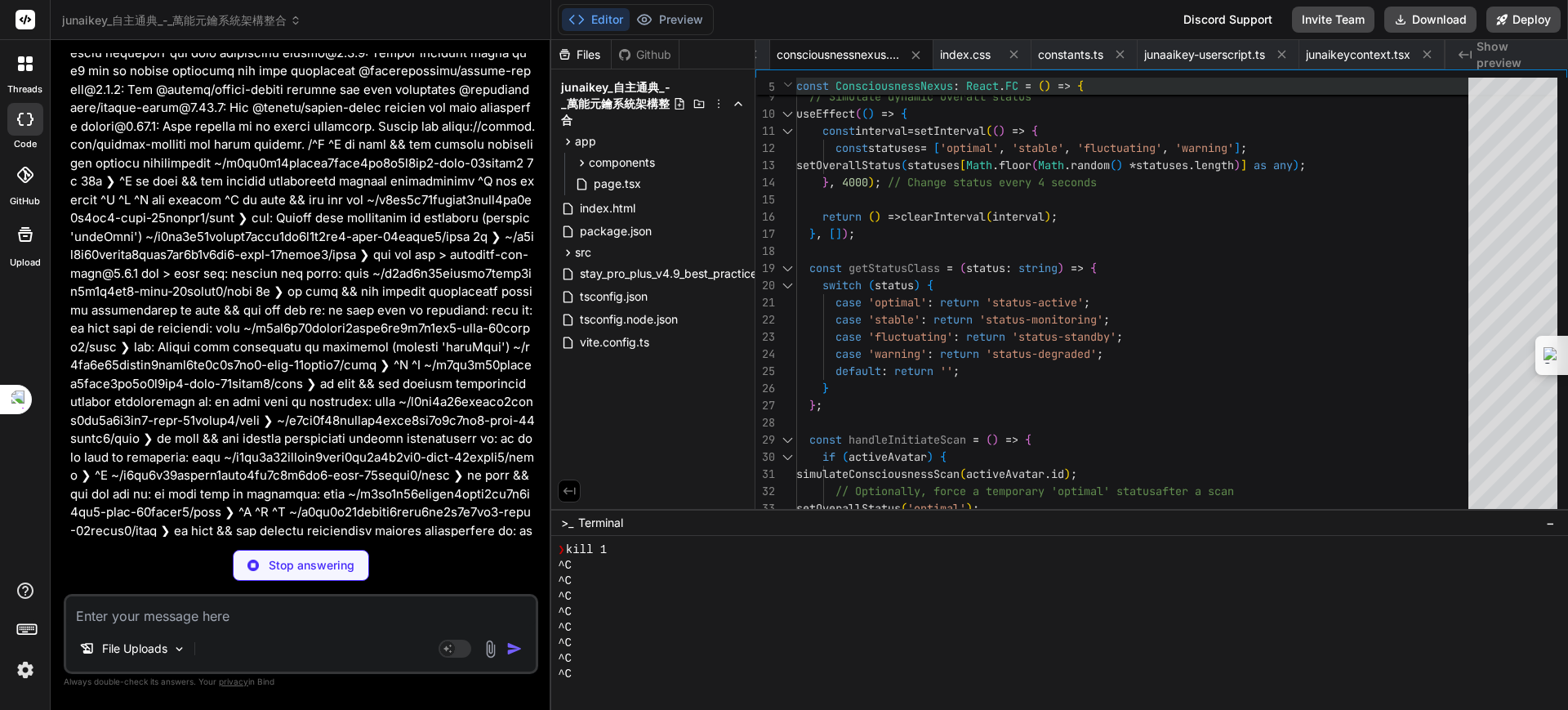
type textarea "x"
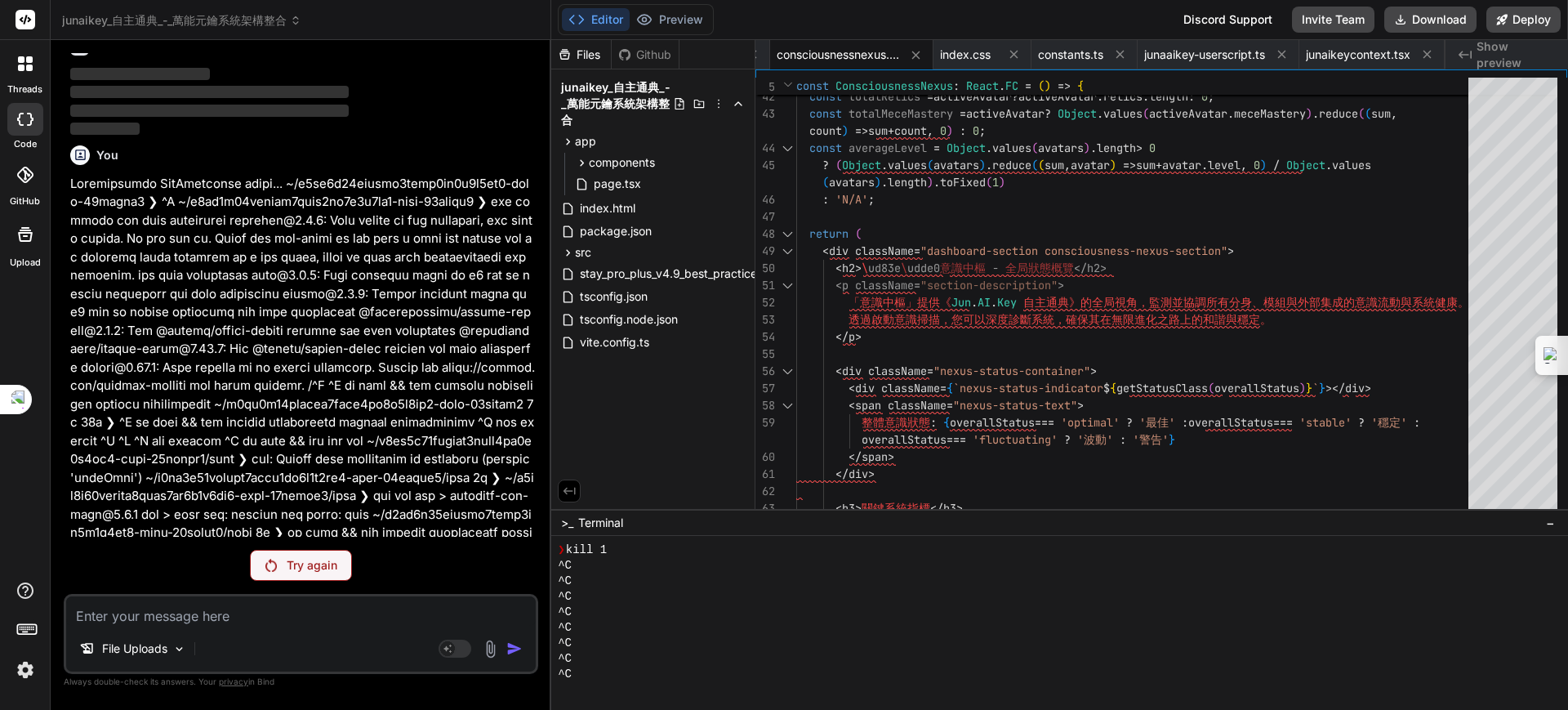
scroll to position [7269, 0]
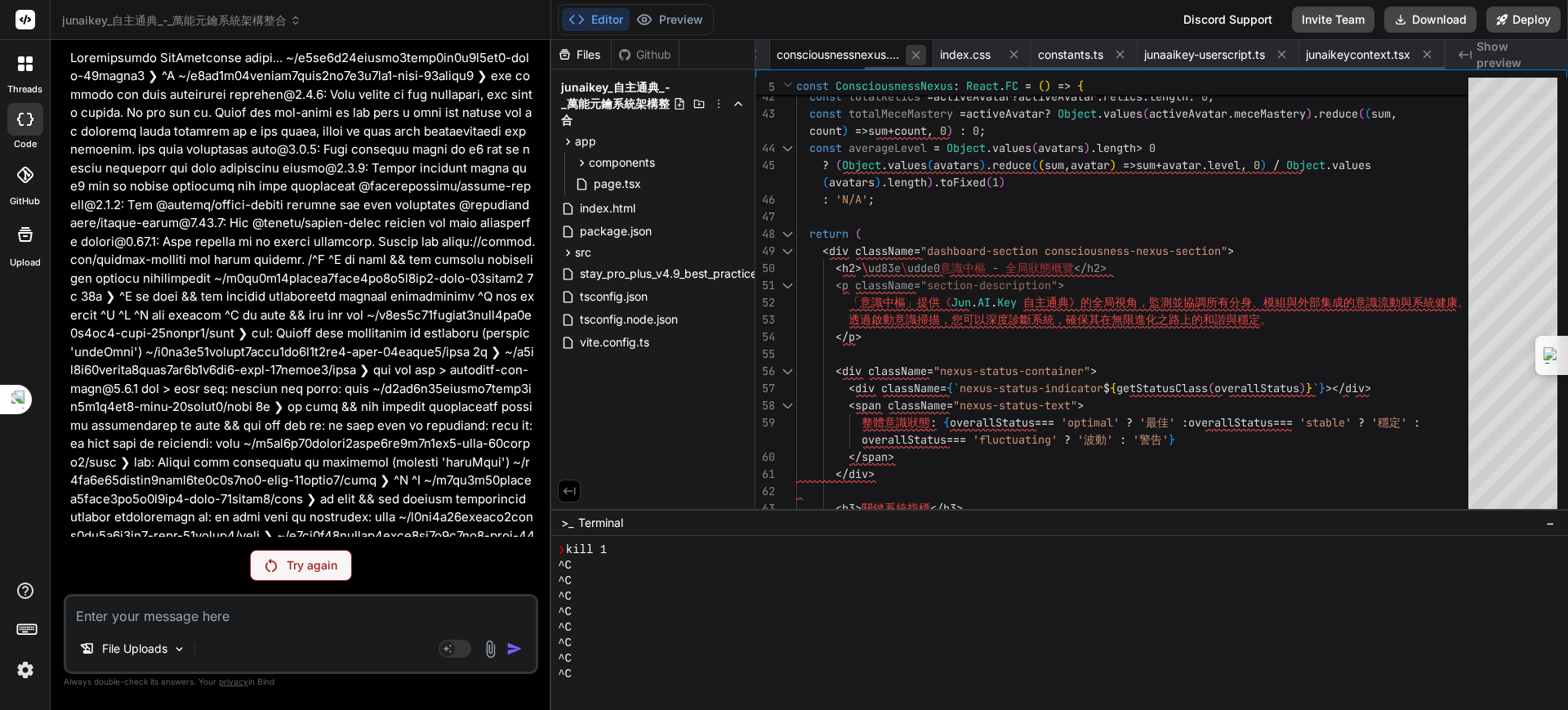
click at [910, 53] on icon at bounding box center [916, 54] width 14 height 14
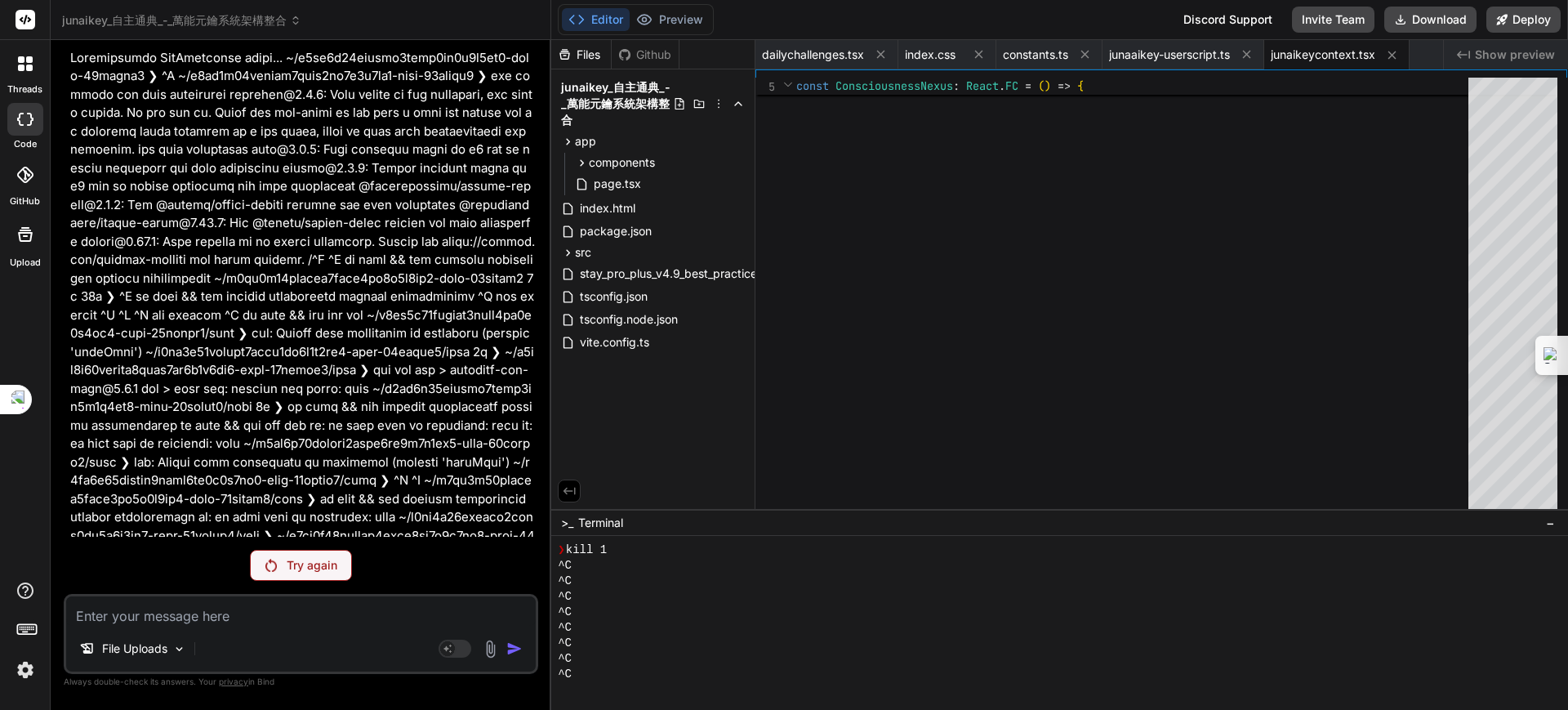
scroll to position [0, 0]
click at [885, 53] on icon at bounding box center [881, 53] width 14 height 14
click at [154, 620] on textarea at bounding box center [301, 610] width 469 height 30
type textarea "ㄡ"
type textarea "x"
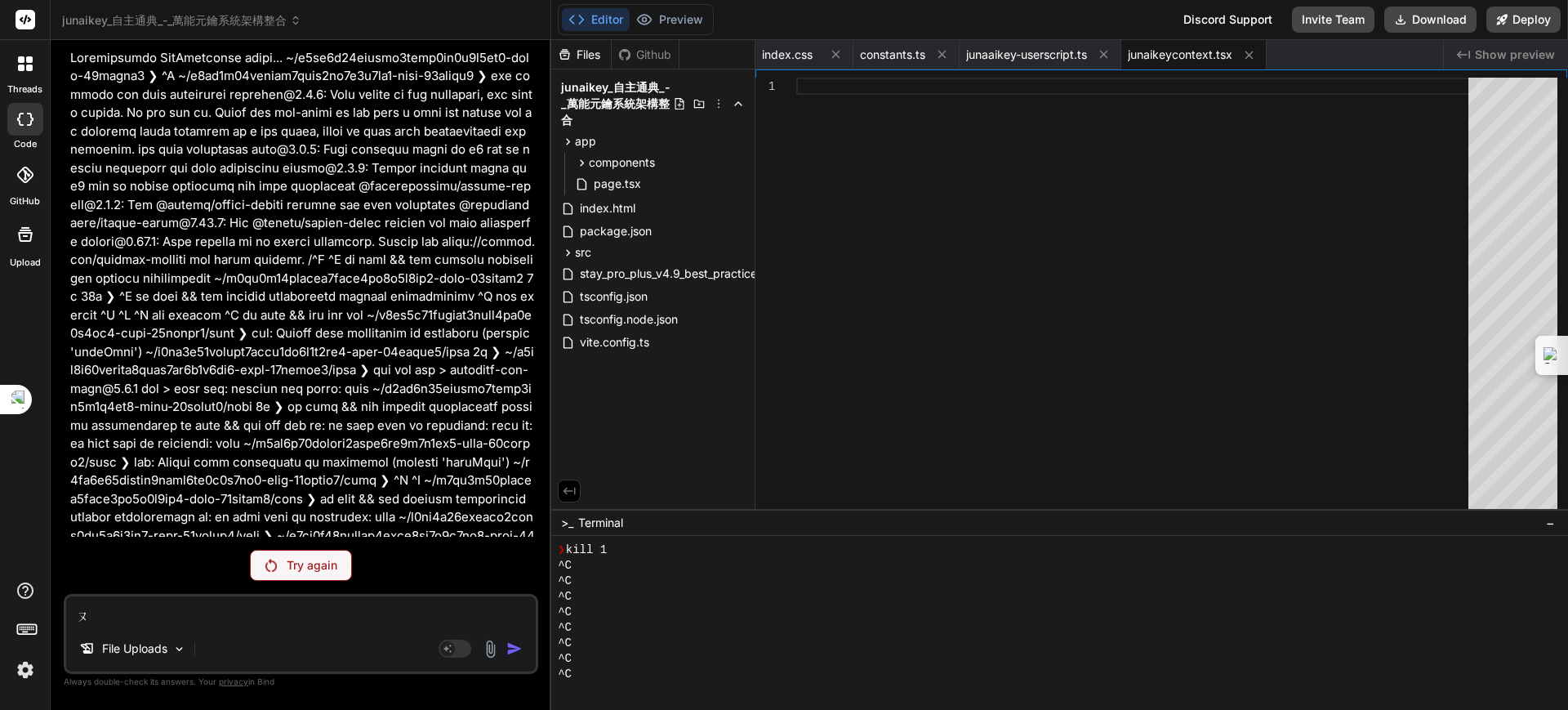
type textarea "-"
type textarea "x"
type textarea "--"
type textarea "x"
type textarea "--k"
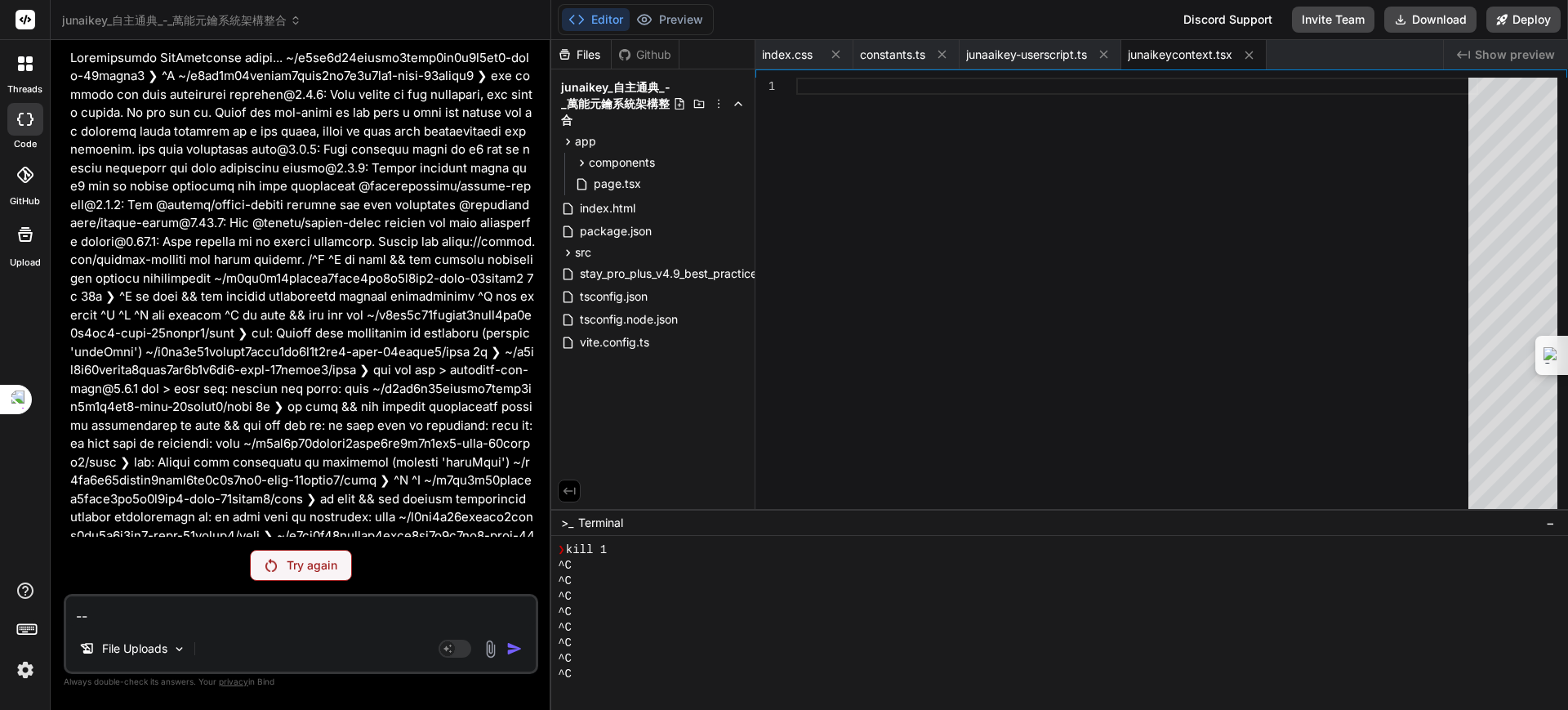
type textarea "x"
type textarea "--ki"
type textarea "x"
type textarea "--kil"
type textarea "x"
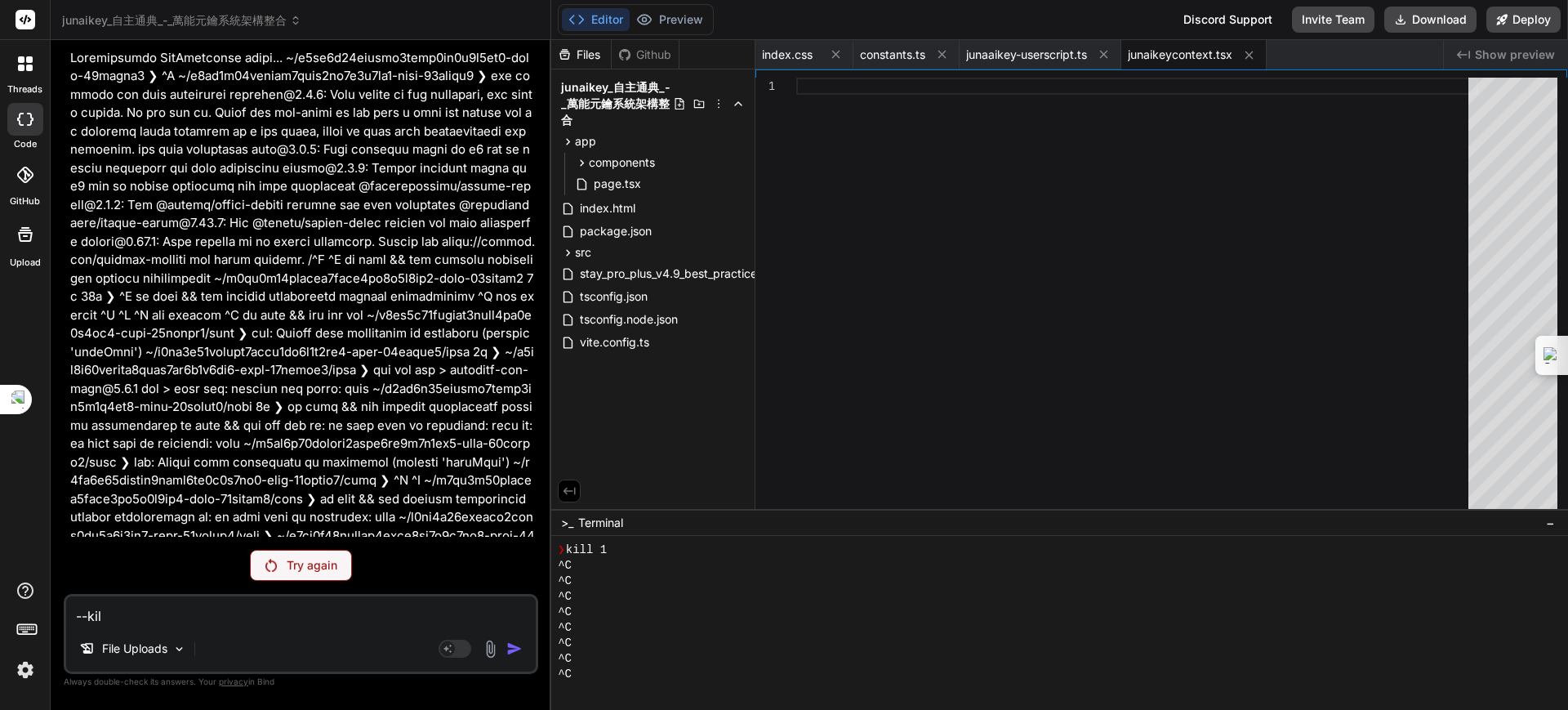
type textarea "--kill"
type textarea "x"
type textarea "--kill"
type textarea "x"
type textarea "--kill o"
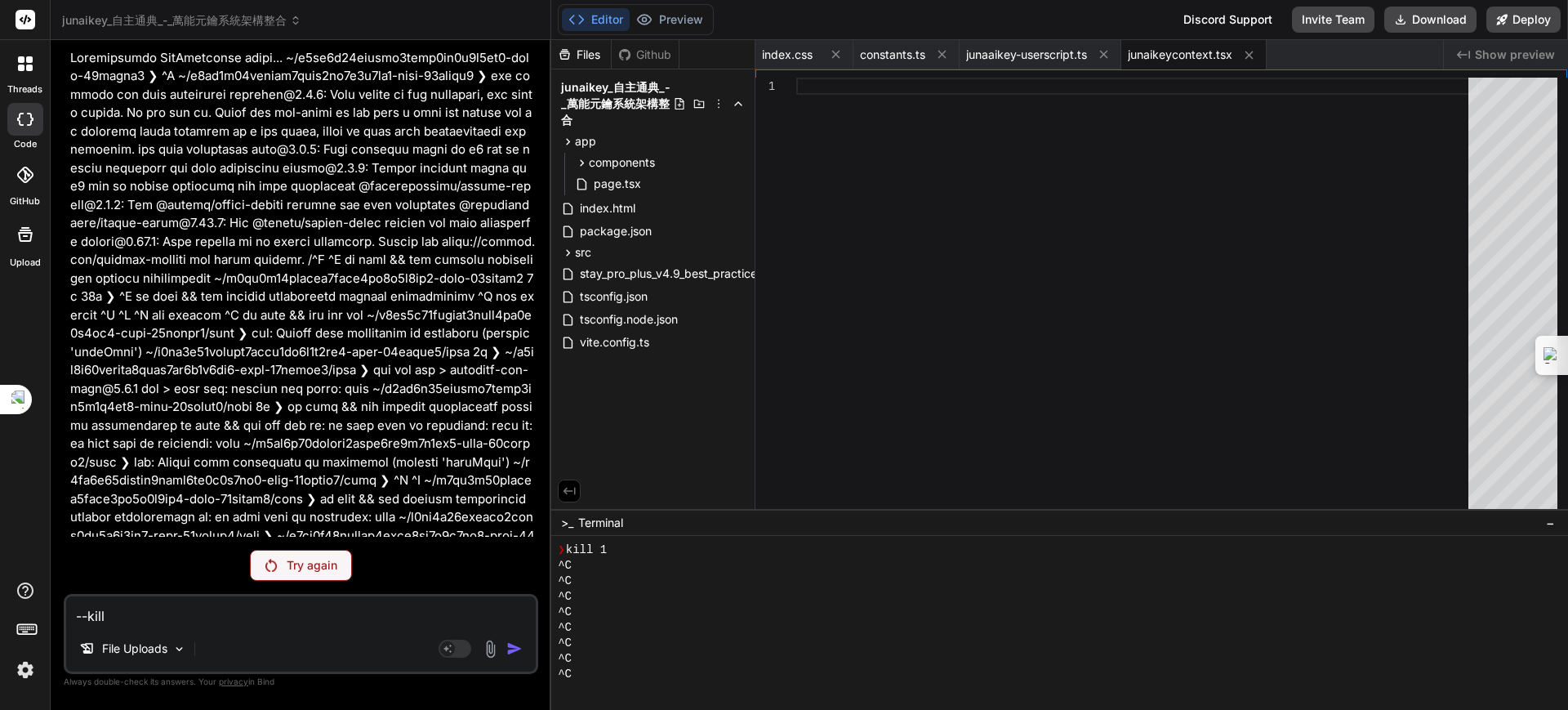
type textarea "x"
type textarea "--kill on"
type textarea "x"
type textarea "--kill o"
type textarea "x"
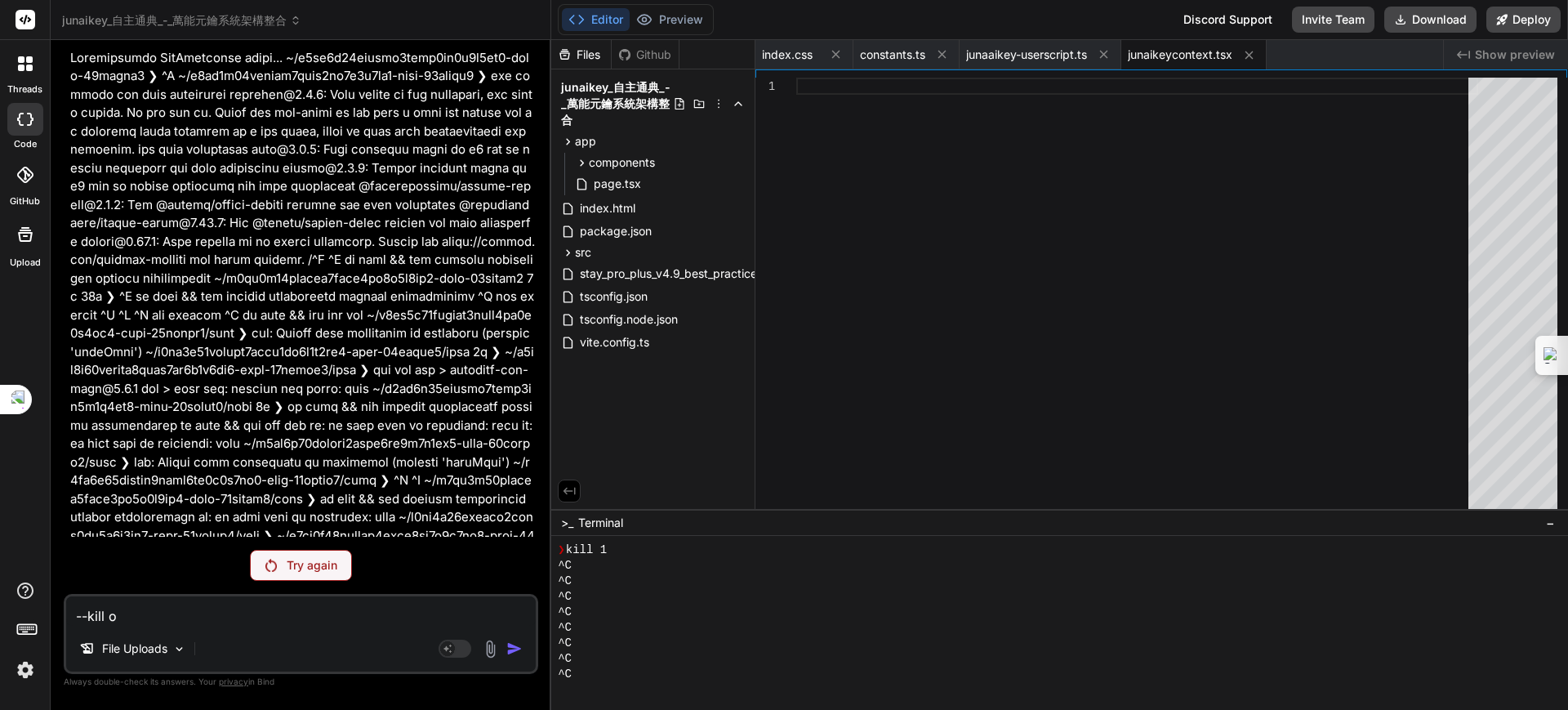
type textarea "--kill"
type textarea "x"
type textarea "--kill 1"
type textarea "x"
type textarea "--kill 1"
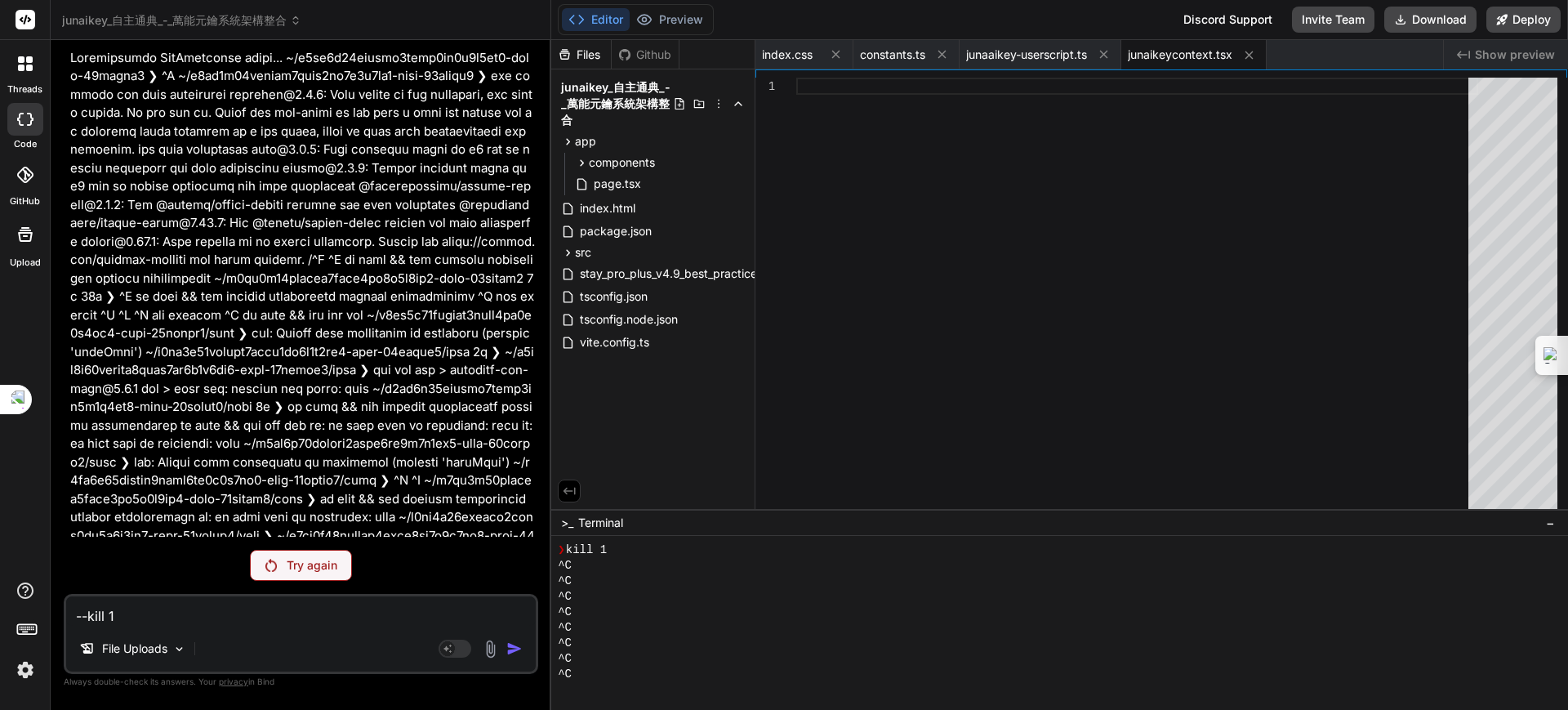
type textarea "x"
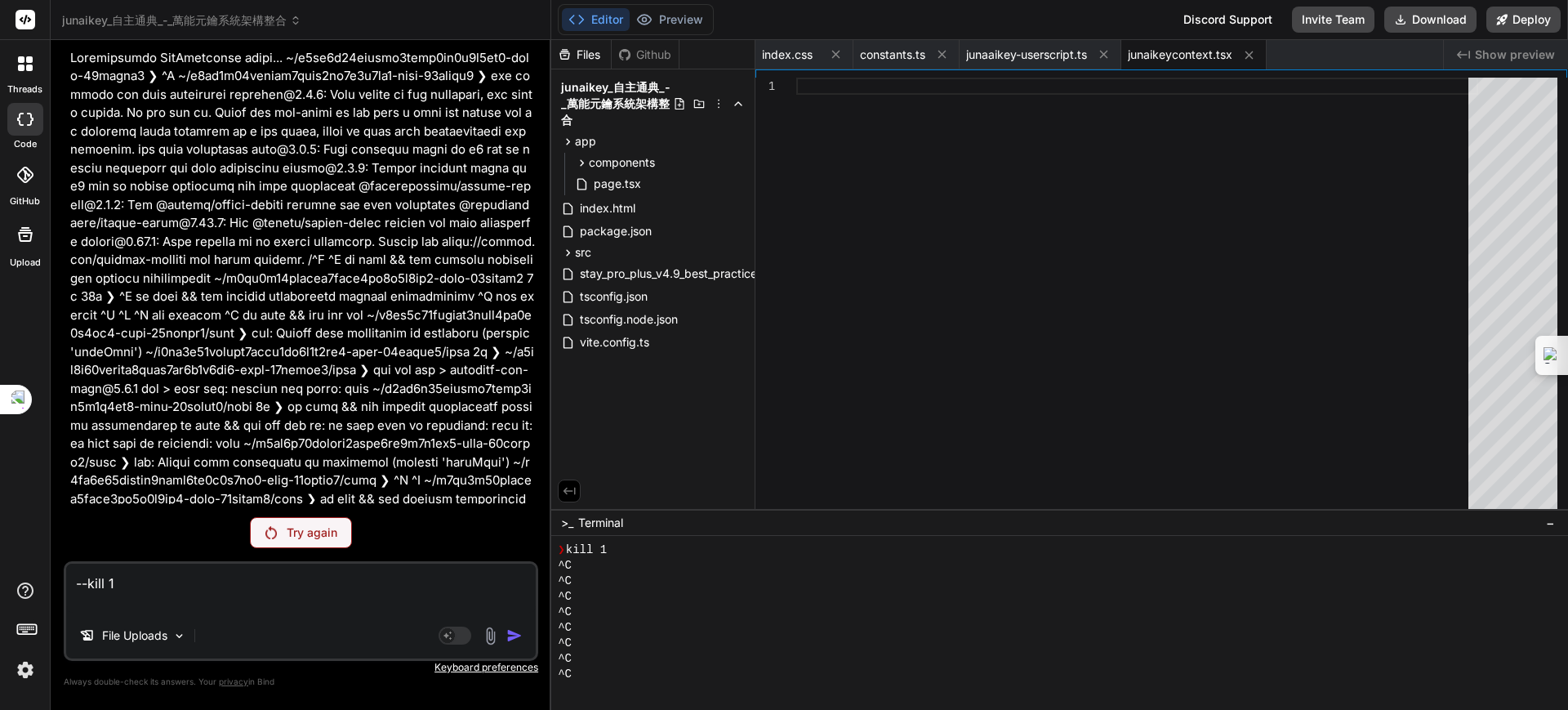
type textarea "--kill 1"
click at [274, 528] on img at bounding box center [271, 532] width 11 height 13
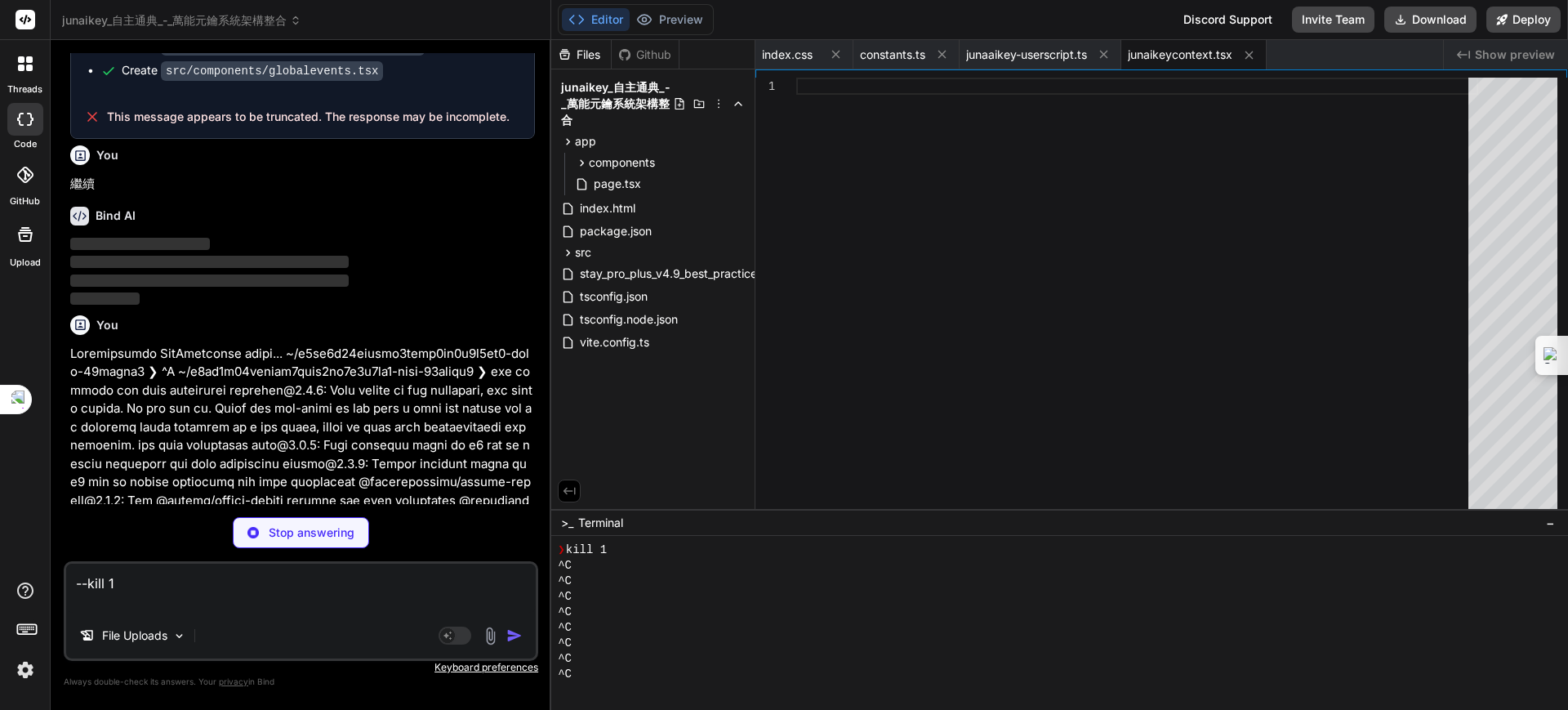
scroll to position [6964, 0]
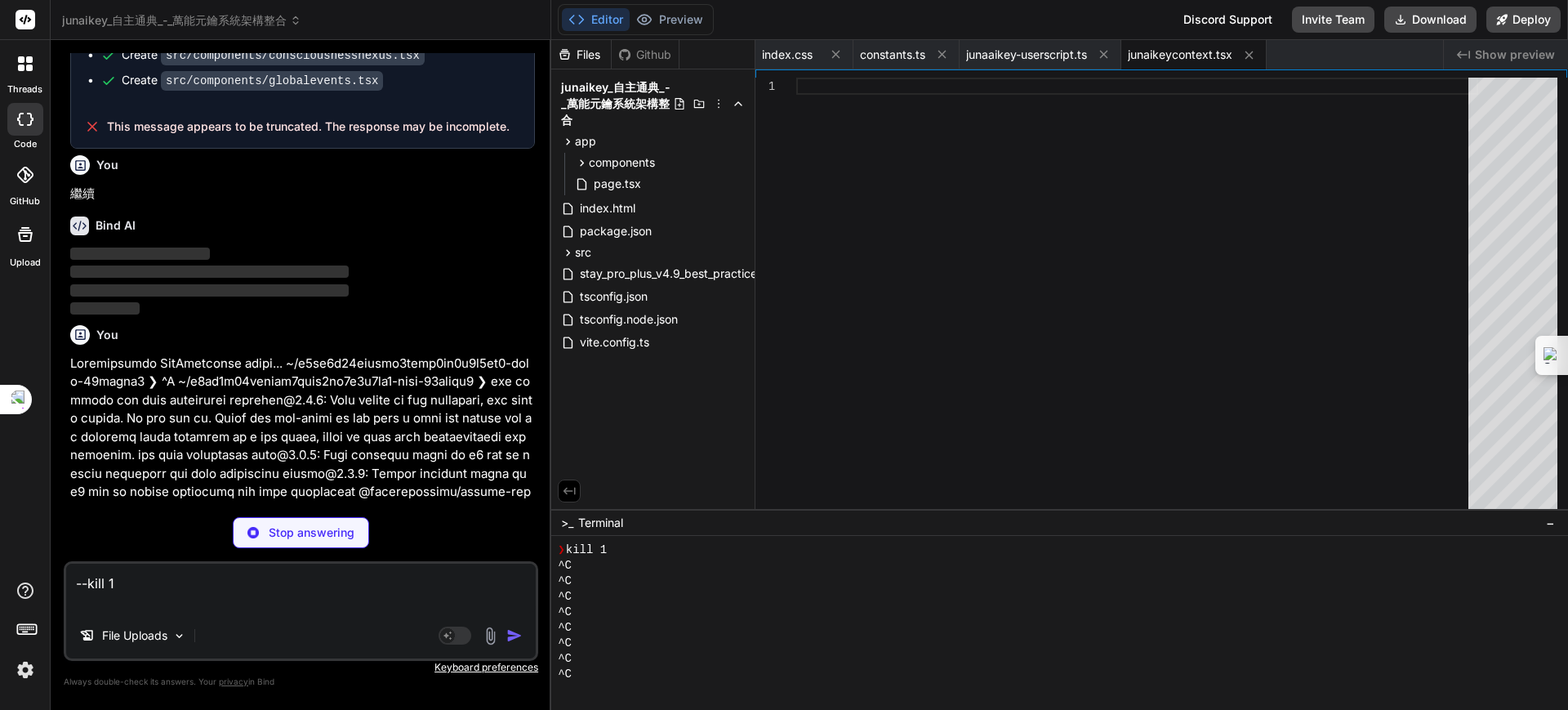
click at [342, 542] on div "Stop answering" at bounding box center [301, 533] width 137 height 31
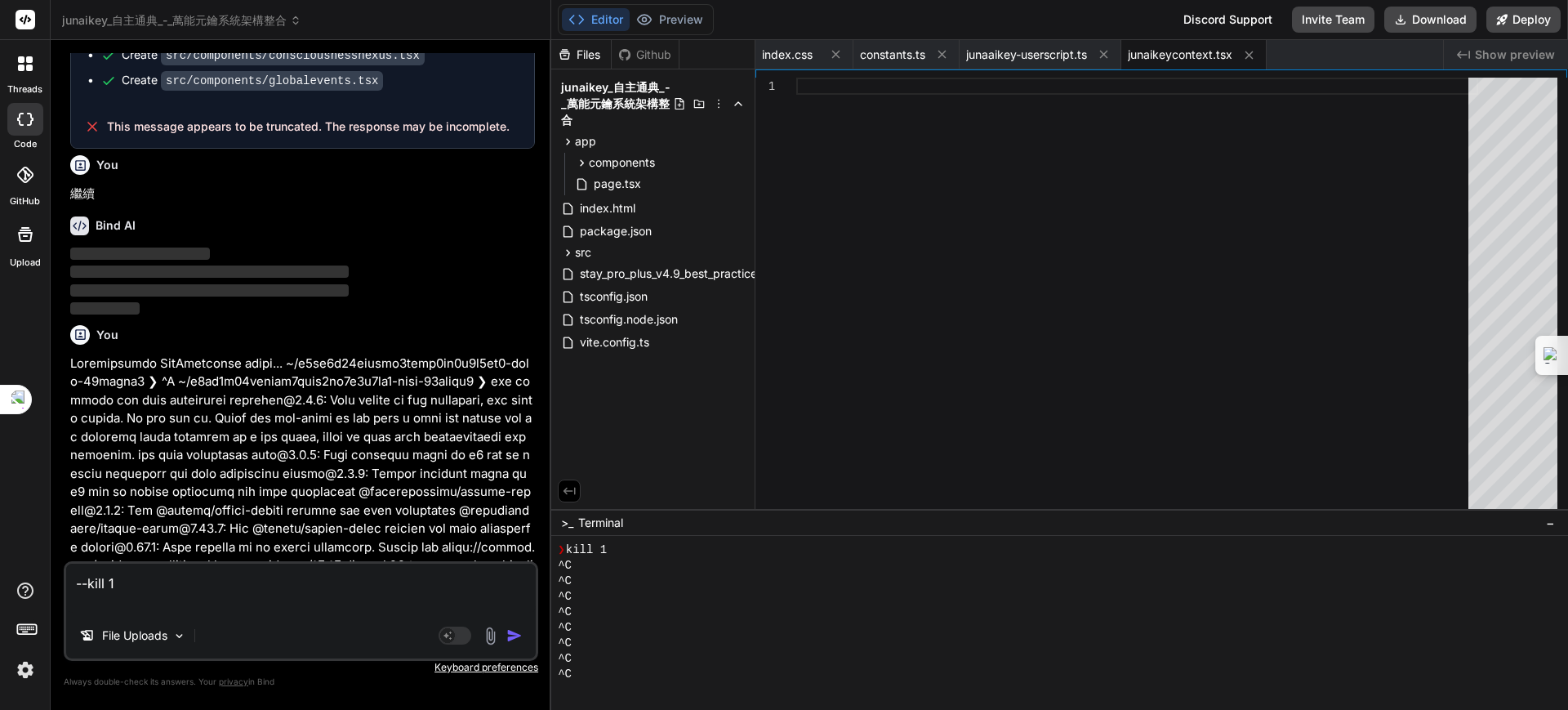
click at [512, 628] on img "button" at bounding box center [515, 635] width 17 height 17
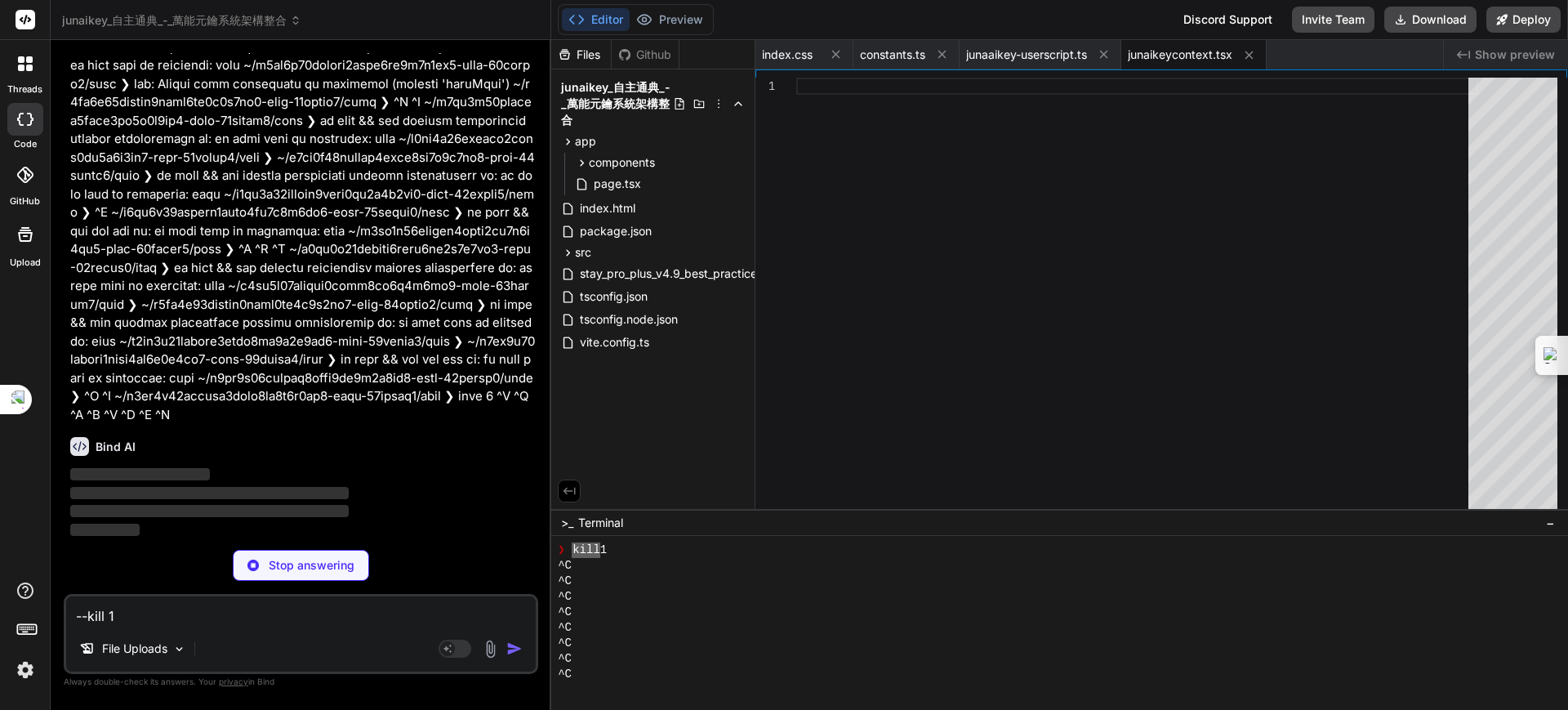
scroll to position [7905, 0]
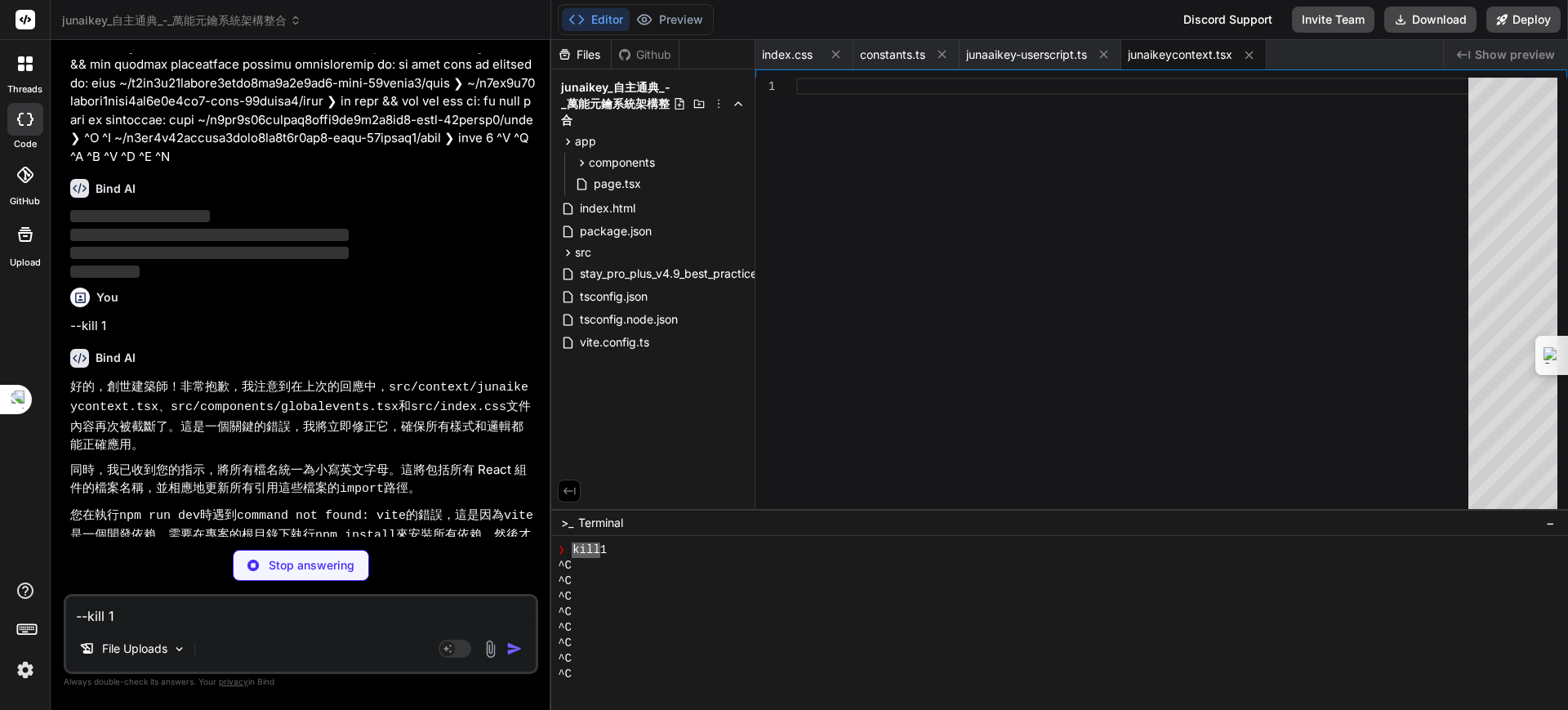
type textarea "x"
type textarea "} }"
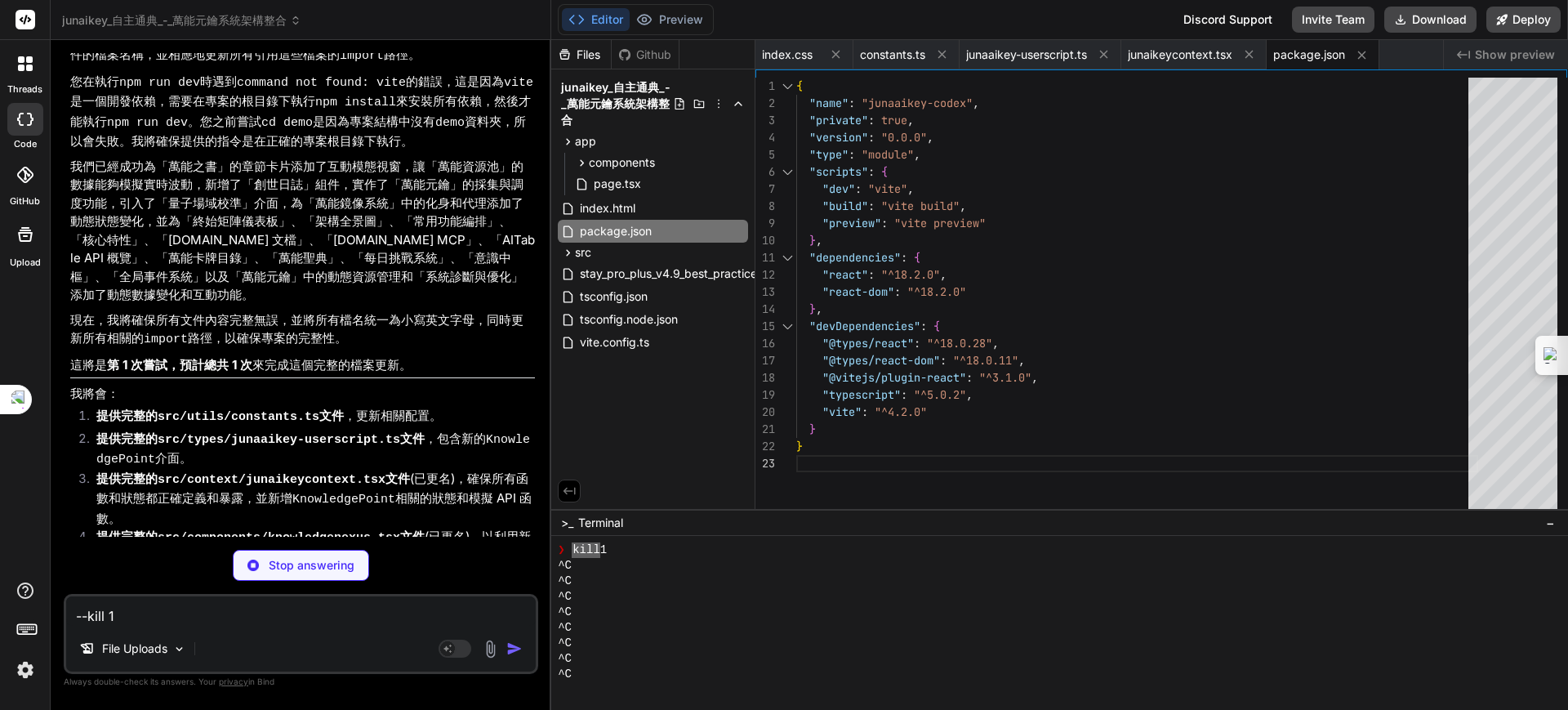
scroll to position [8345, 0]
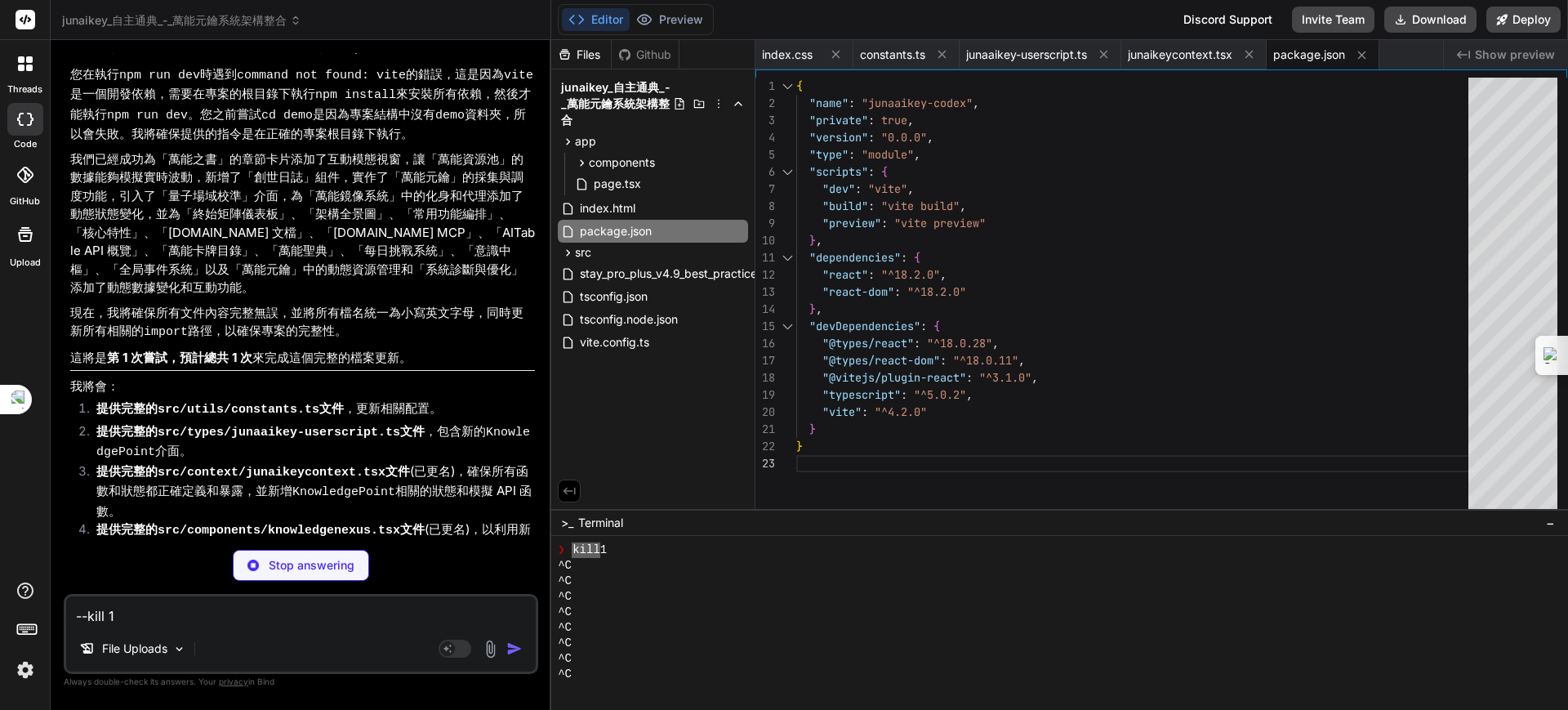
type textarea "x"
type textarea "}, }, ];"
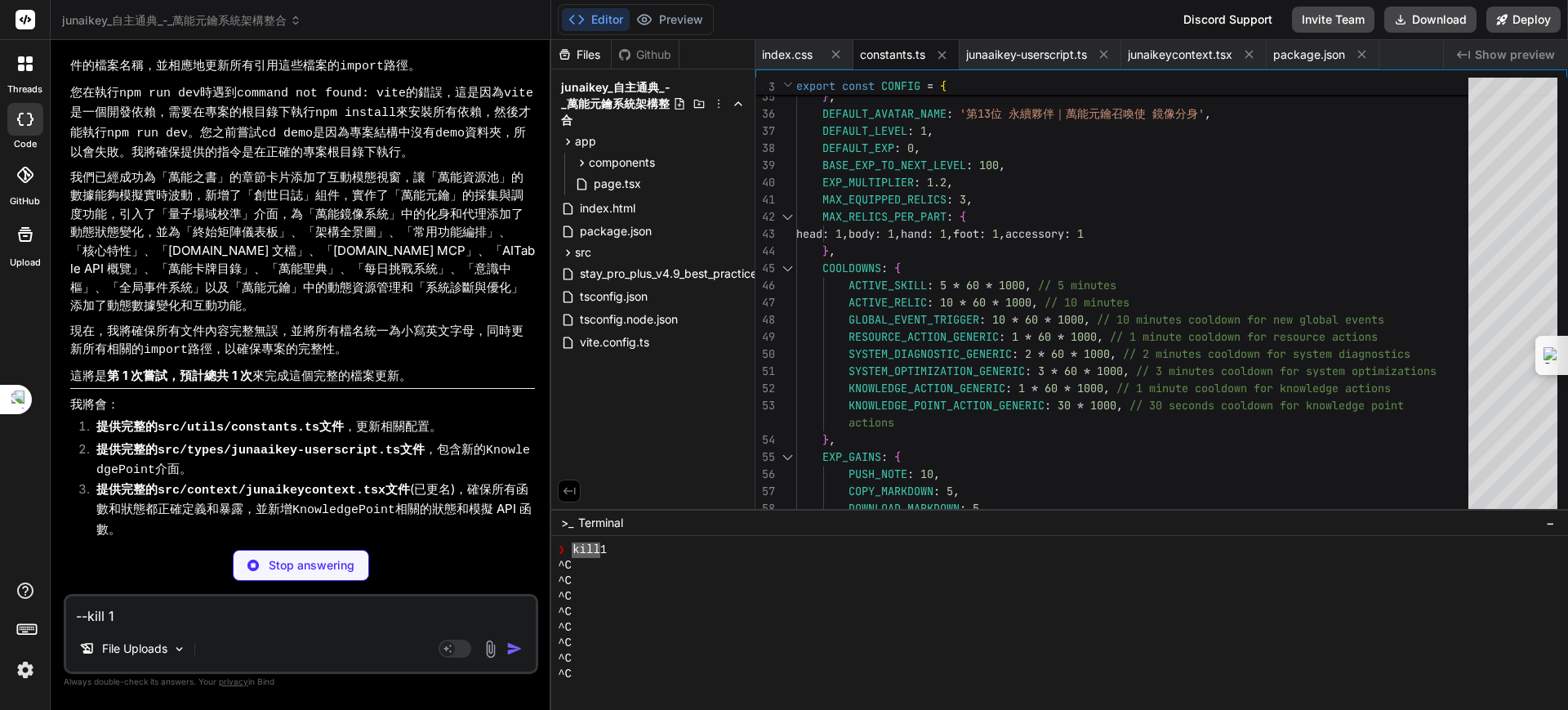
scroll to position [8371, 0]
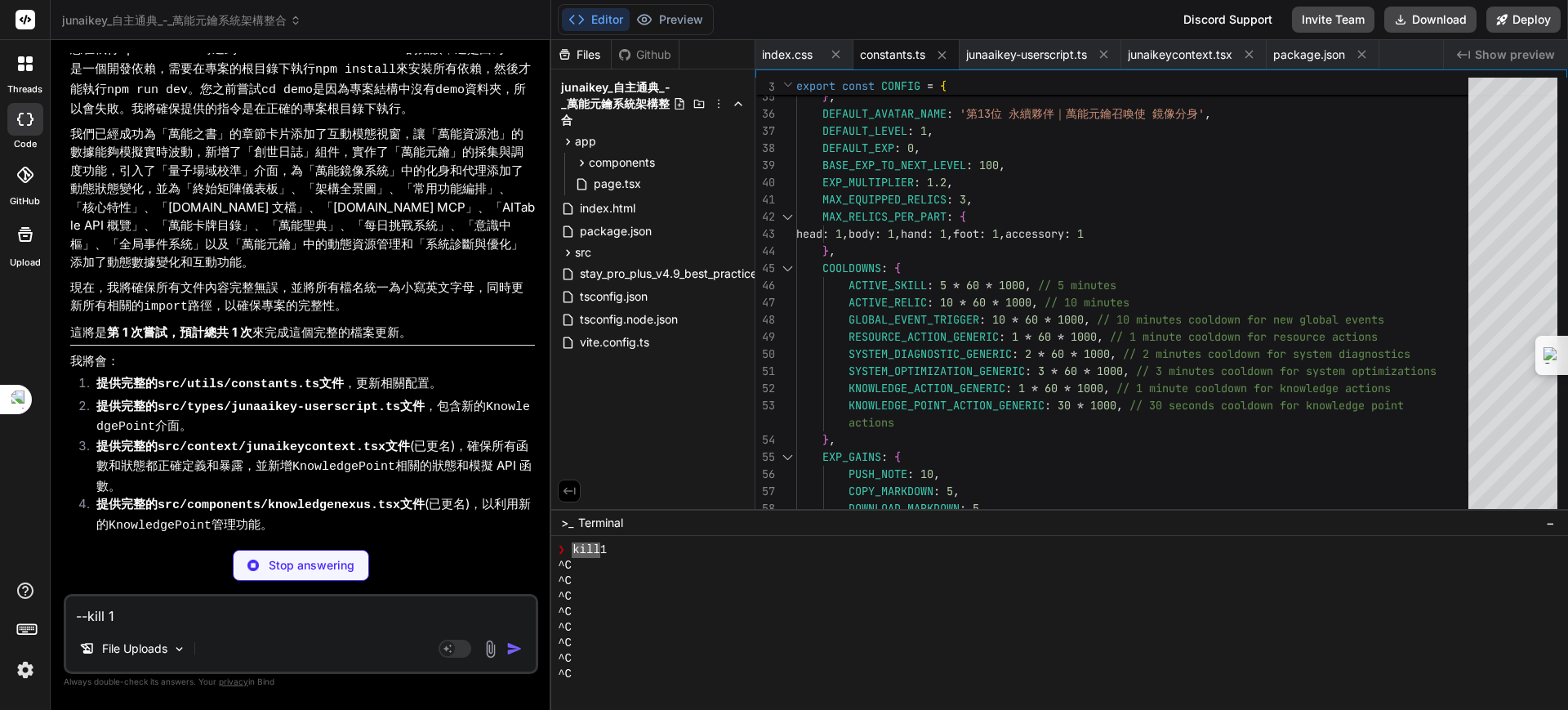
type textarea "x"
type textarea "}"
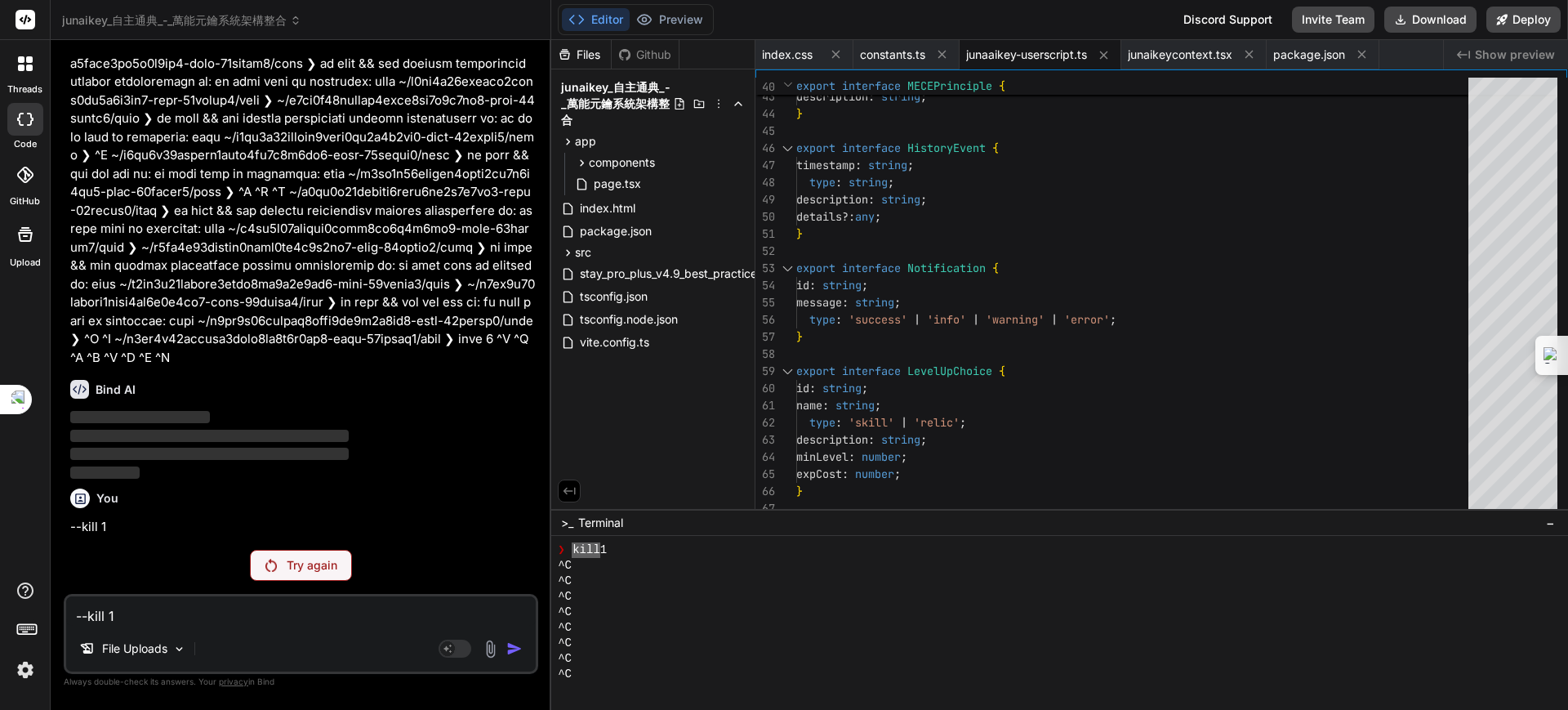
scroll to position [7438, 0]
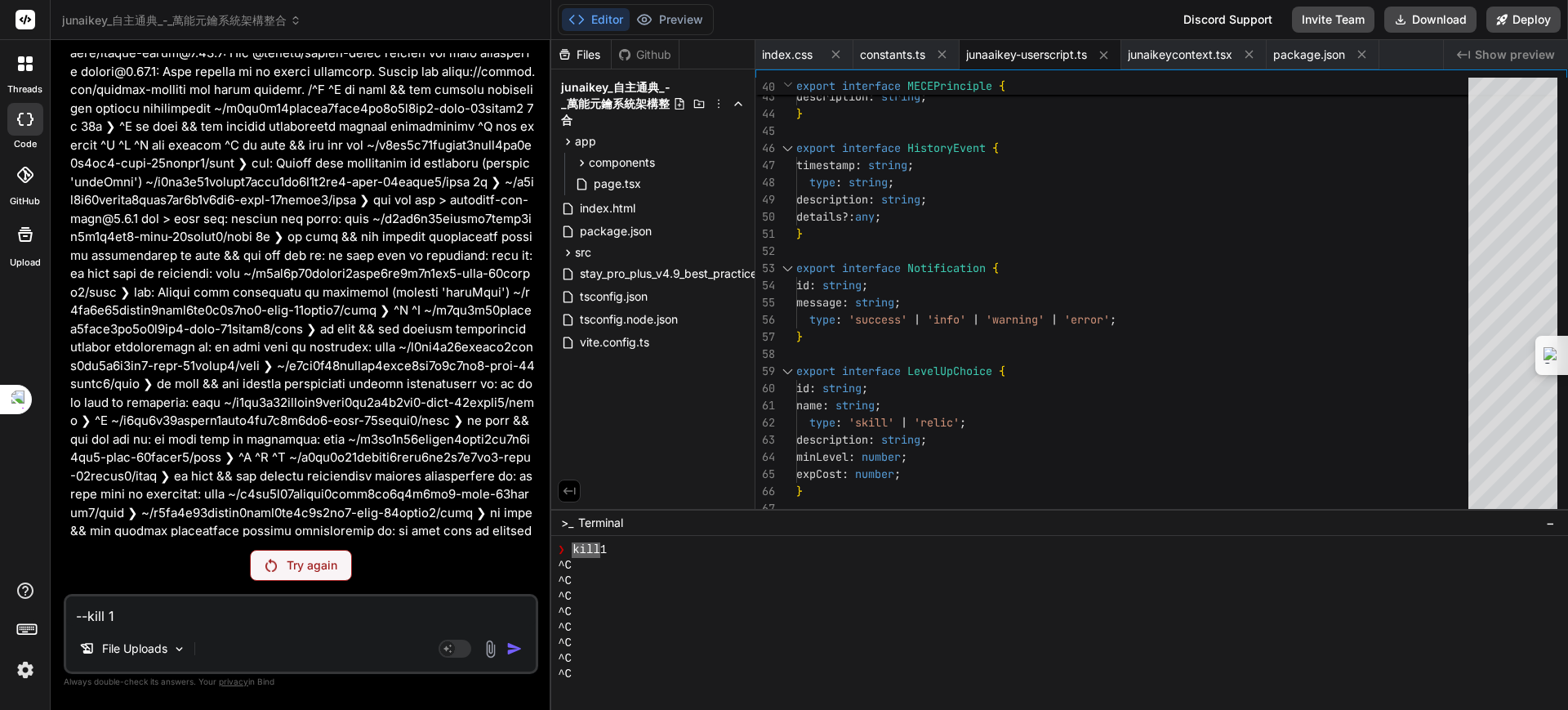
click at [304, 562] on p "Try again" at bounding box center [312, 565] width 51 height 17
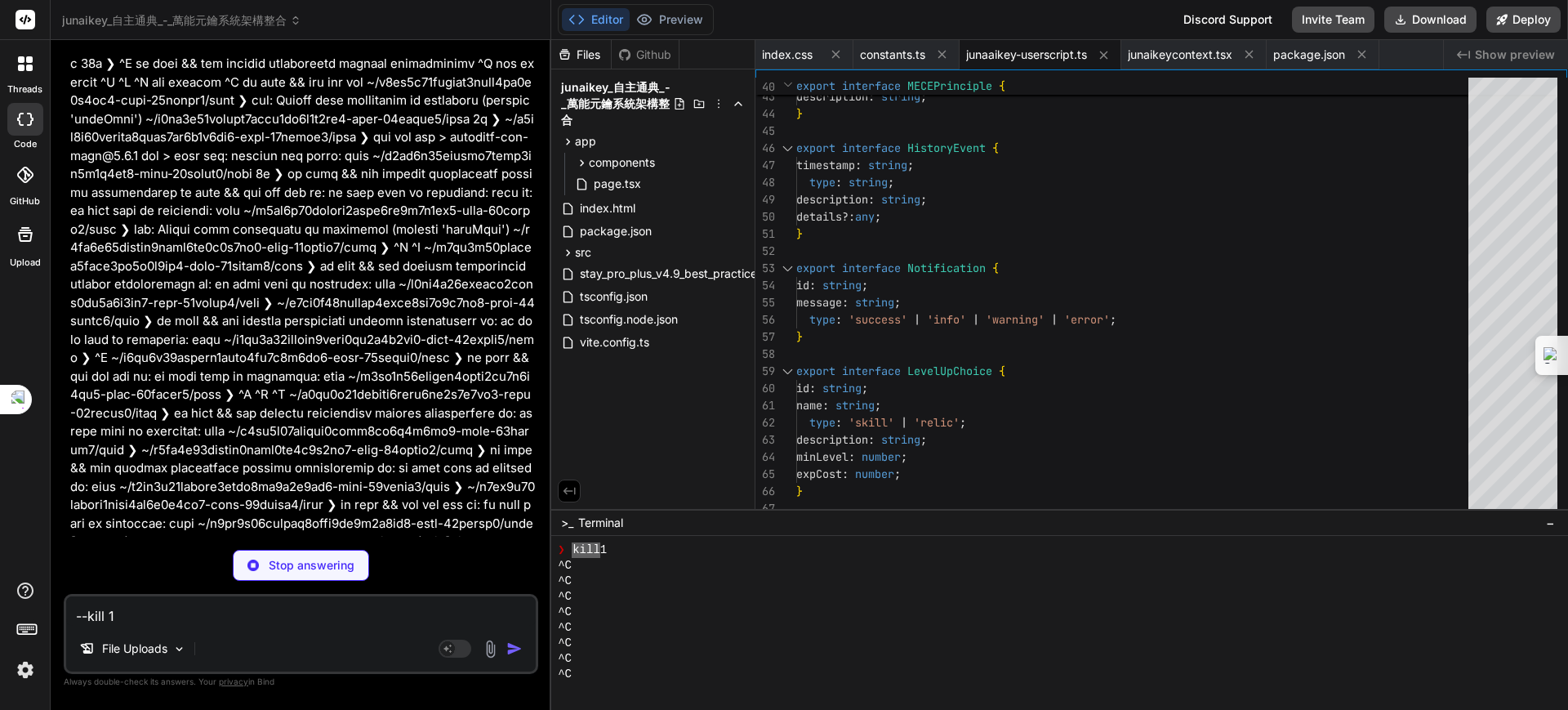
click at [232, 691] on div "You" at bounding box center [303, 700] width 465 height 19
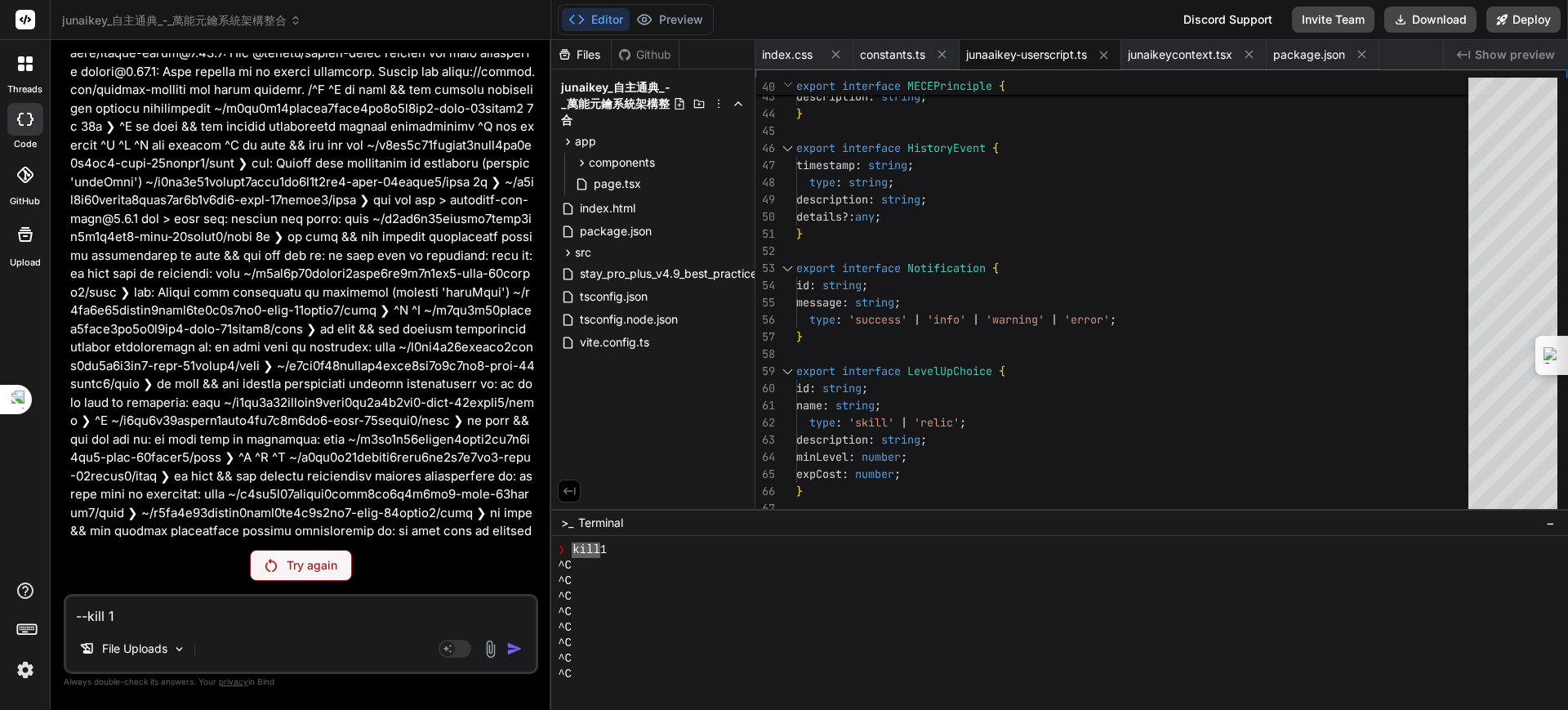
click at [294, 555] on div "Try again" at bounding box center [301, 565] width 102 height 31
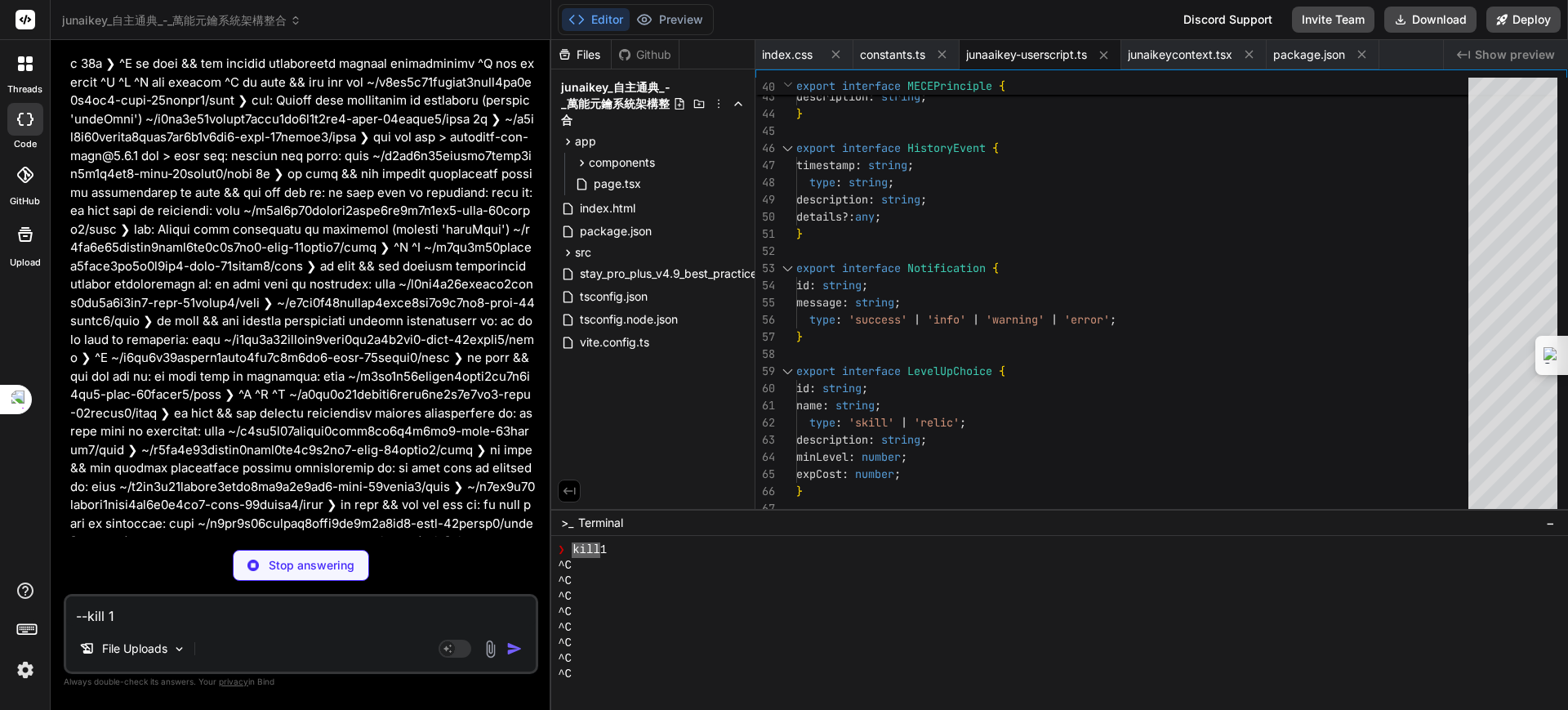
type textarea "x"
type textarea "display: grid; grid-template-columns: repeat(auto-fit, minmax(280px, 1fr)); gap…"
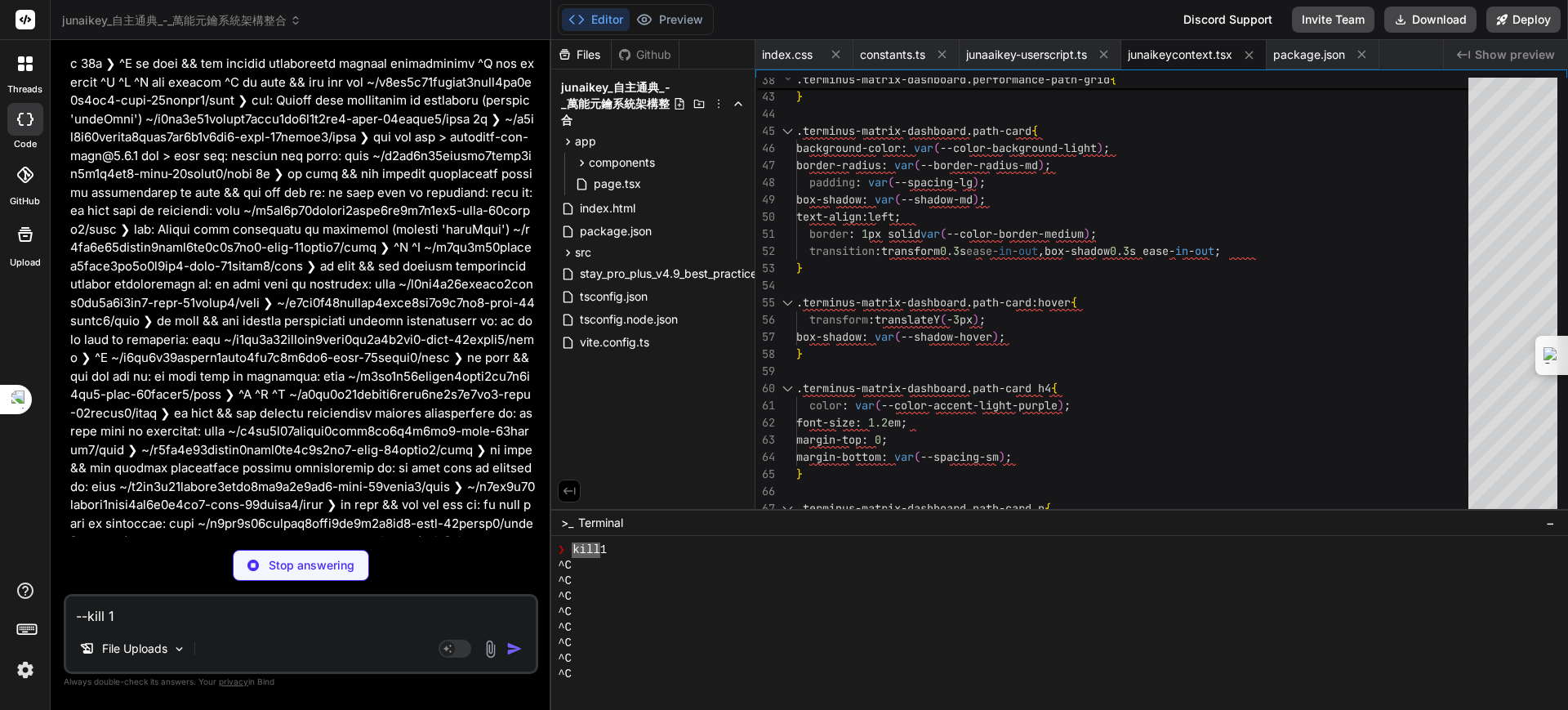
type textarea "x"
type textarea "export default GlobalEvents;"
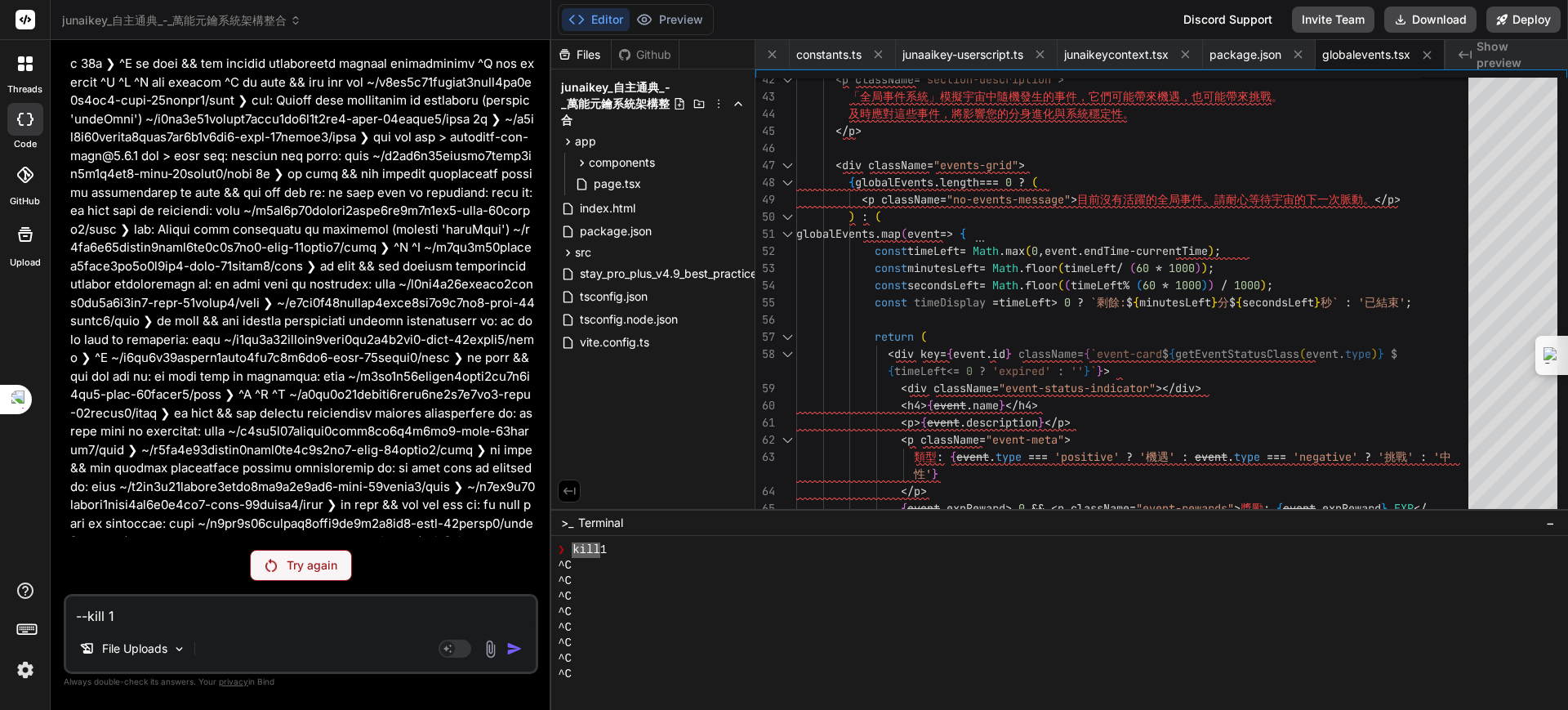
scroll to position [7438, 0]
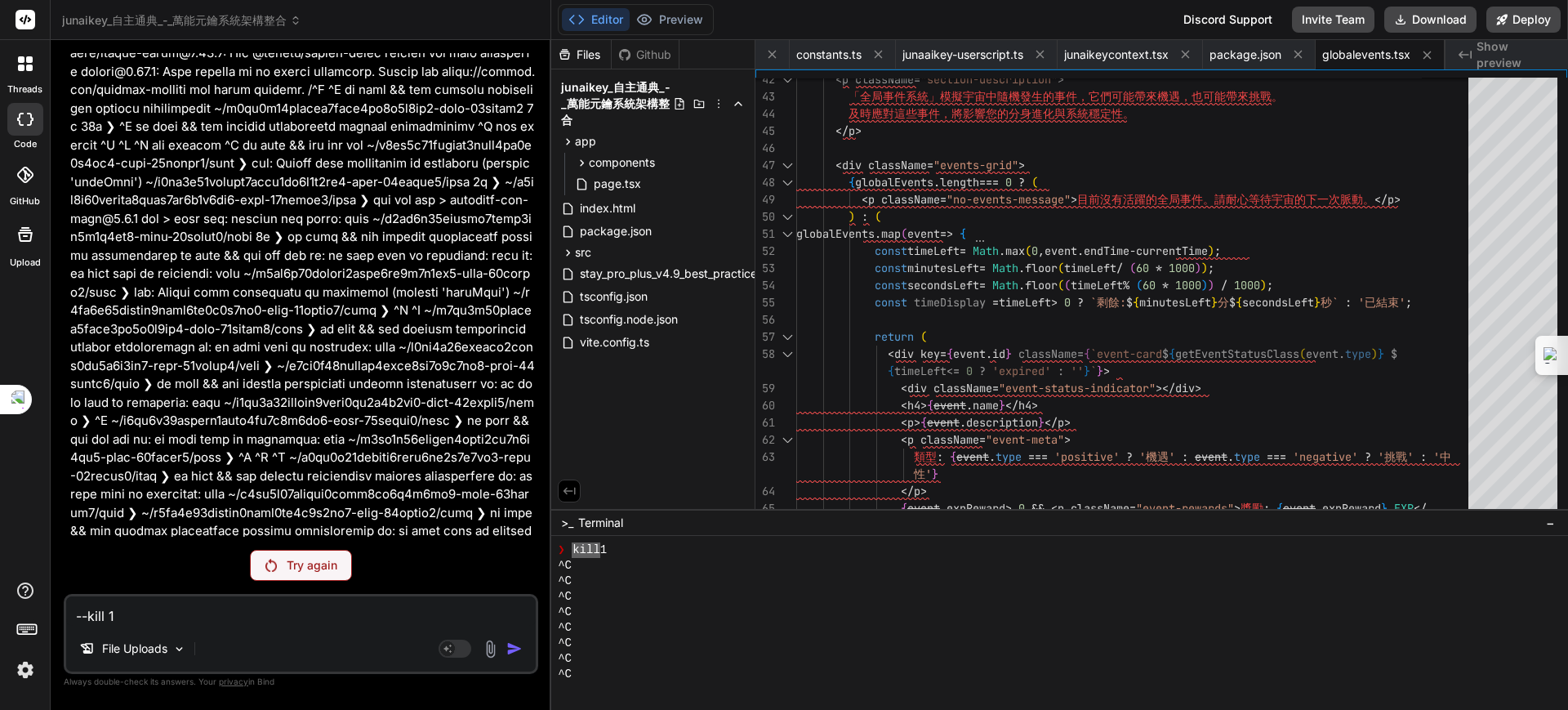
click at [289, 550] on div "Try again" at bounding box center [301, 565] width 102 height 31
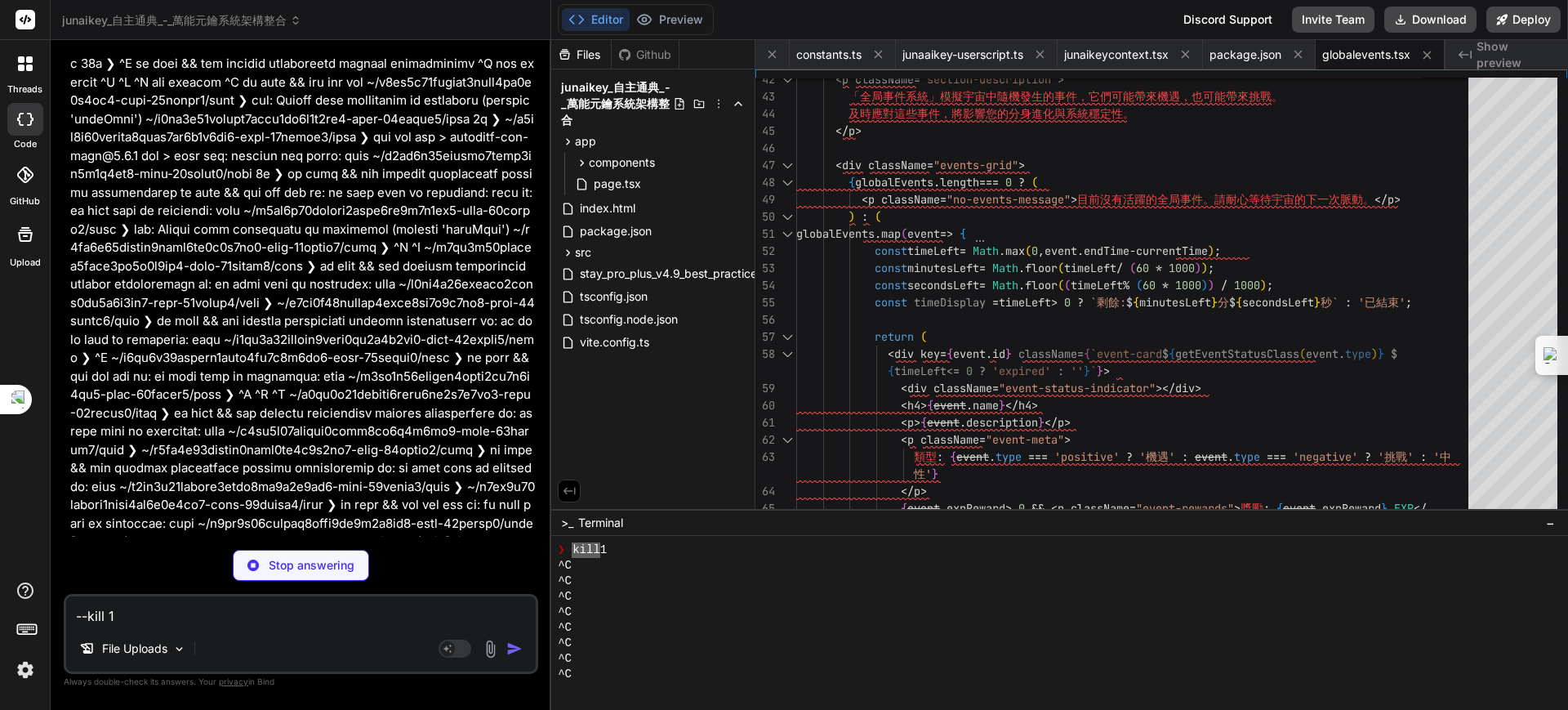
type textarea "x"
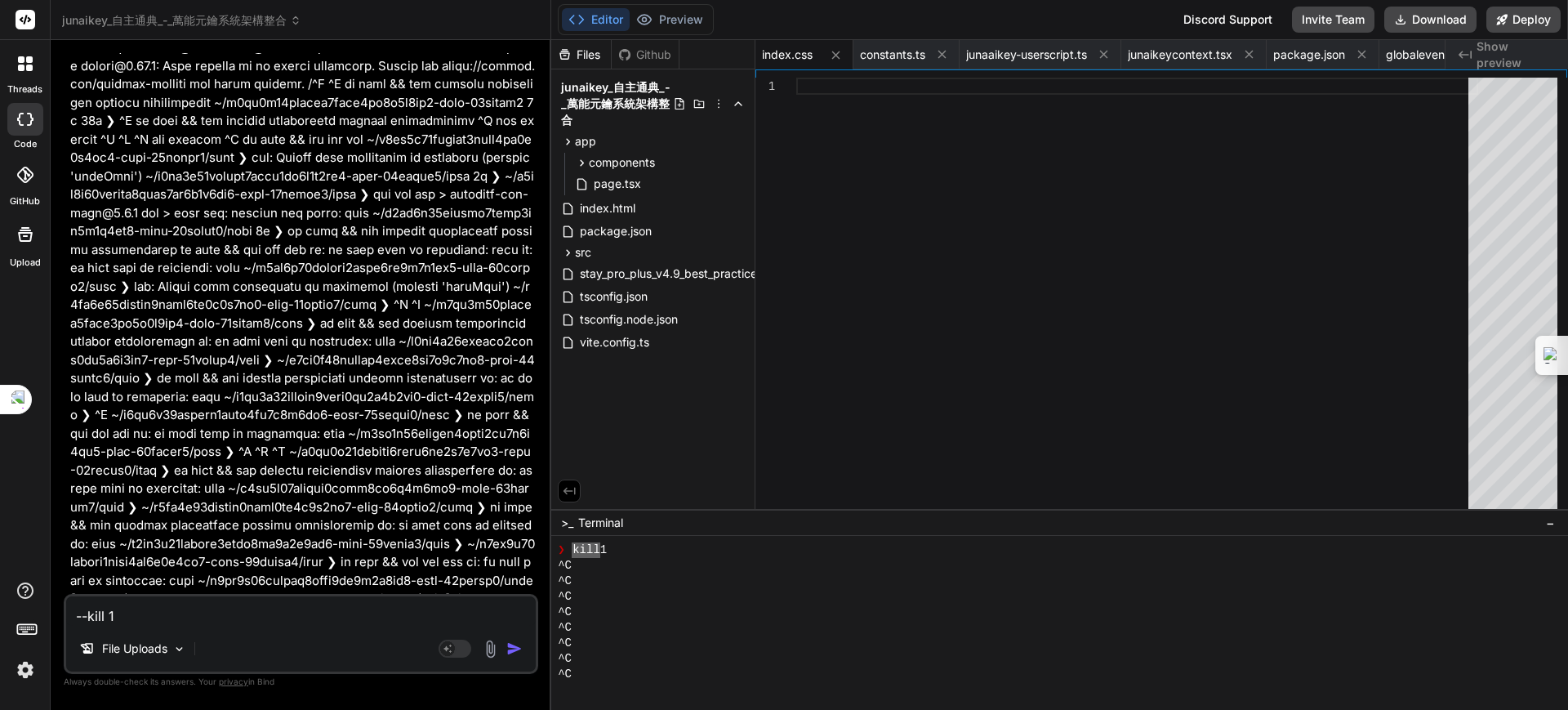
type textarea "x"
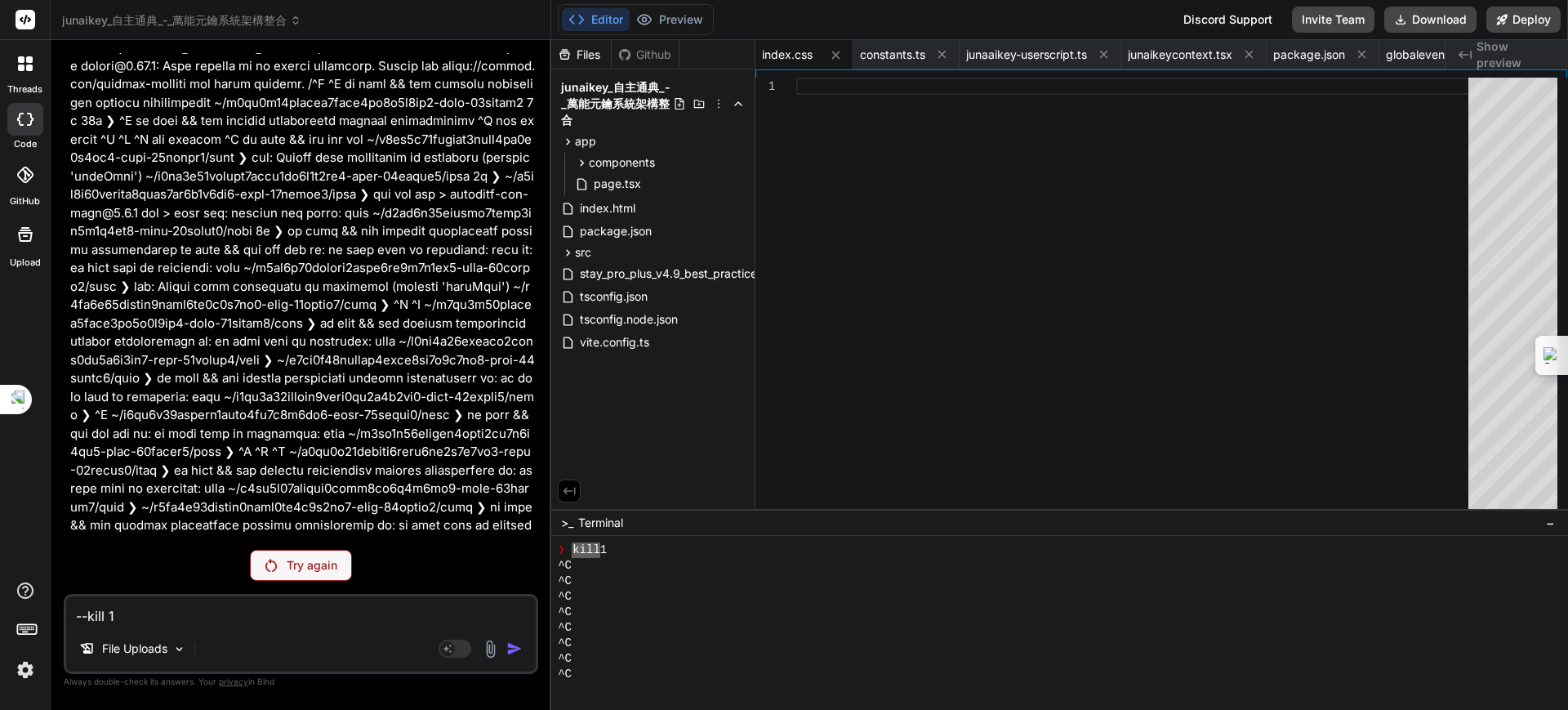
scroll to position [7438, 0]
